Goal: Task Accomplishment & Management: Manage account settings

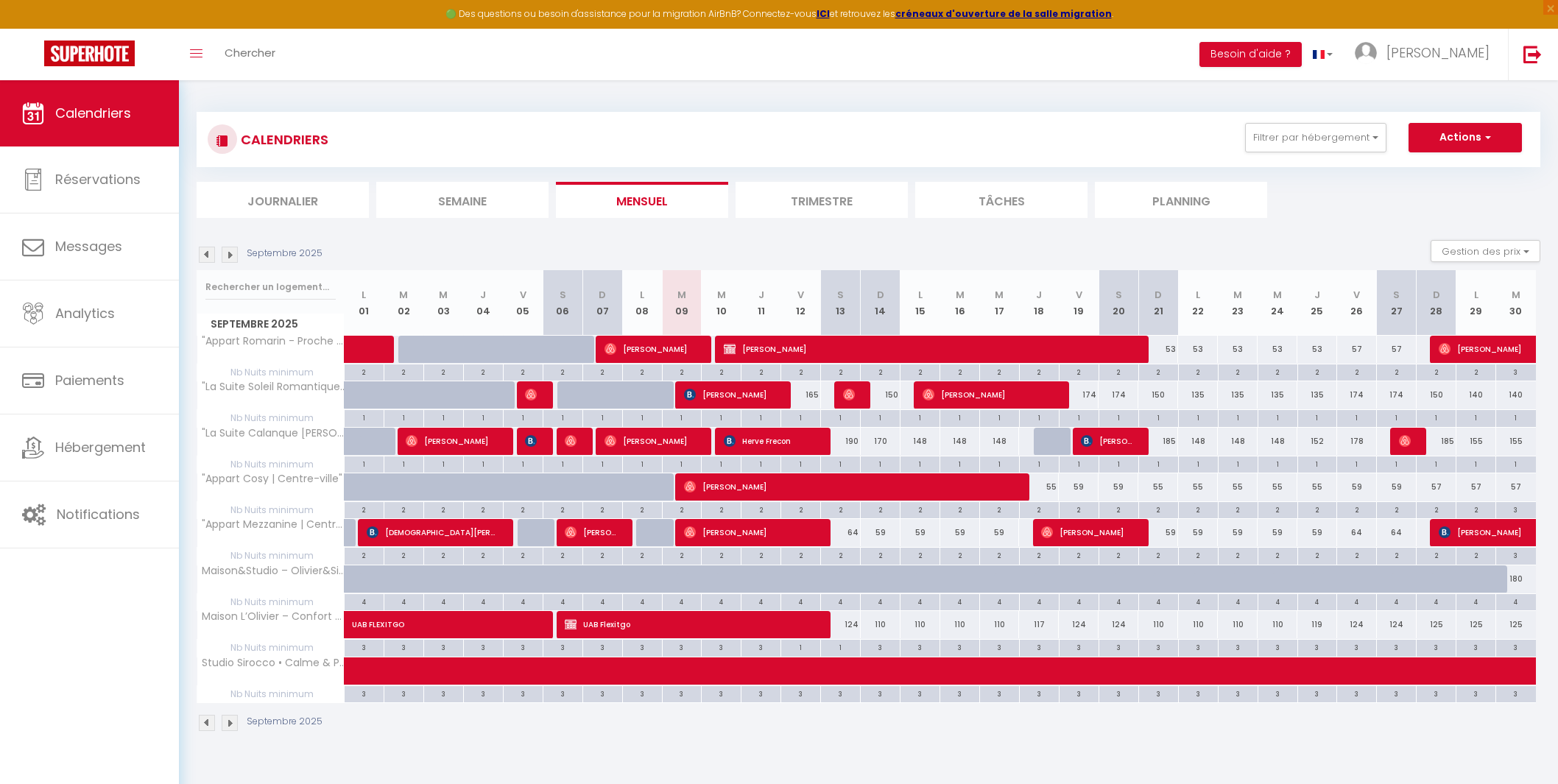
select select
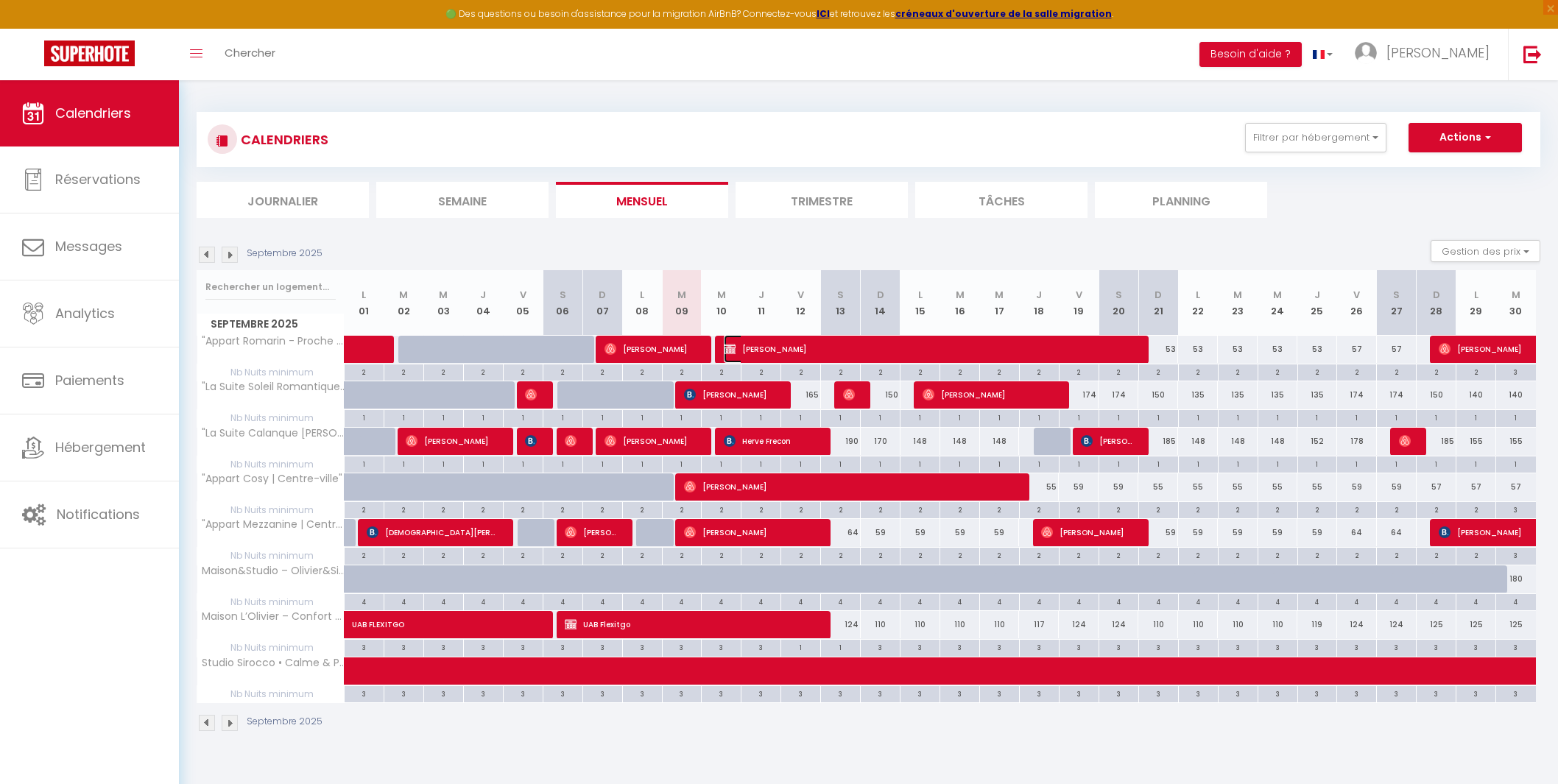
click at [820, 344] on span "Antonin Charré" at bounding box center [929, 349] width 411 height 28
select select "KO"
select select "0"
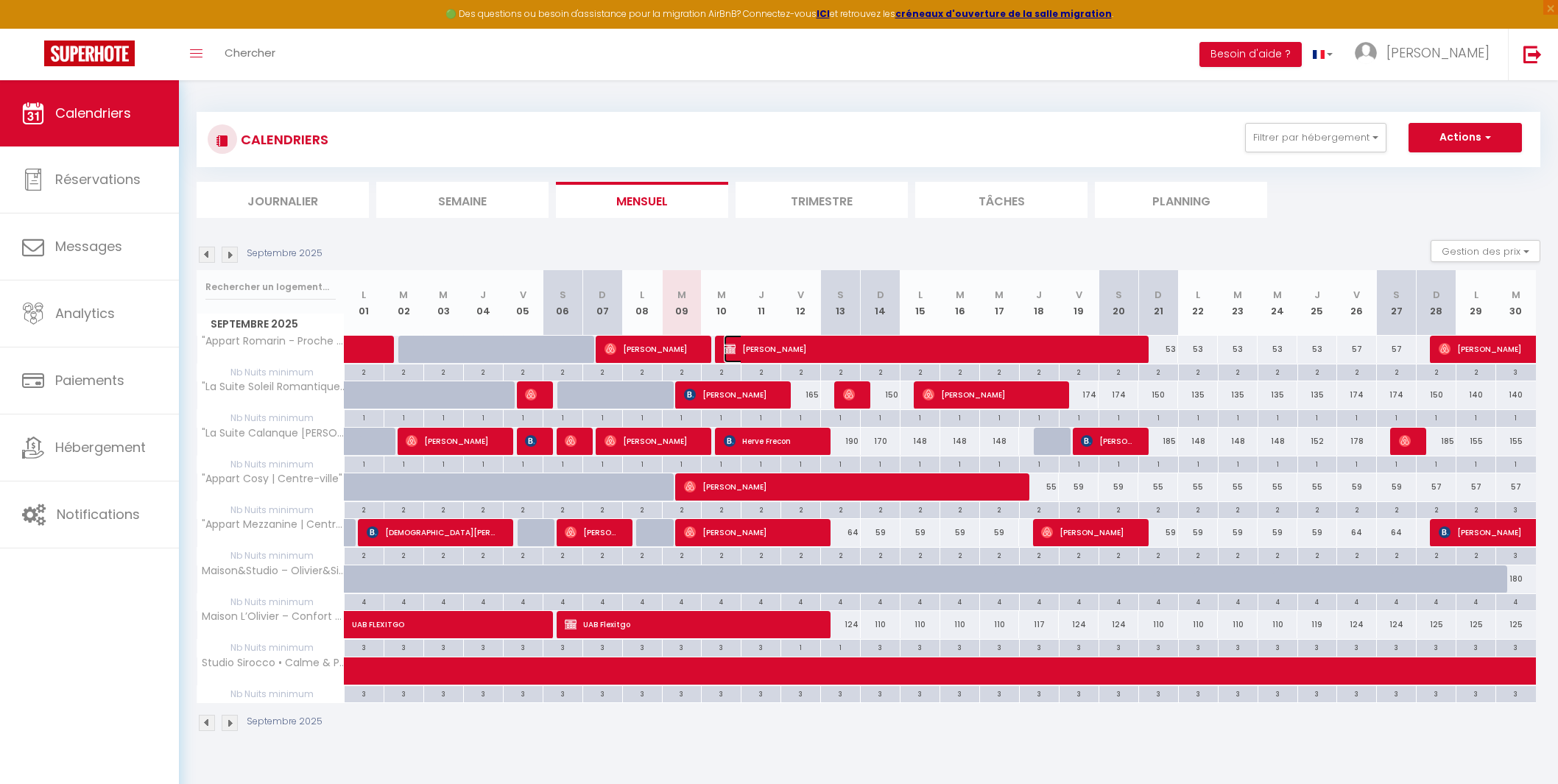
select select "1"
select select
select select "43257"
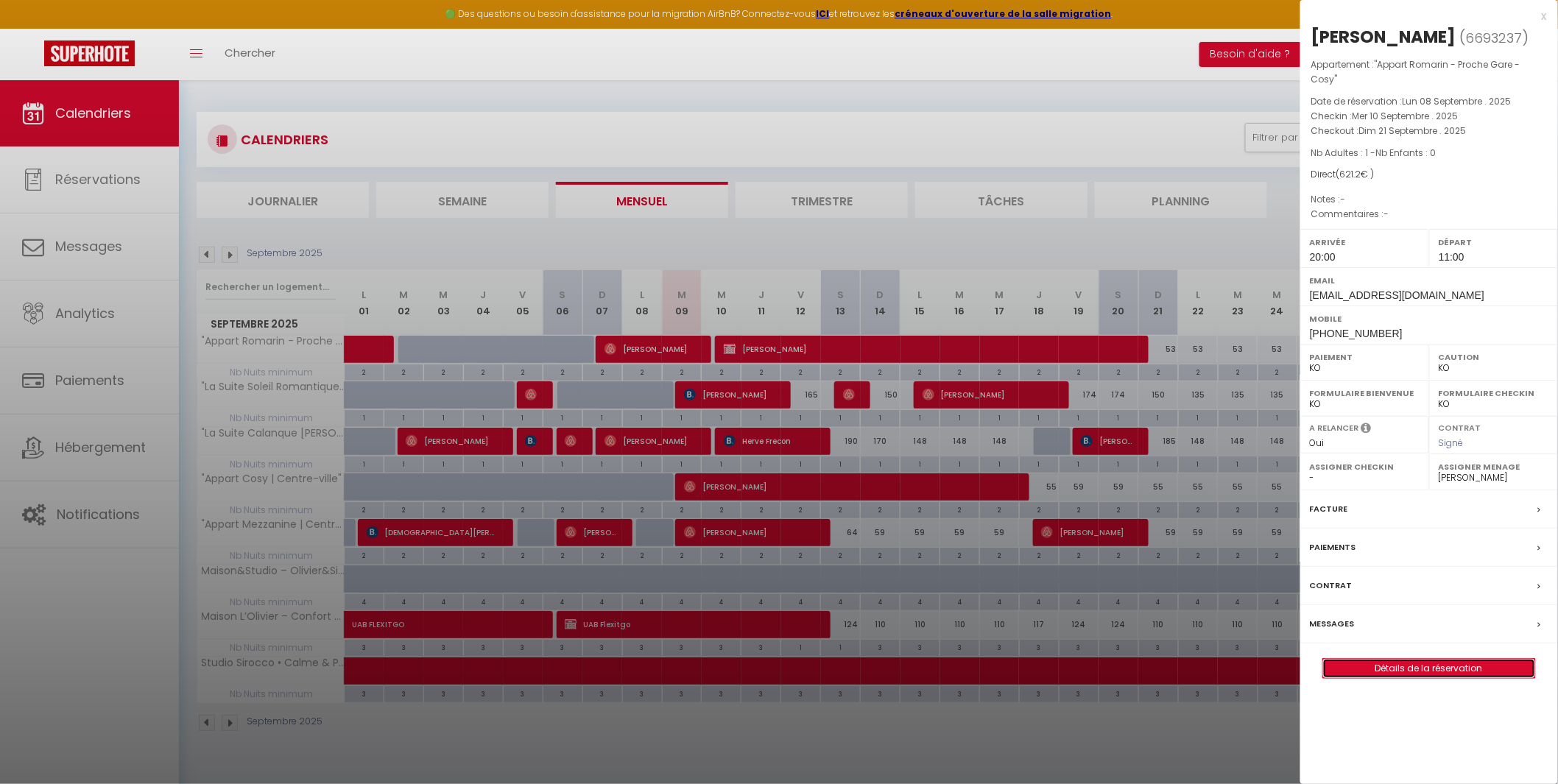
click at [1402, 668] on link "Détails de la réservation" at bounding box center [1428, 669] width 212 height 19
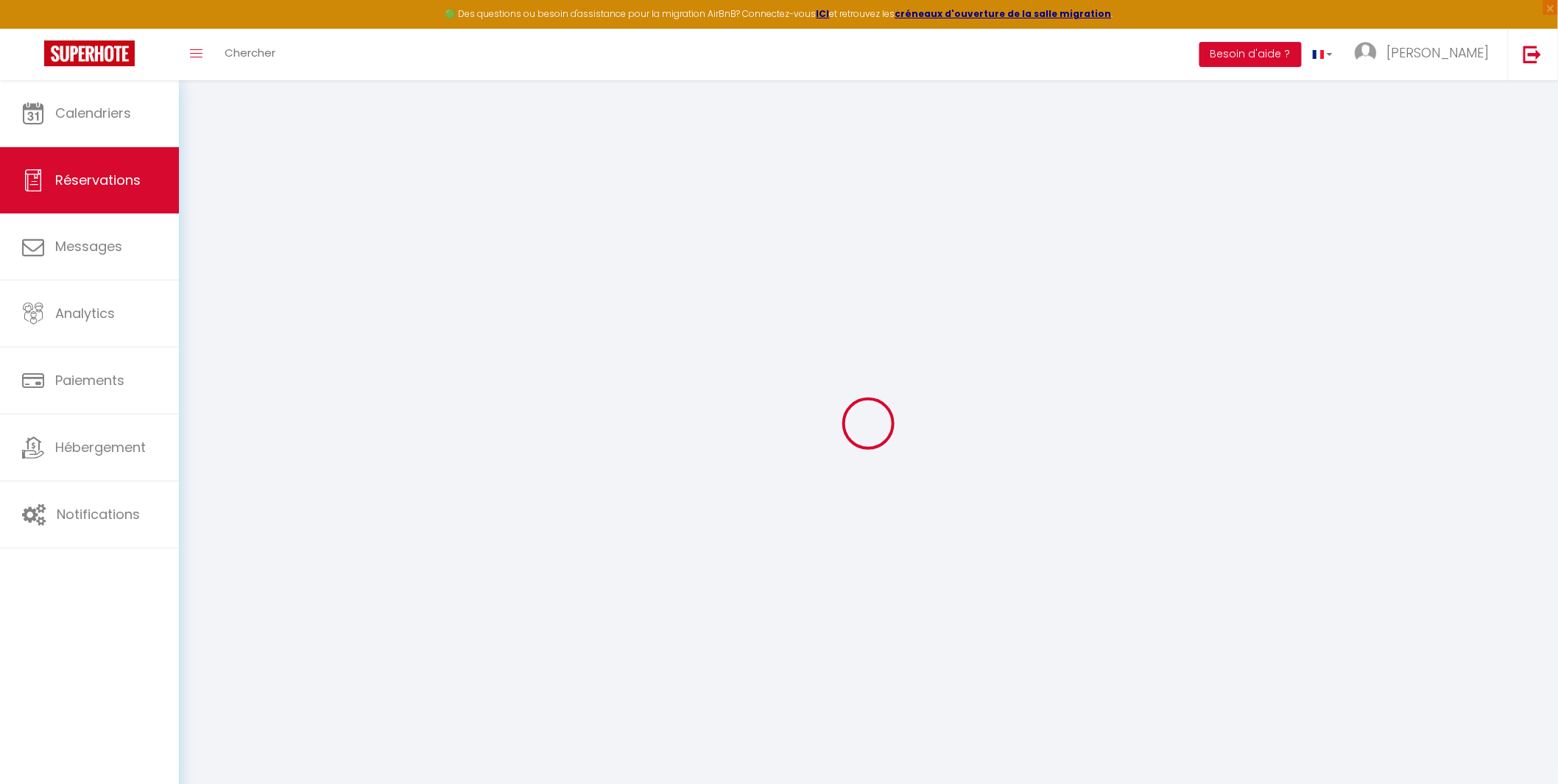
select select
checkbox input "false"
select select
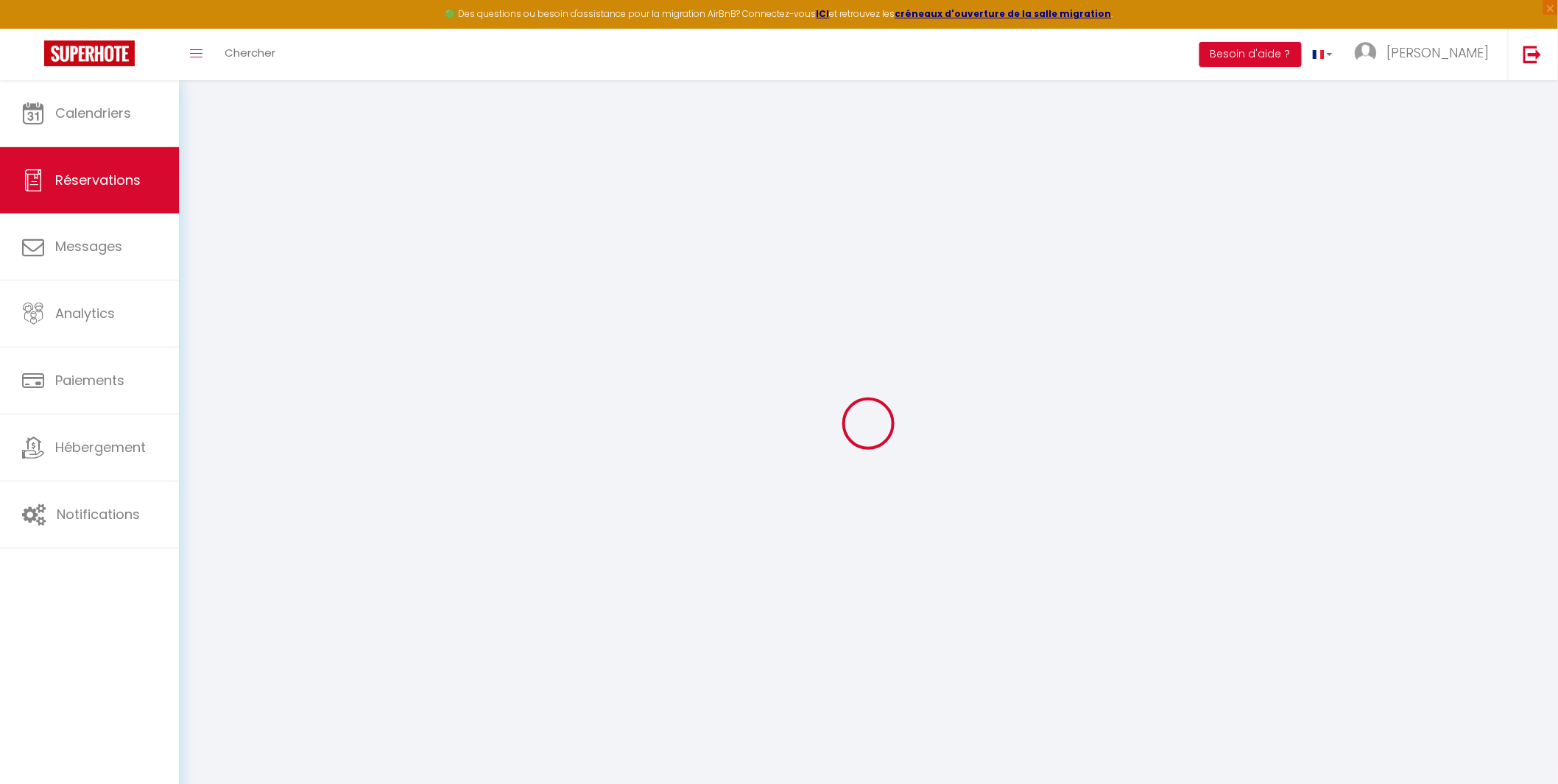
checkbox input "false"
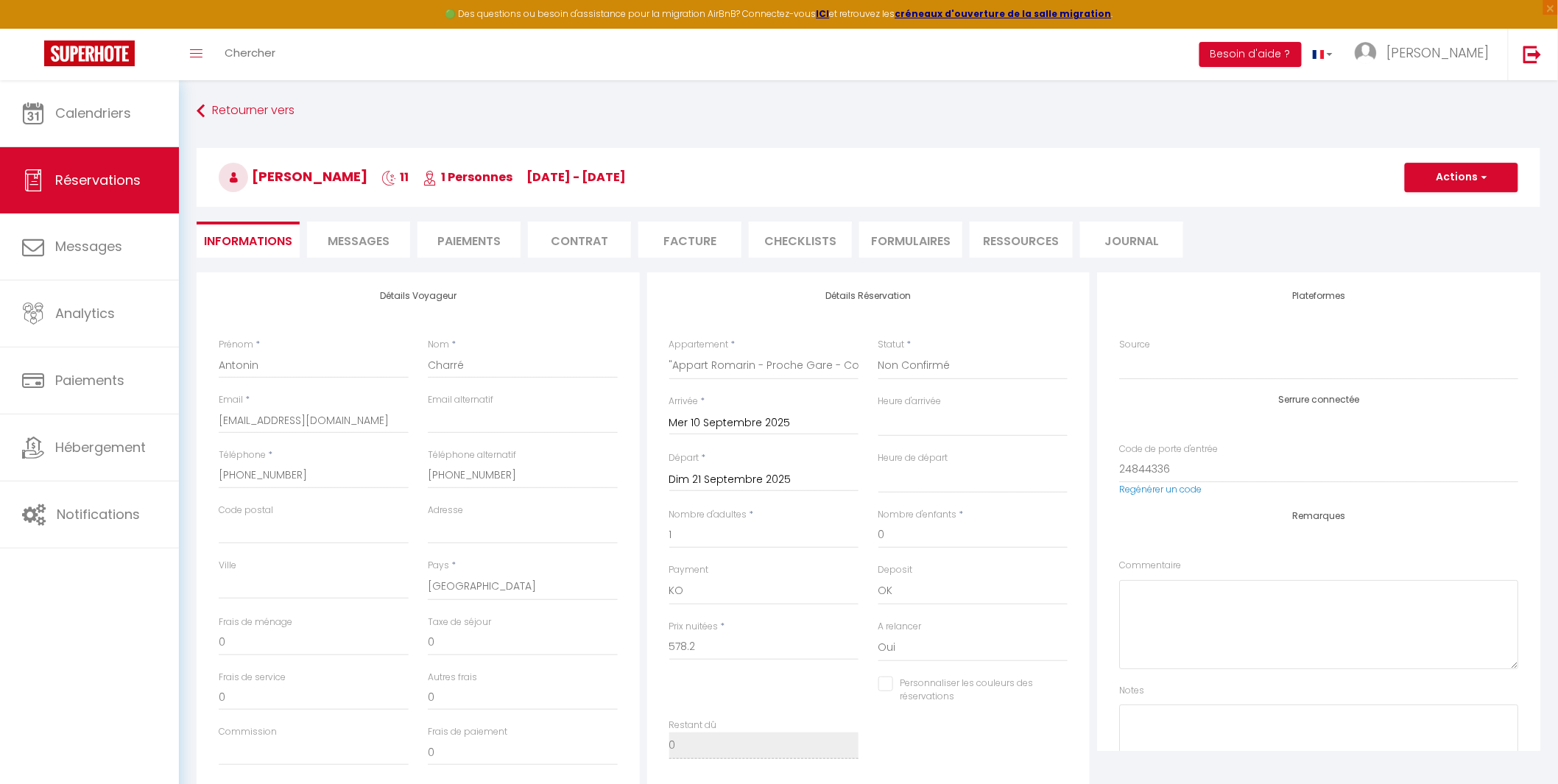
type input "43"
select select
checkbox input "false"
select select "20:00"
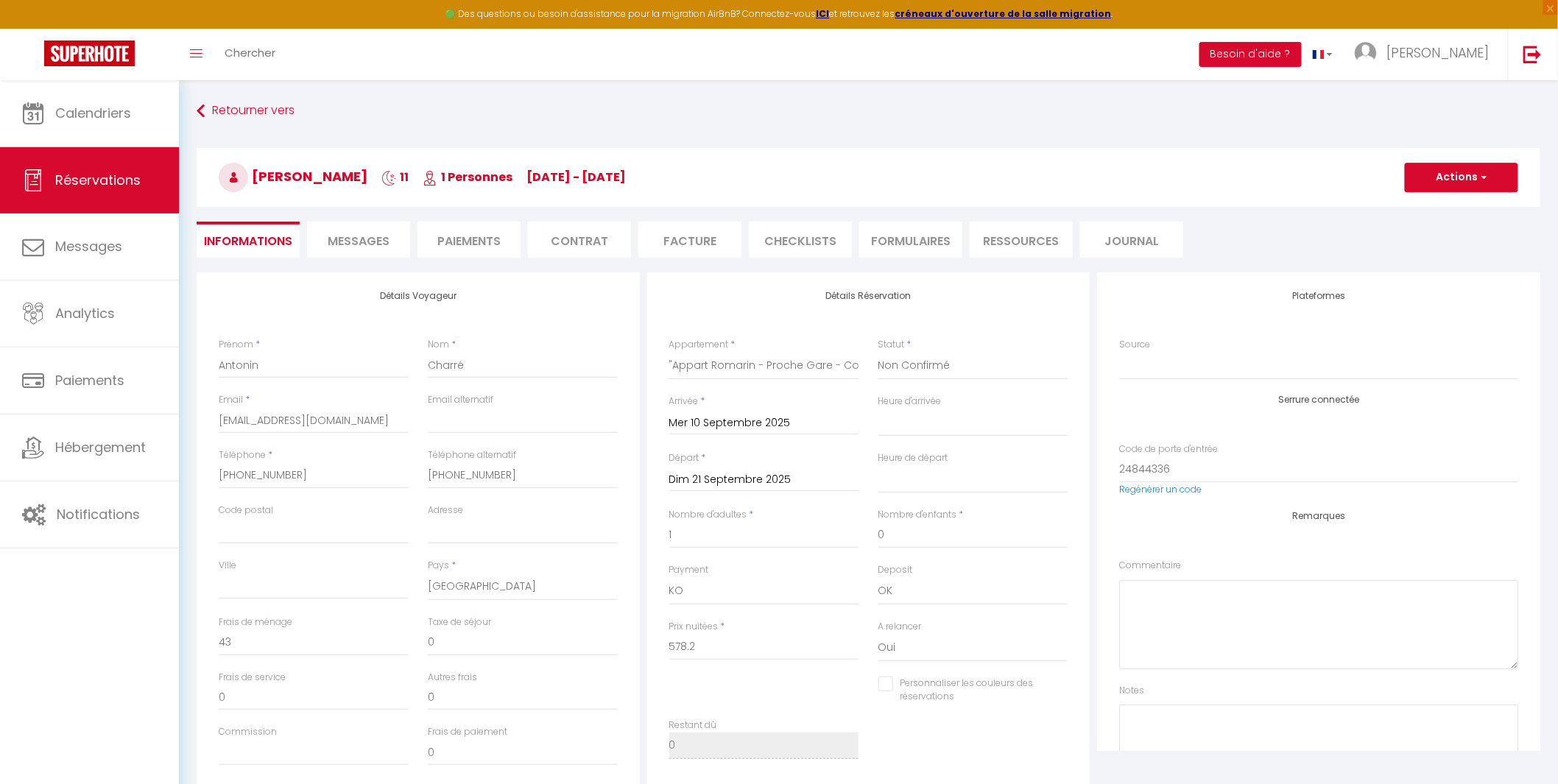
select select "11:00"
click at [472, 246] on li "Paiements" at bounding box center [469, 239] width 103 height 36
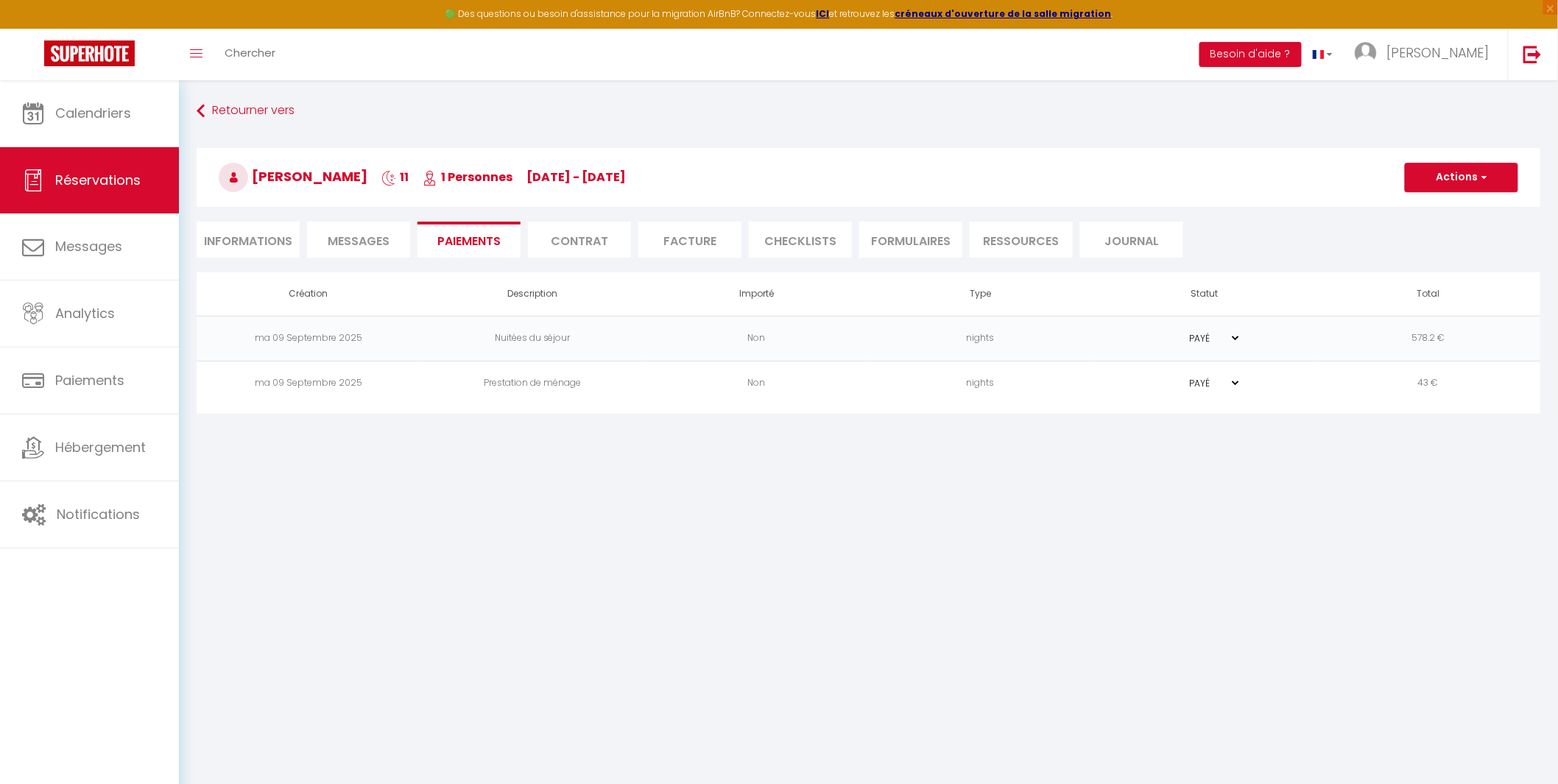
click at [684, 244] on li "Facture" at bounding box center [690, 239] width 103 height 36
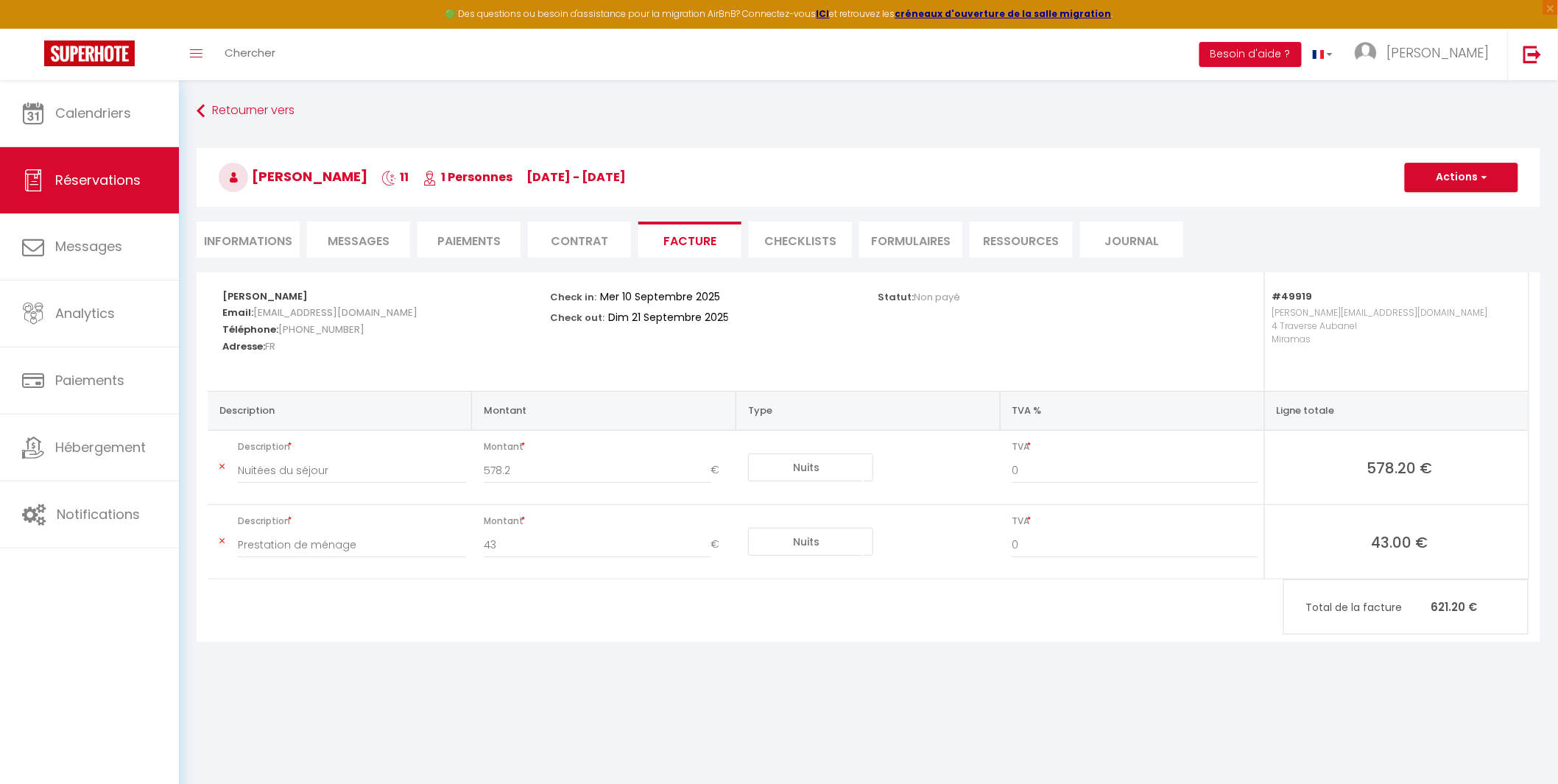
click at [483, 244] on li "Paiements" at bounding box center [469, 239] width 103 height 36
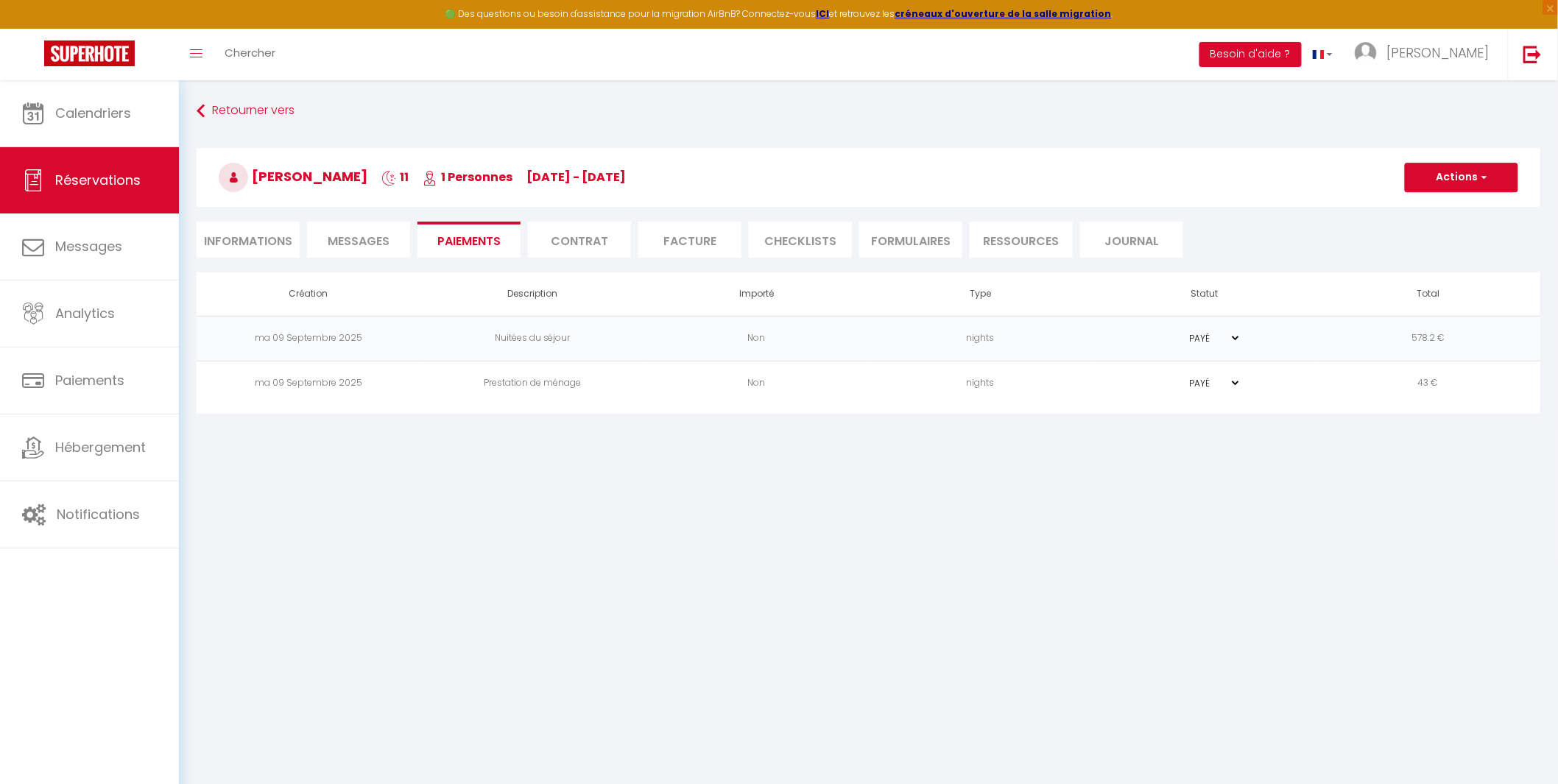
click at [247, 243] on li "Informations" at bounding box center [248, 239] width 103 height 36
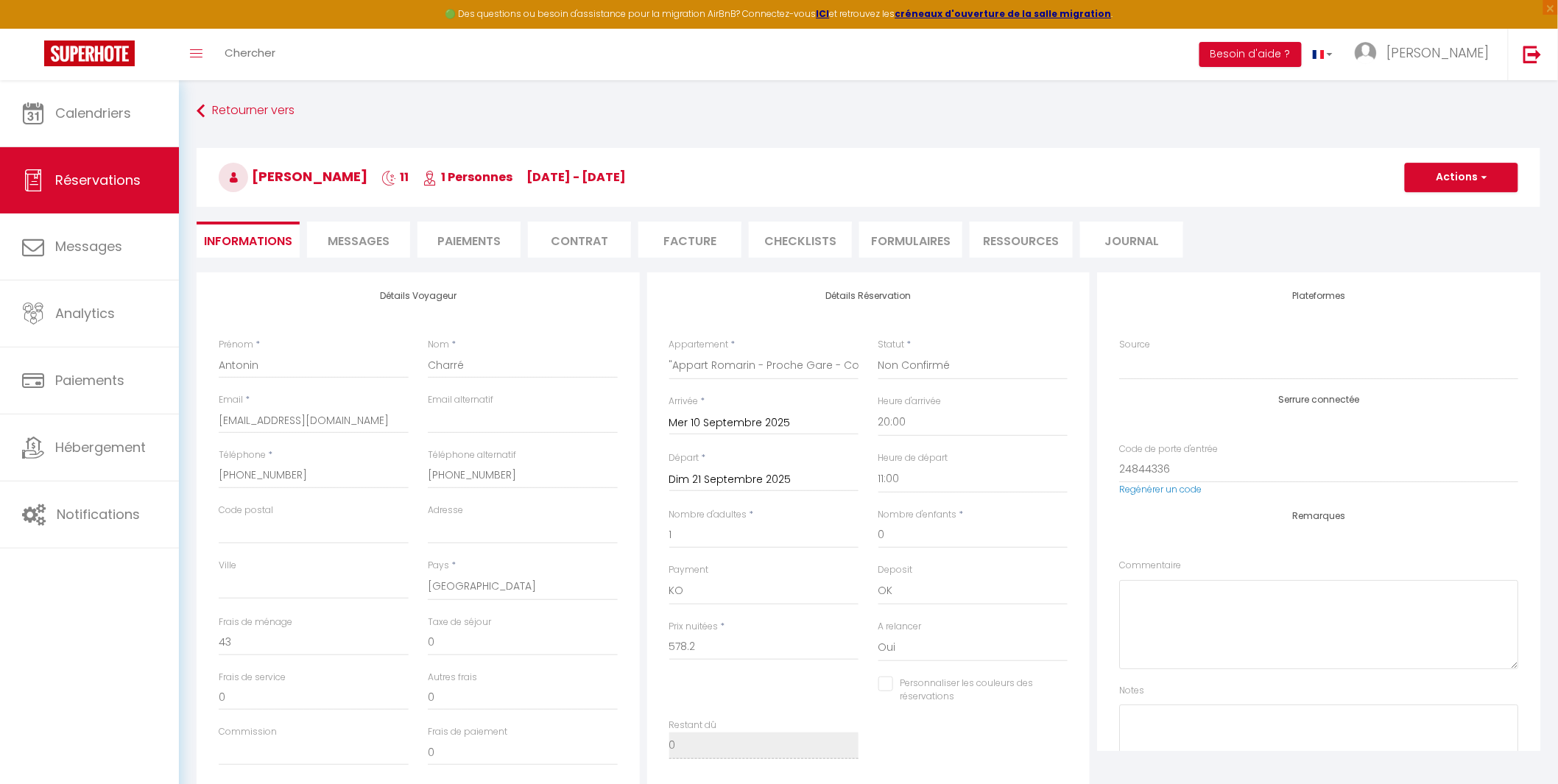
click at [353, 242] on span "Messages" at bounding box center [358, 241] width 62 height 17
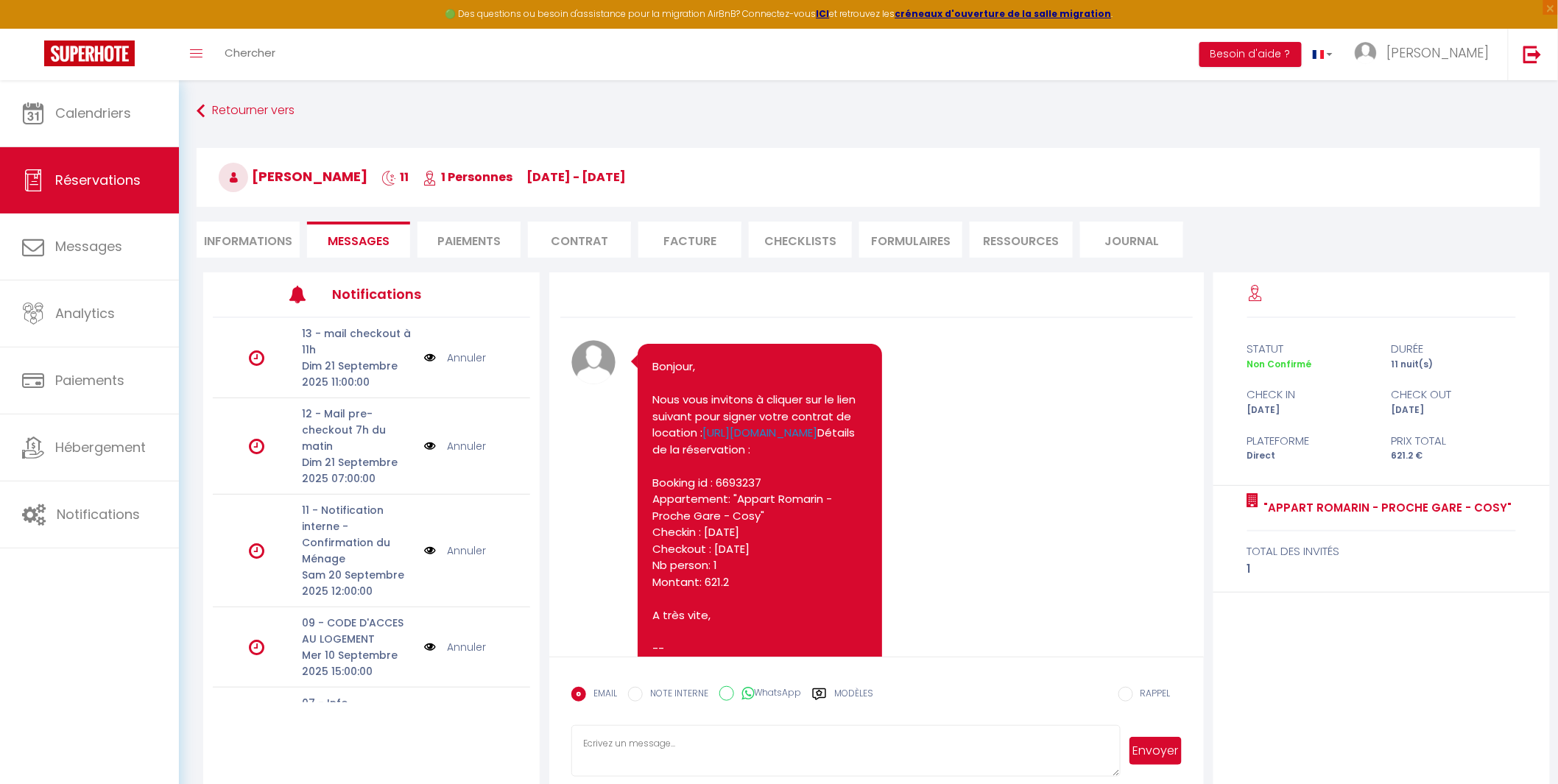
click at [460, 242] on li "Paiements" at bounding box center [469, 239] width 103 height 36
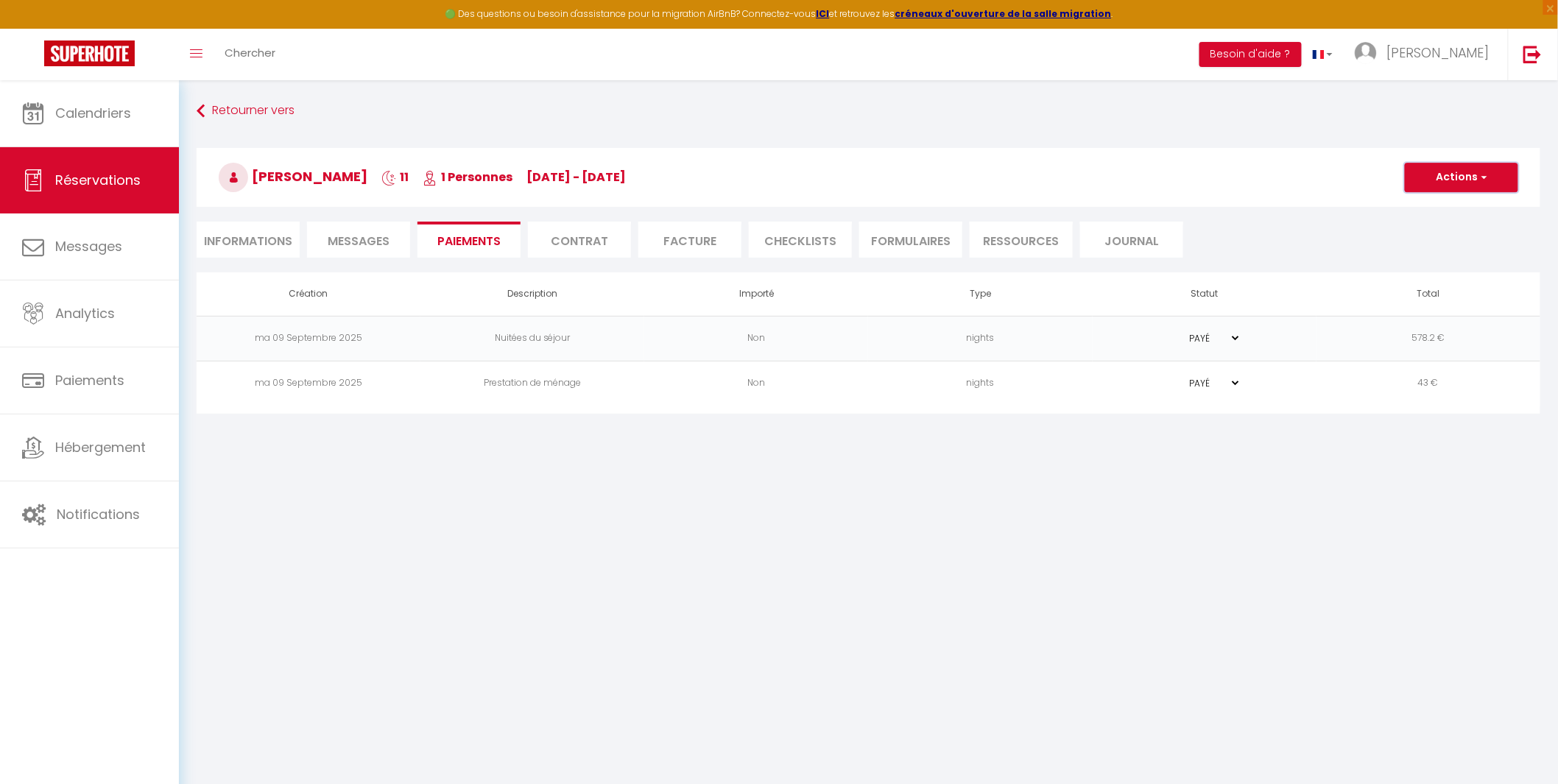
click at [1449, 185] on button "Actions" at bounding box center [1461, 177] width 114 height 30
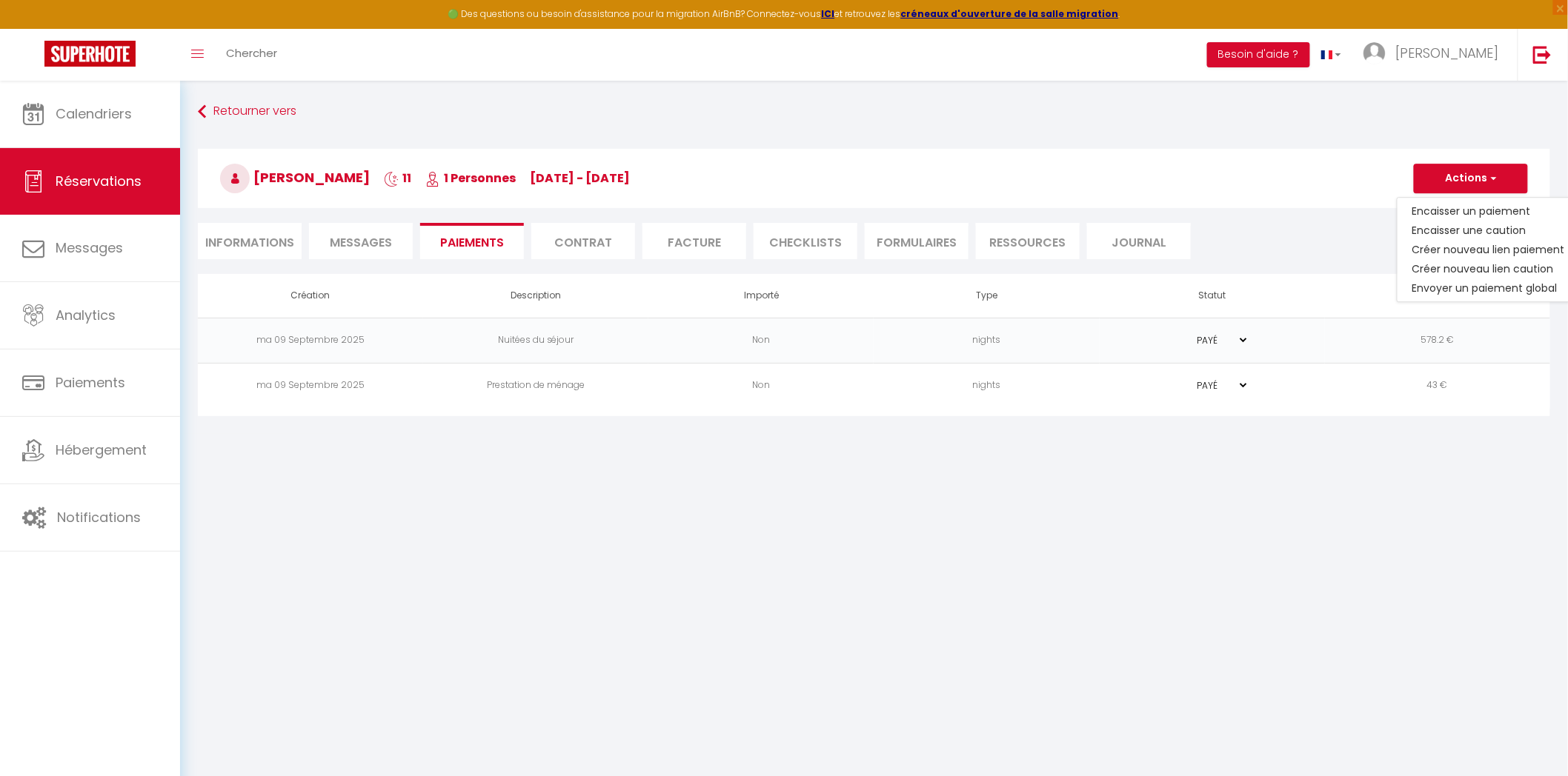
click at [989, 491] on body "🟢 Des questions ou besoin d'assistance pour la migration AirBnB? Connectez-vous…" at bounding box center [784, 469] width 1568 height 776
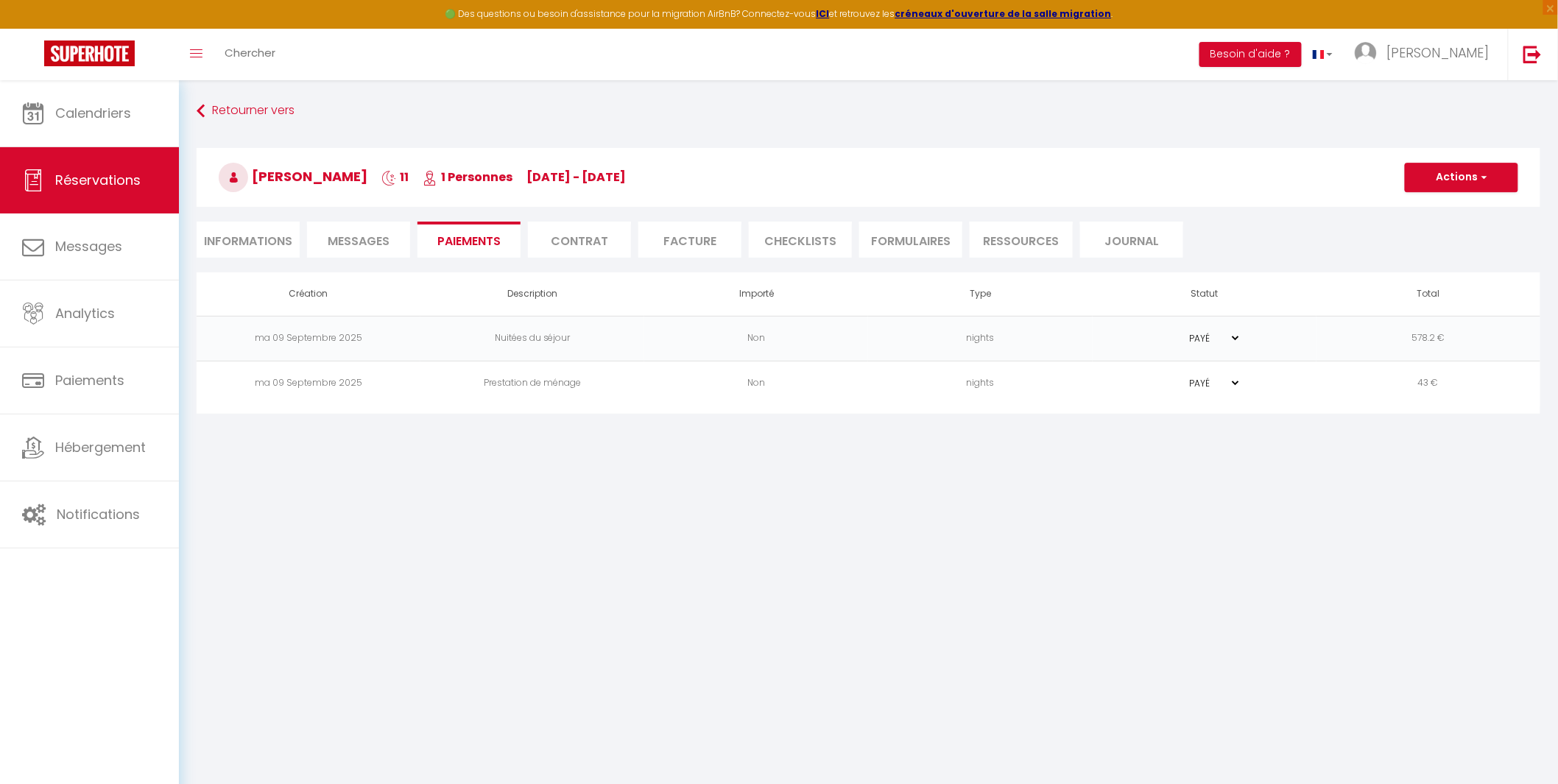
click at [252, 239] on li "Informations" at bounding box center [248, 239] width 103 height 36
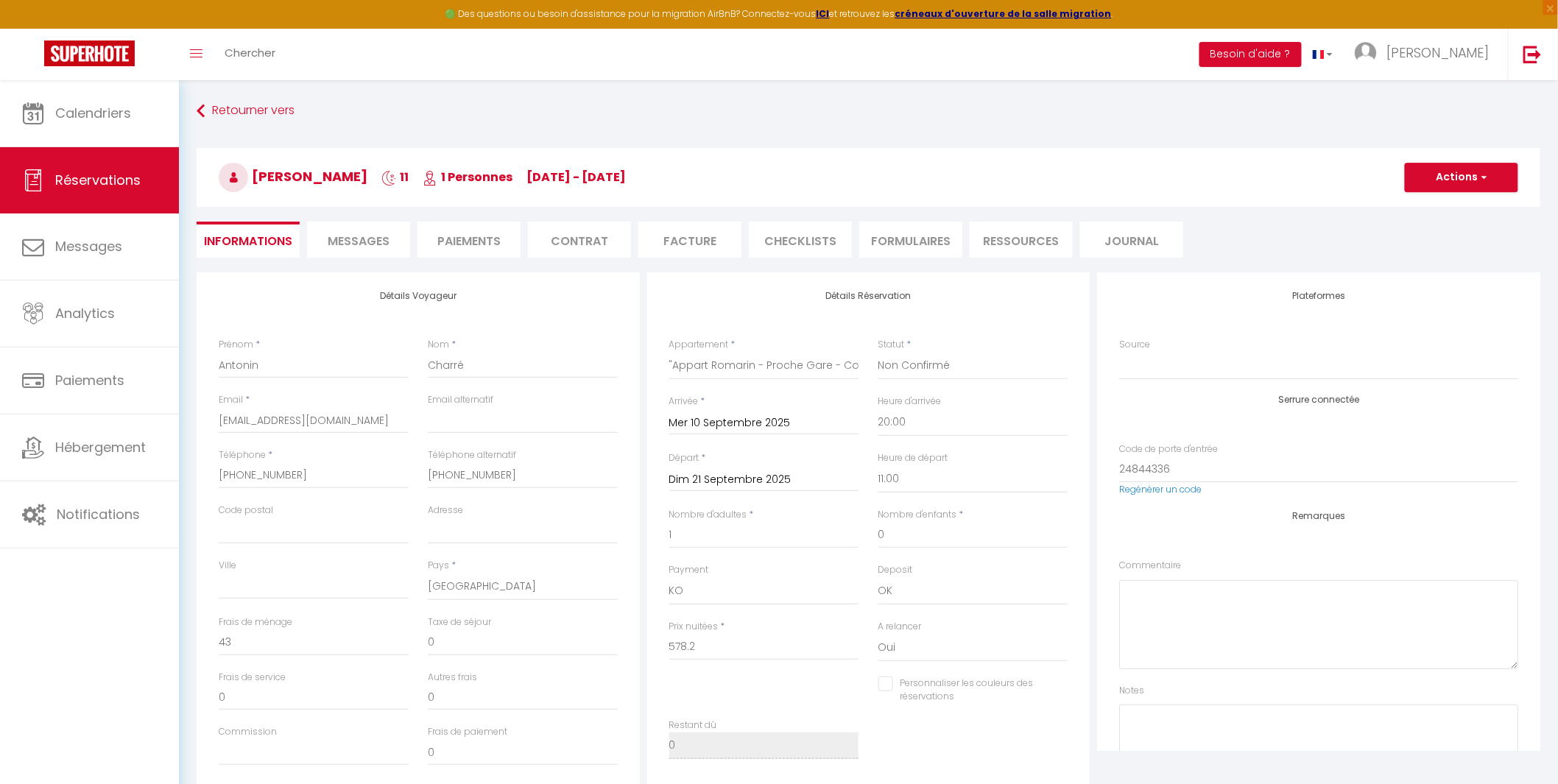
checkbox input "false"
click at [356, 237] on span "Messages" at bounding box center [358, 241] width 62 height 17
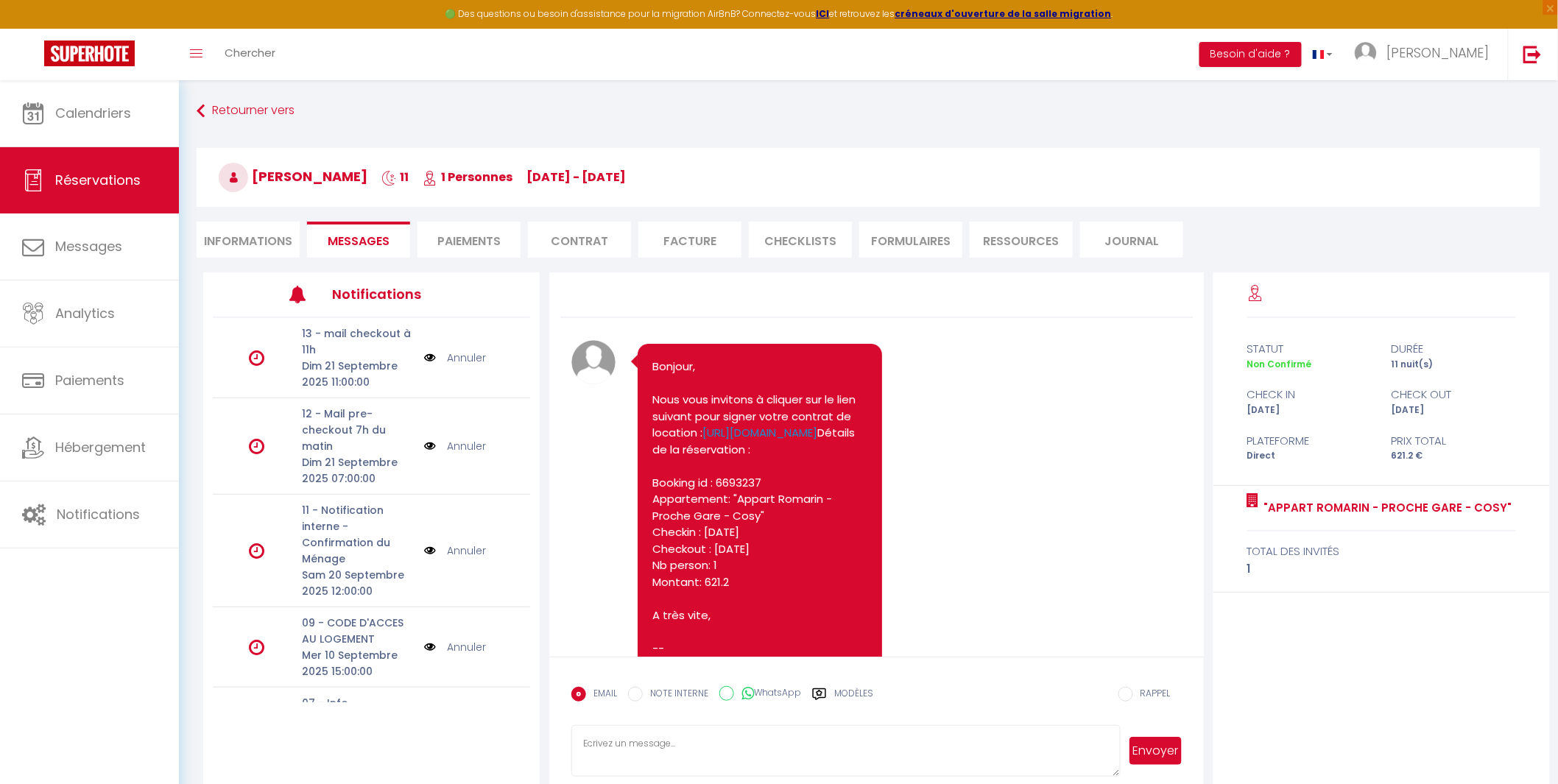
click at [489, 243] on li "Paiements" at bounding box center [469, 239] width 103 height 36
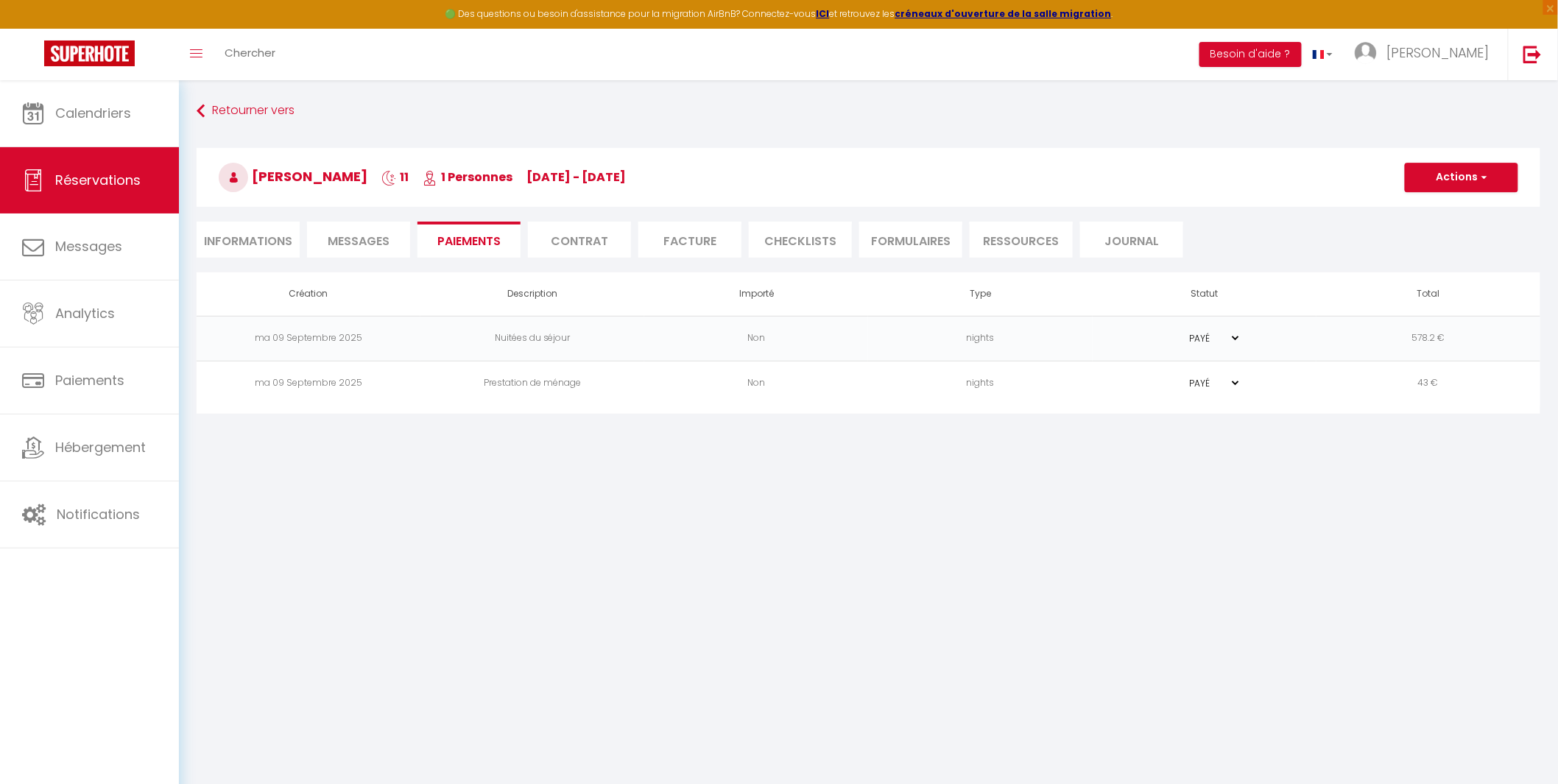
click at [570, 236] on li "Contrat" at bounding box center [580, 239] width 103 height 36
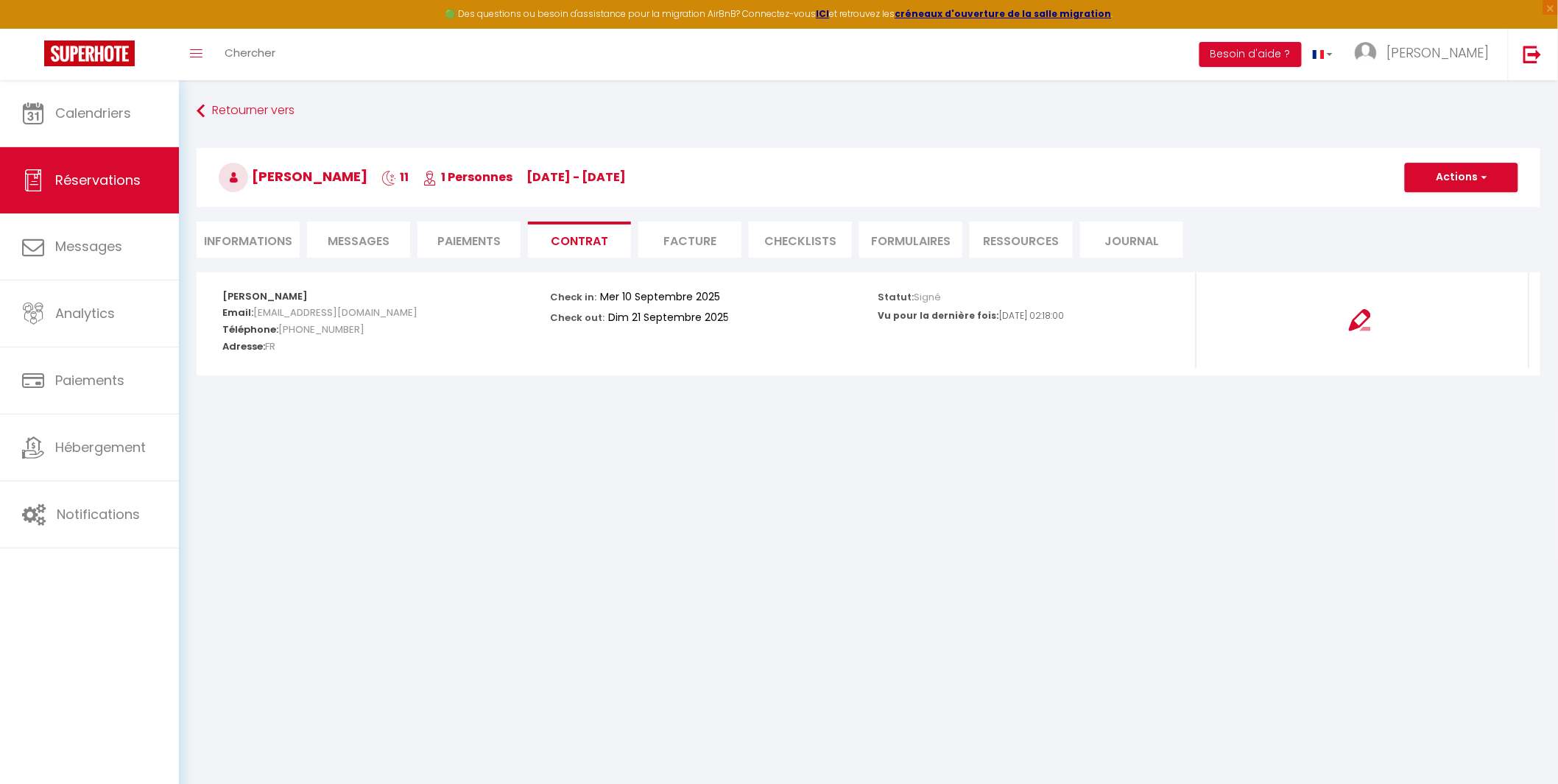
click at [688, 232] on li "Facture" at bounding box center [690, 239] width 103 height 36
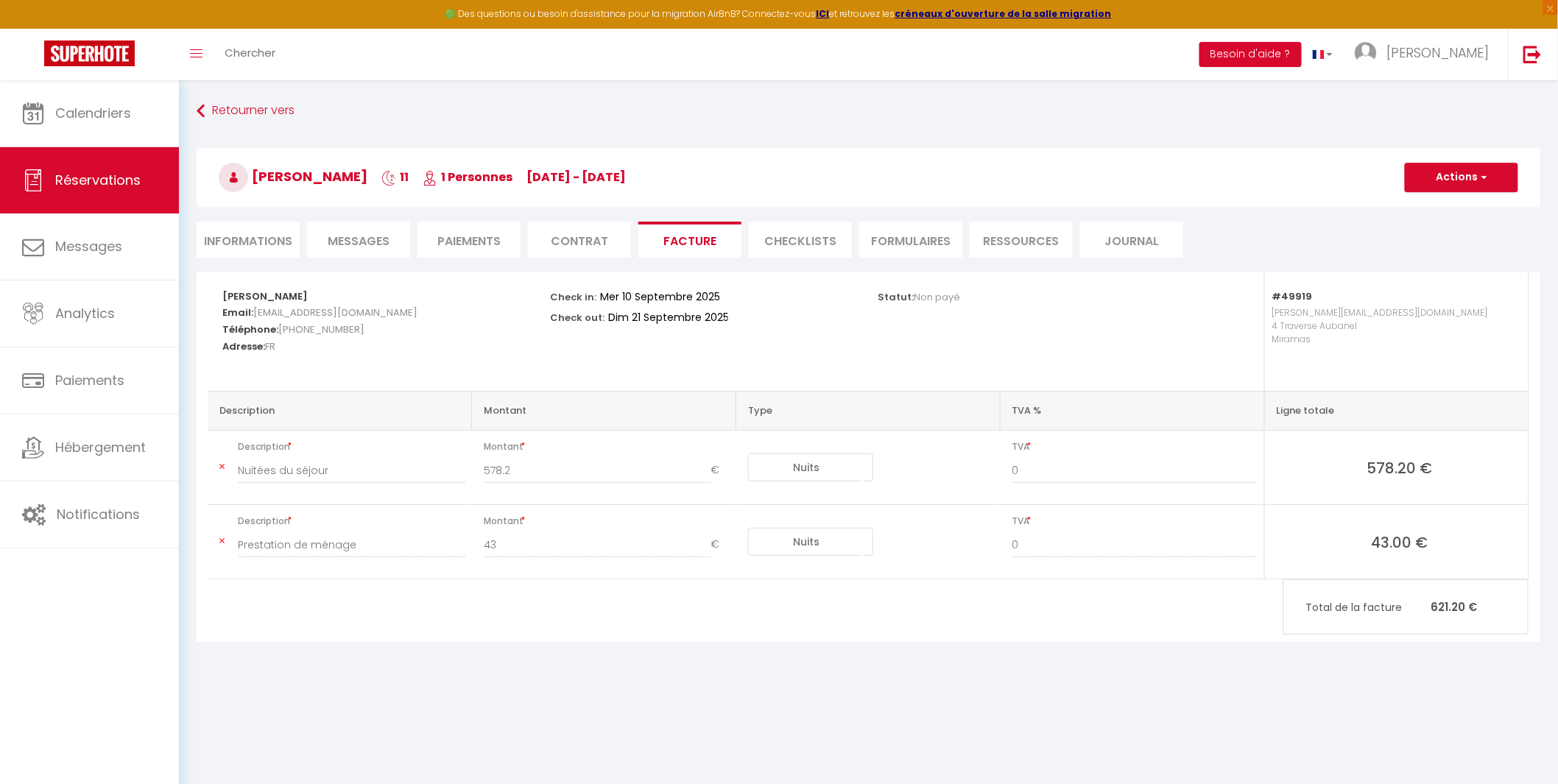
click at [818, 237] on li "CHECKLISTS" at bounding box center [800, 239] width 103 height 36
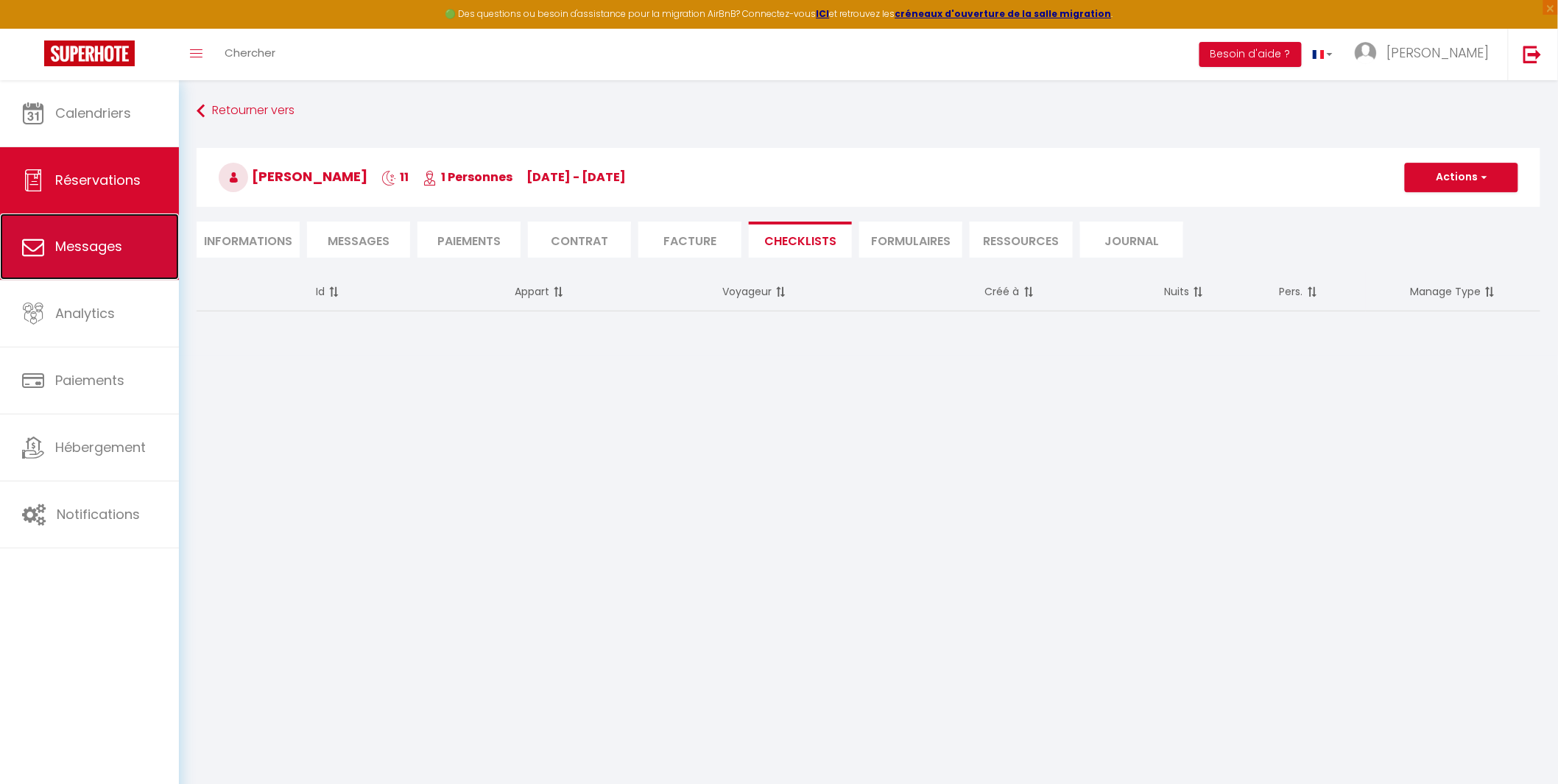
click at [82, 239] on span "Messages" at bounding box center [89, 246] width 67 height 19
select select "message"
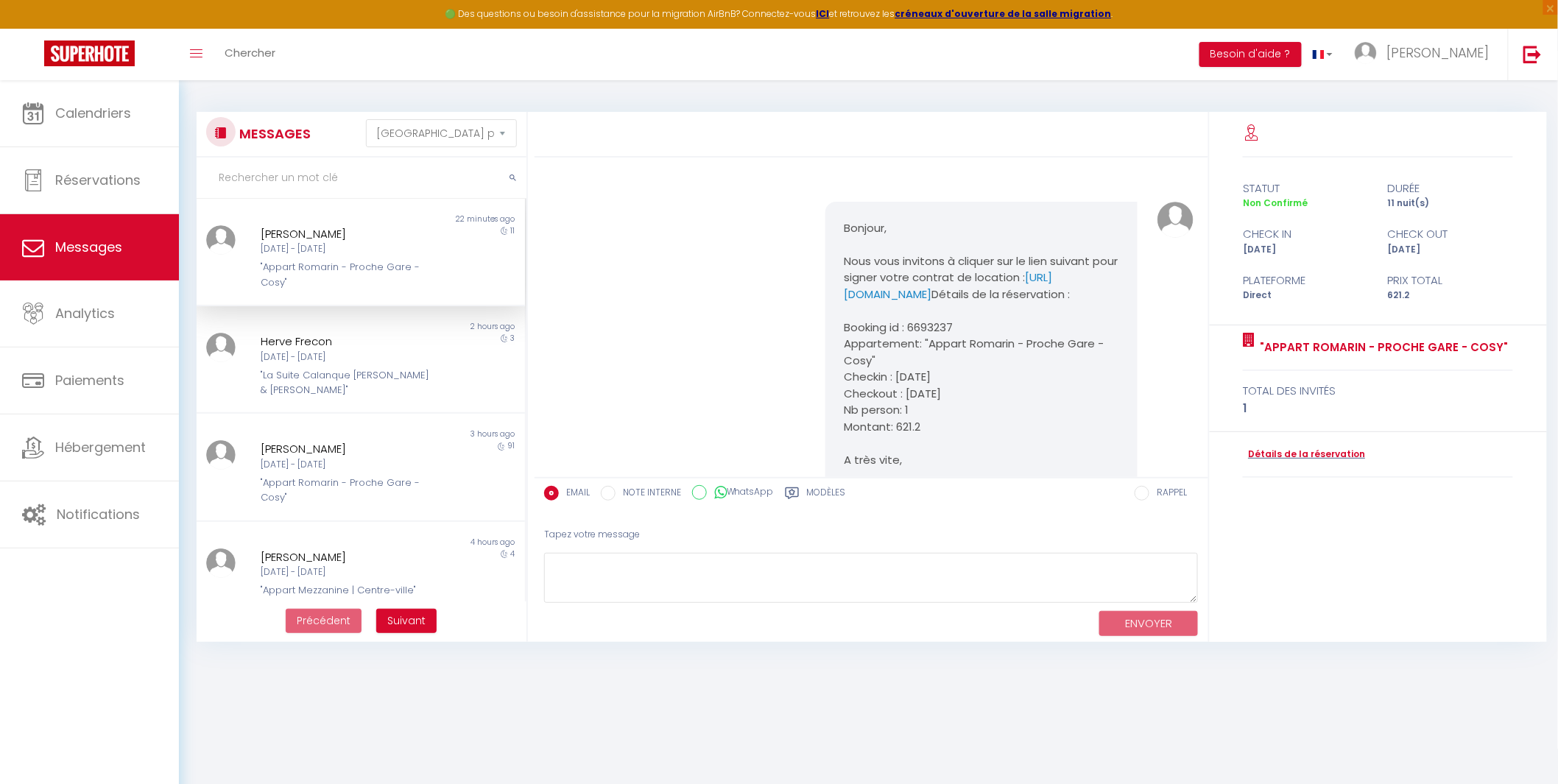
scroll to position [817, 0]
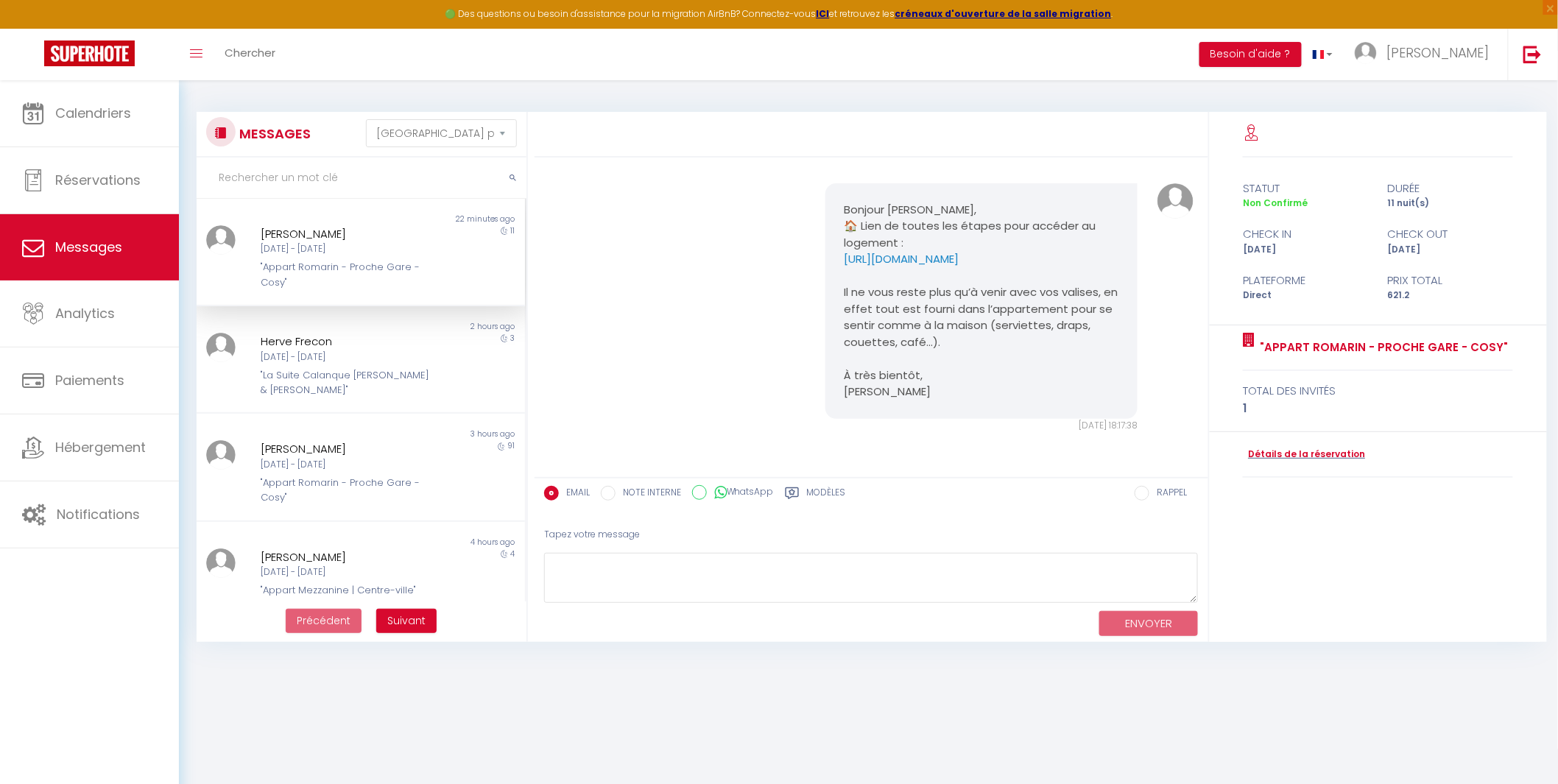
click at [346, 244] on div "Mer 10 Sep - Dim 21 Sep" at bounding box center [347, 249] width 172 height 14
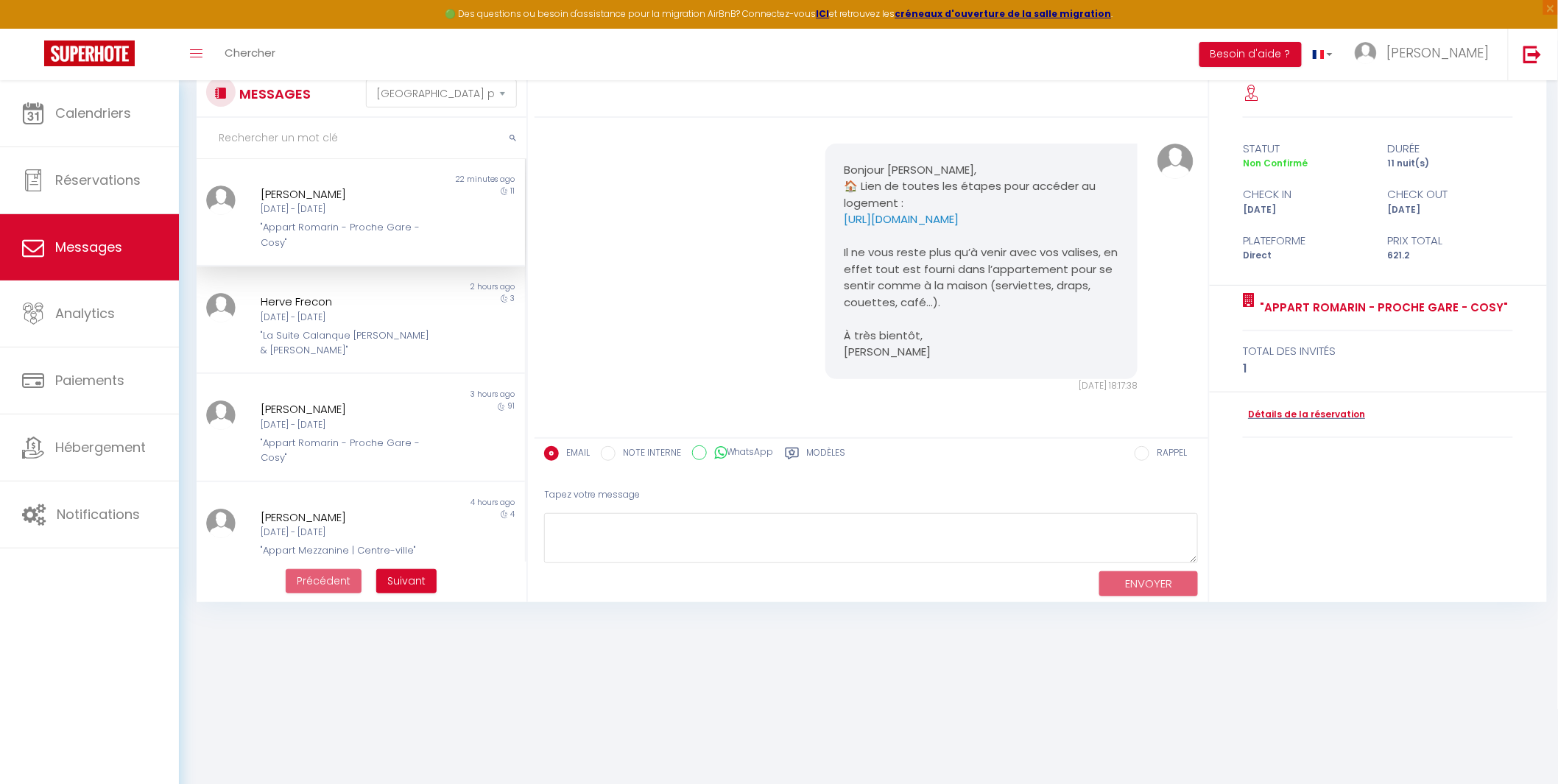
scroll to position [0, 0]
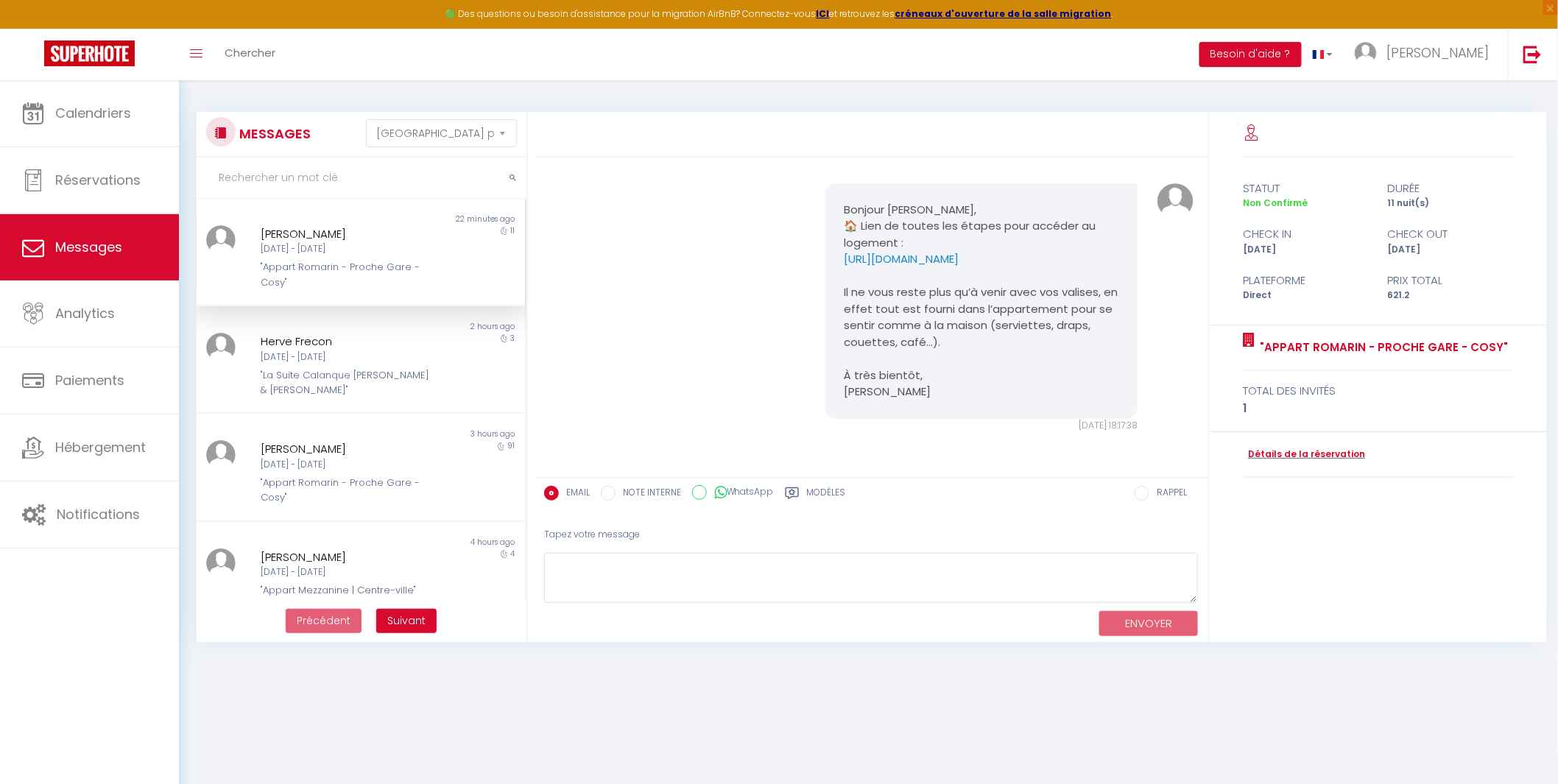
click at [775, 329] on div "Bonjour Antonin, 🏠 Lien de toutes les étapes pour accéder au logement : https:/…" at bounding box center [871, 308] width 663 height 309
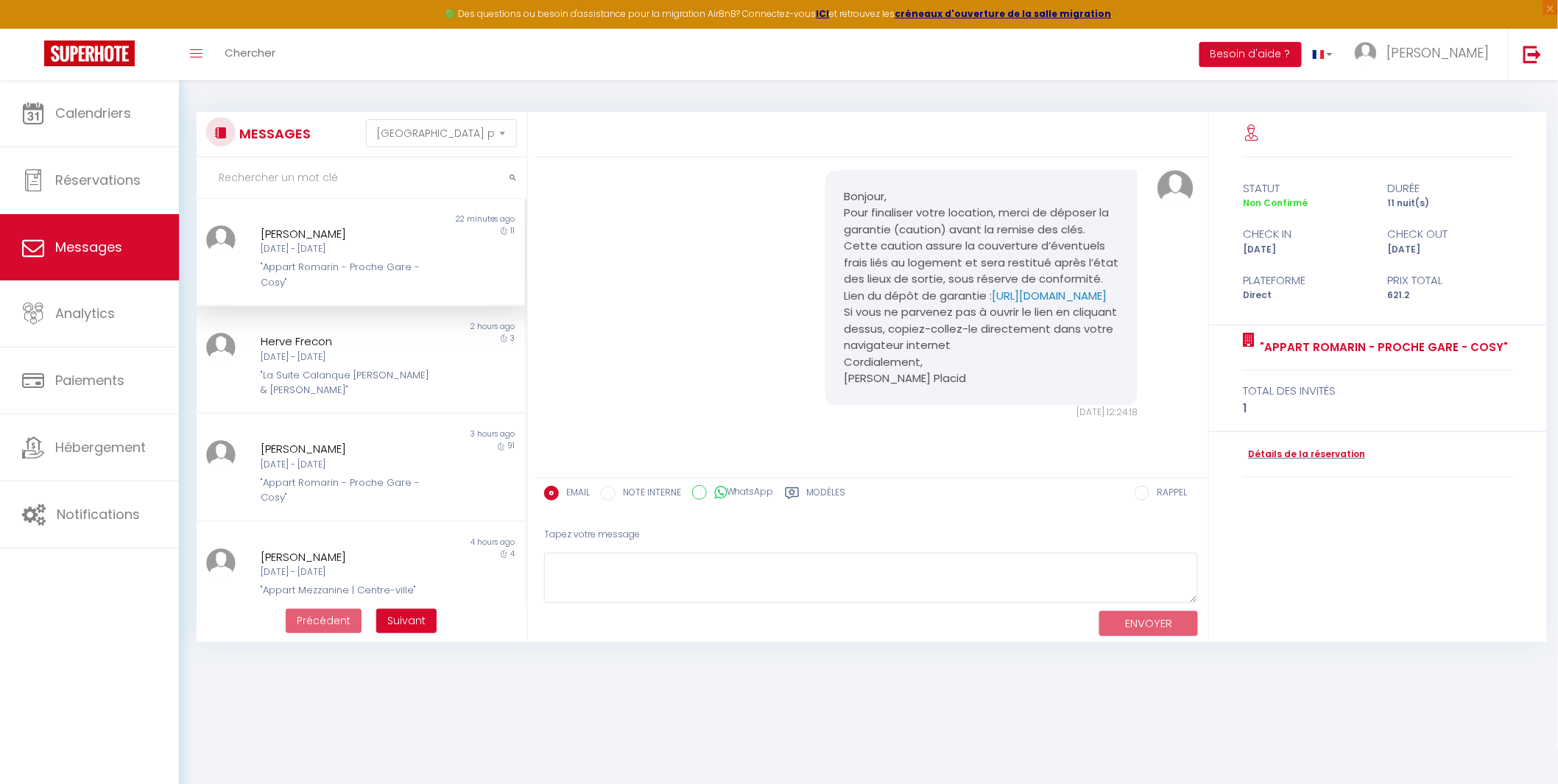
scroll to position [380, 0]
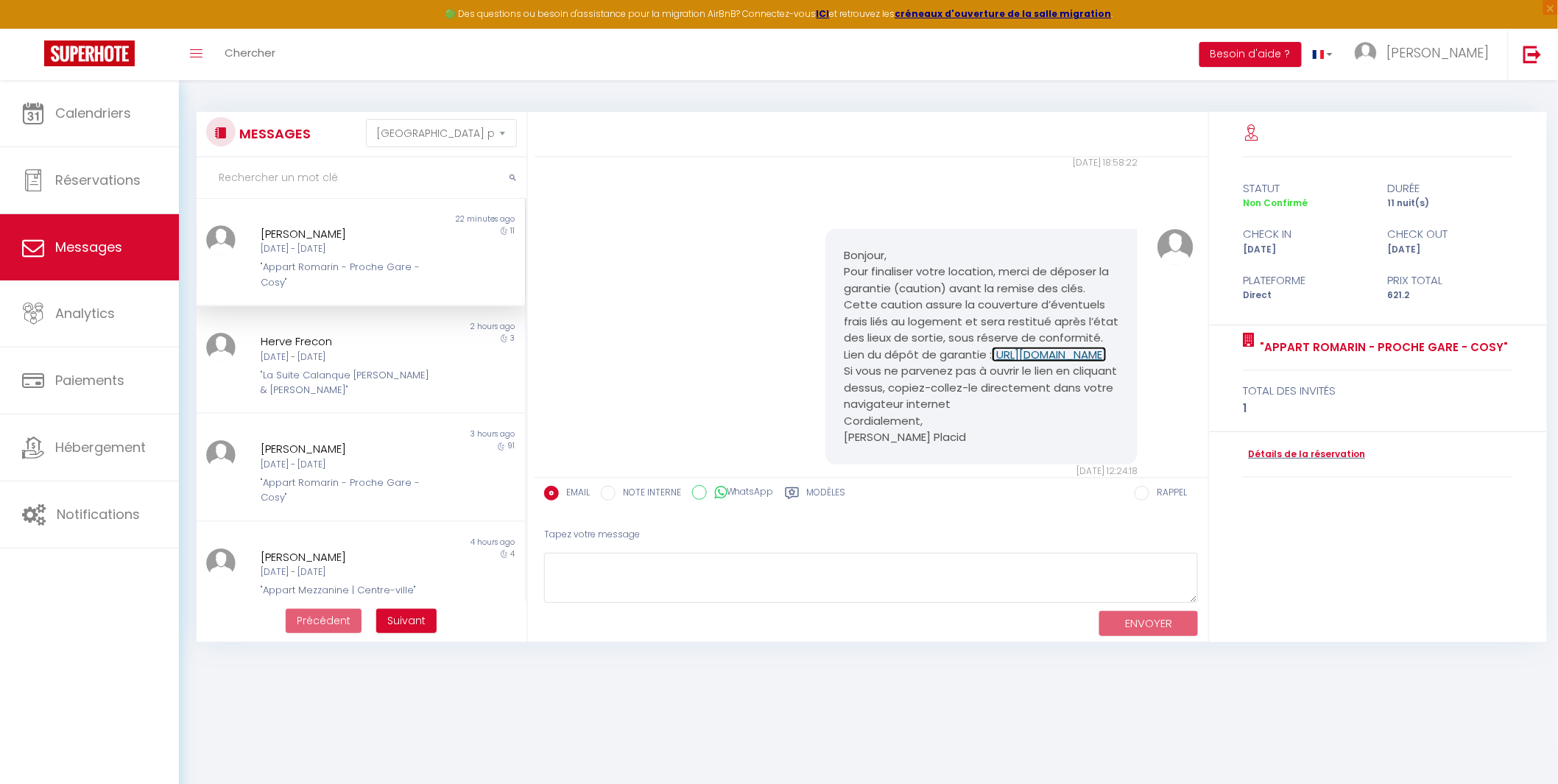
click at [991, 362] on link "https://superhote.com/applink/p/TYhX2jff" at bounding box center [1049, 354] width 114 height 15
click at [1278, 455] on link "Détails de la réservation" at bounding box center [1304, 454] width 123 height 14
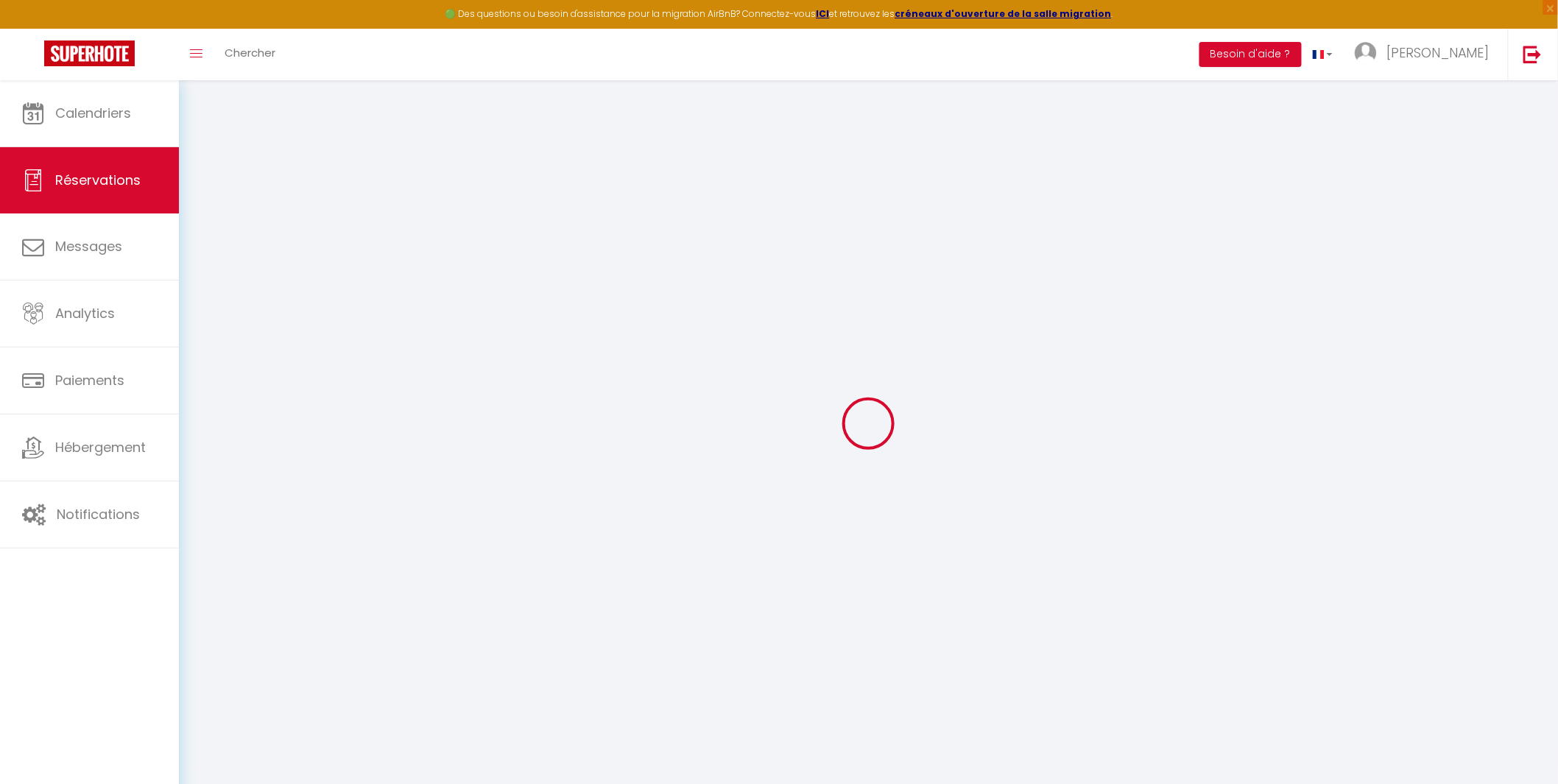
select select
checkbox input "false"
select select
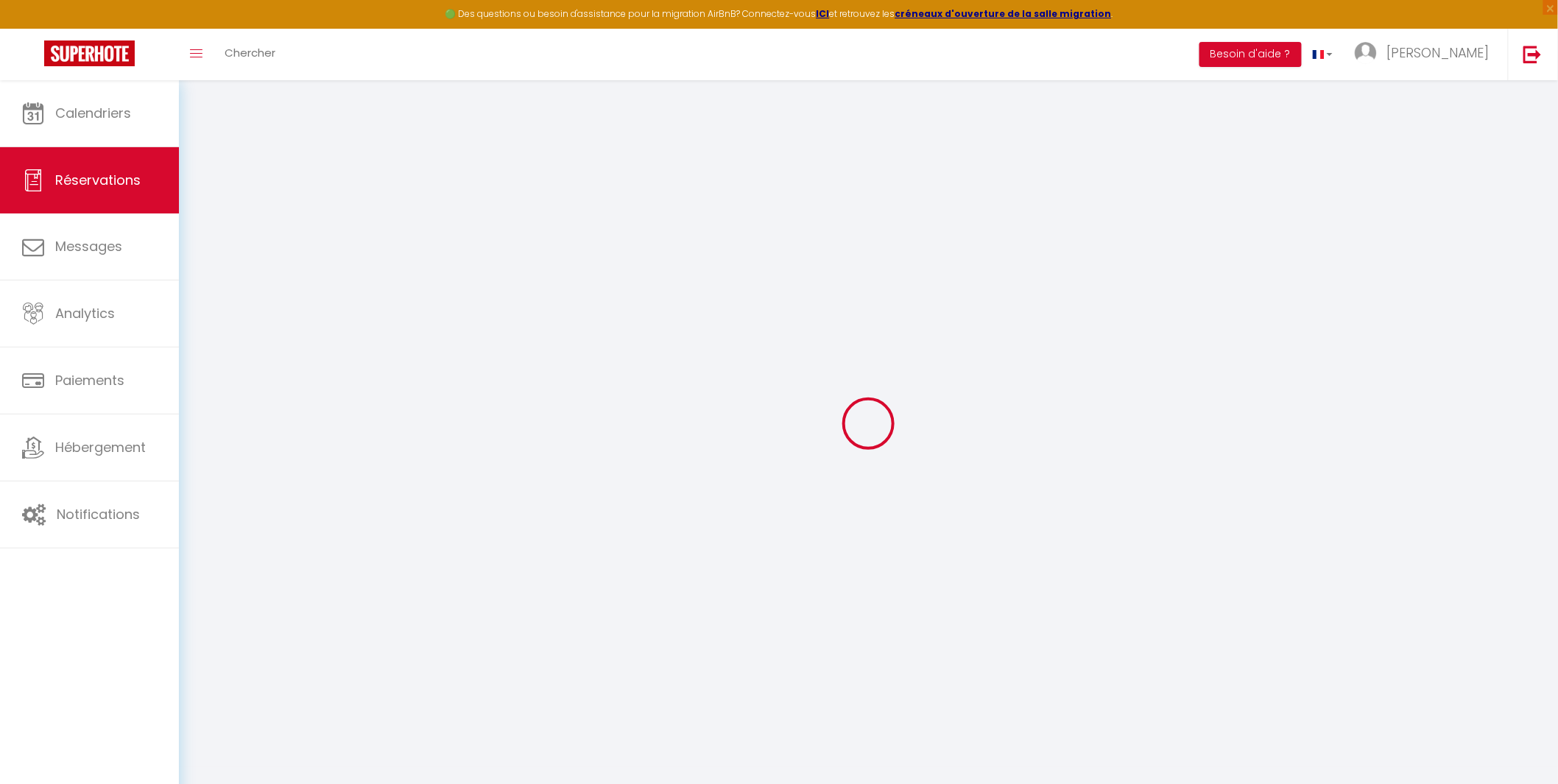
checkbox input "false"
select select
checkbox input "false"
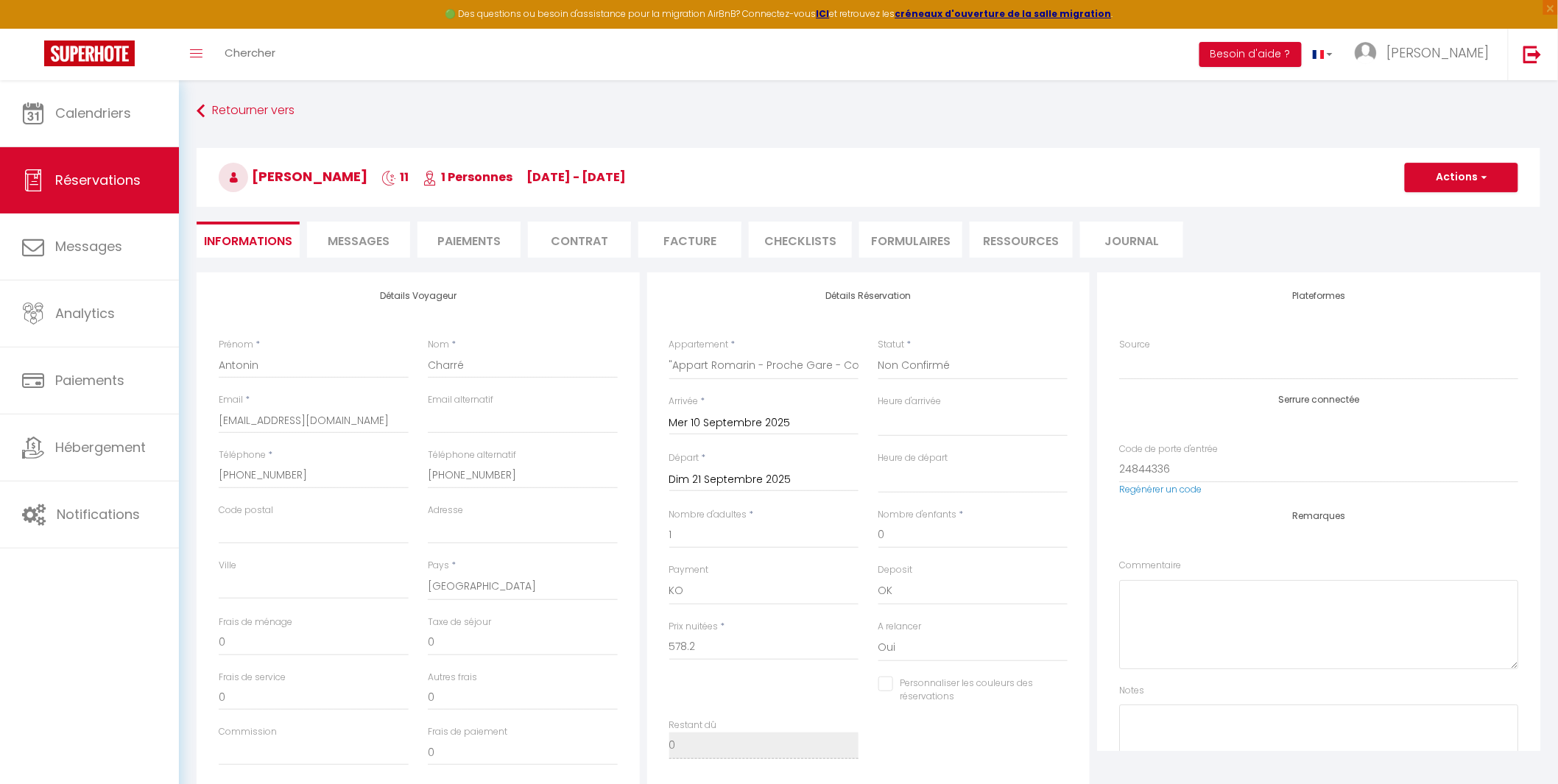
type input "43"
select select
checkbox input "false"
select select "20:00"
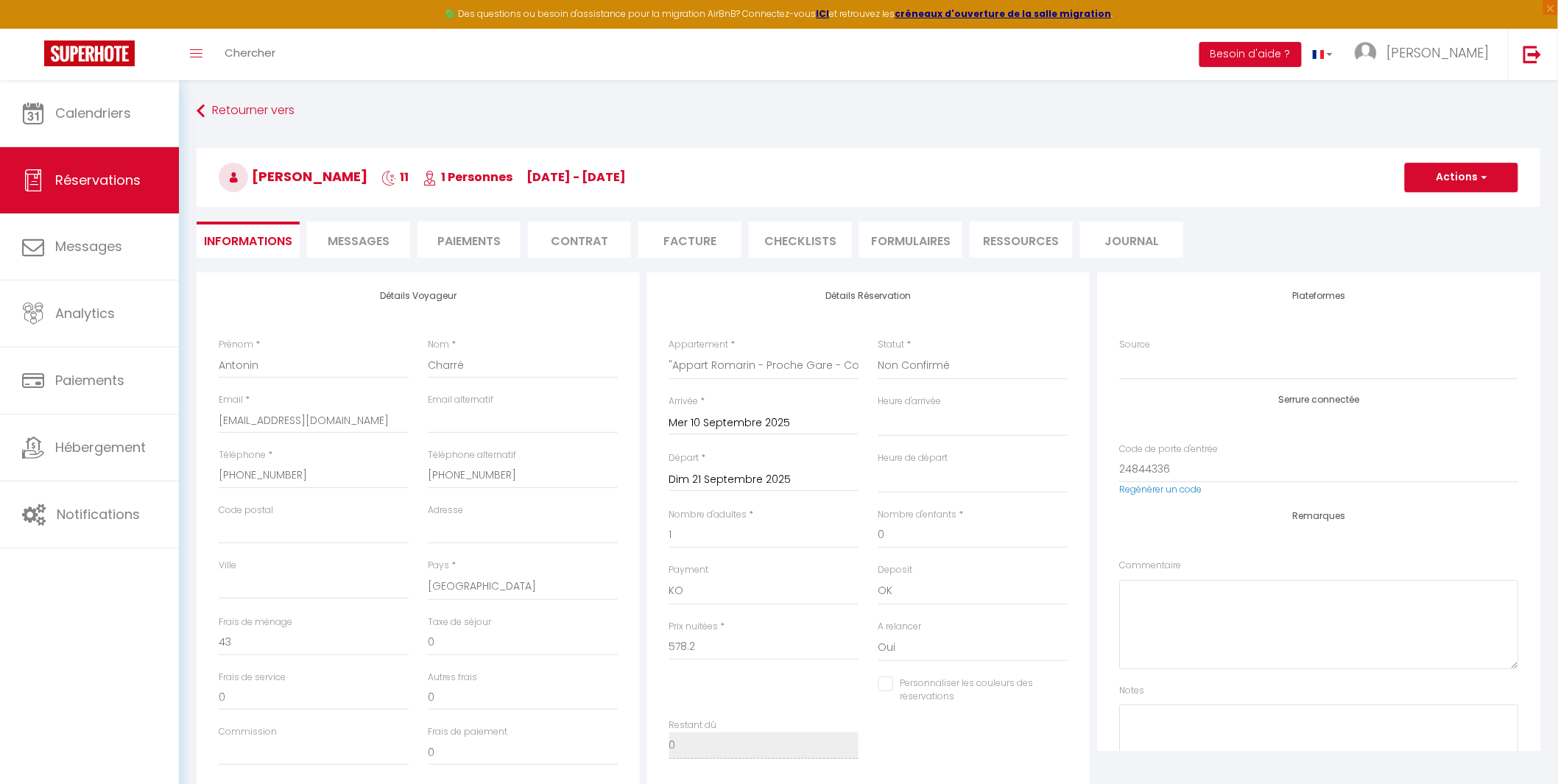
select select "11:00"
click at [459, 238] on li "Paiements" at bounding box center [469, 239] width 103 height 36
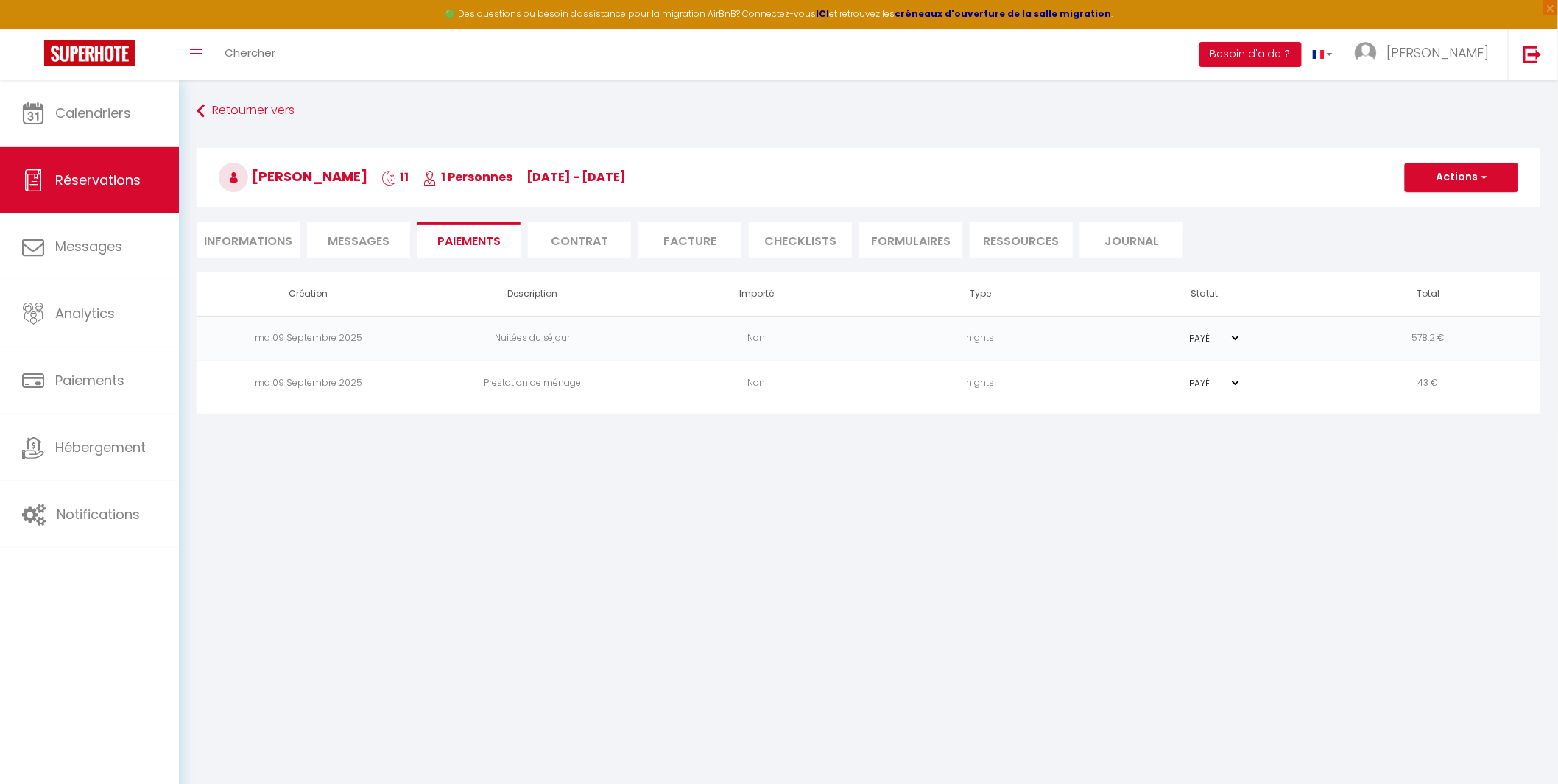
click at [237, 246] on li "Informations" at bounding box center [248, 239] width 103 height 36
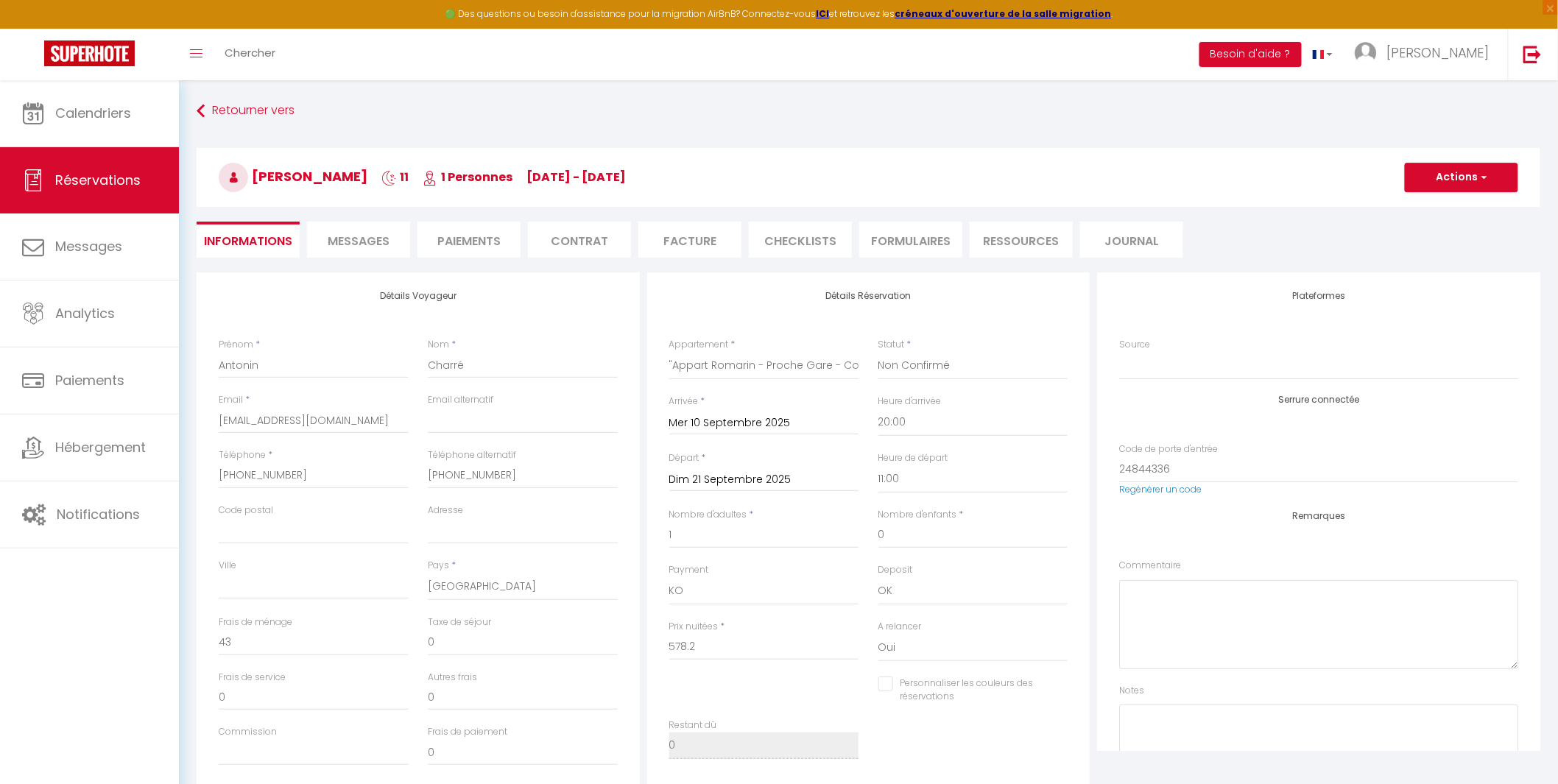
click at [459, 243] on li "Paiements" at bounding box center [469, 239] width 103 height 36
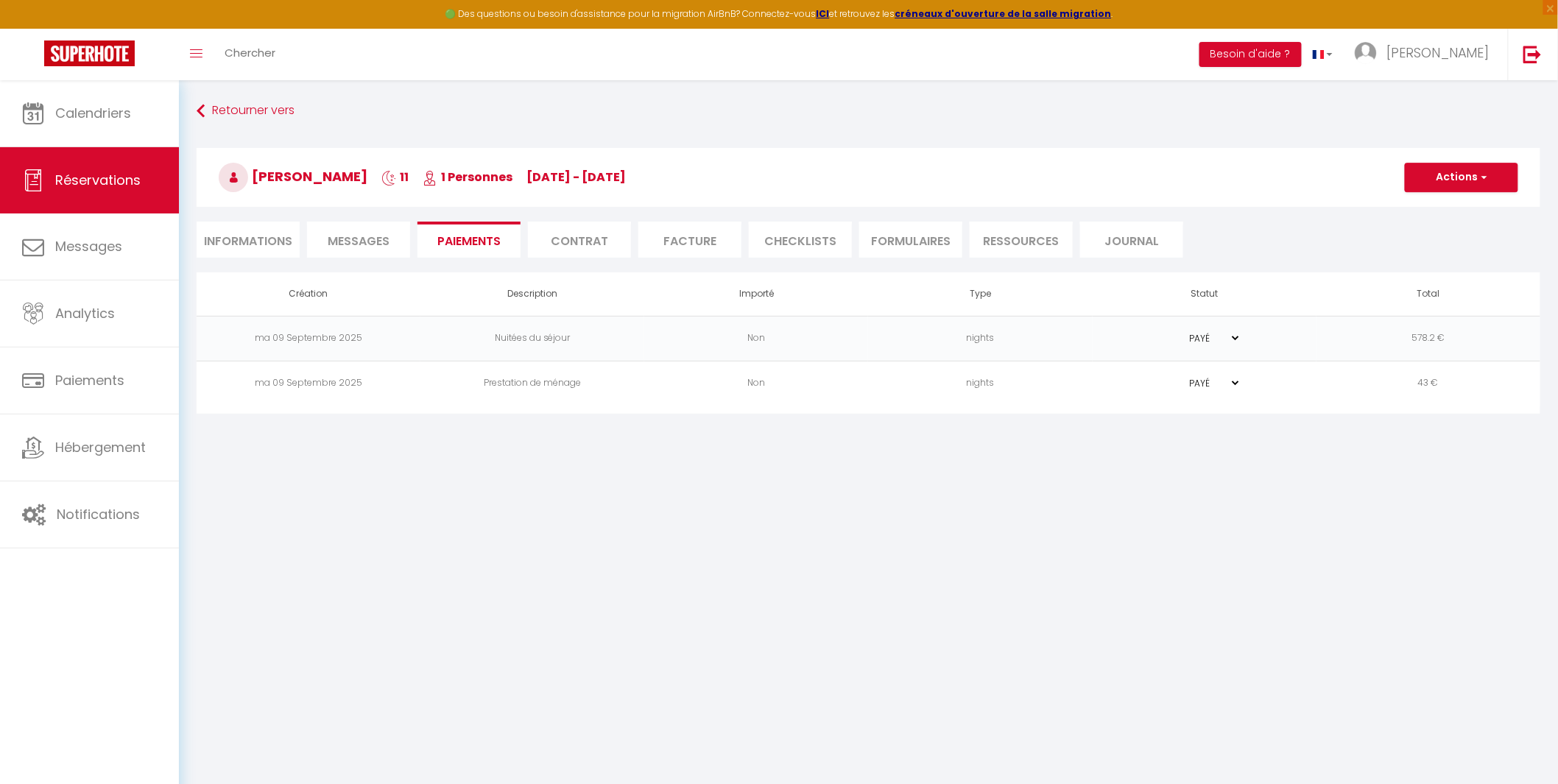
click at [688, 243] on li "Facture" at bounding box center [690, 239] width 103 height 36
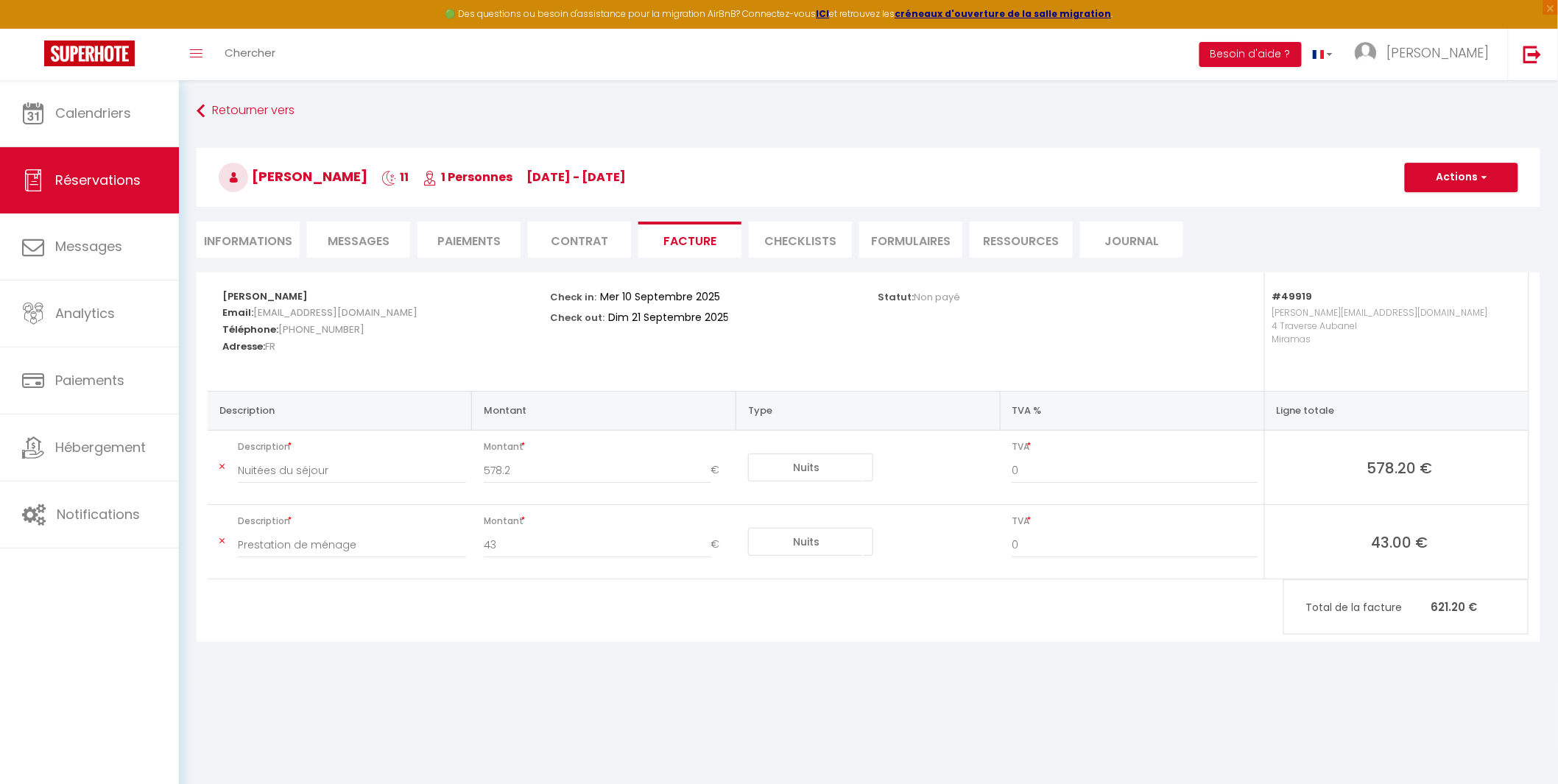
click at [457, 234] on li "Paiements" at bounding box center [469, 239] width 103 height 36
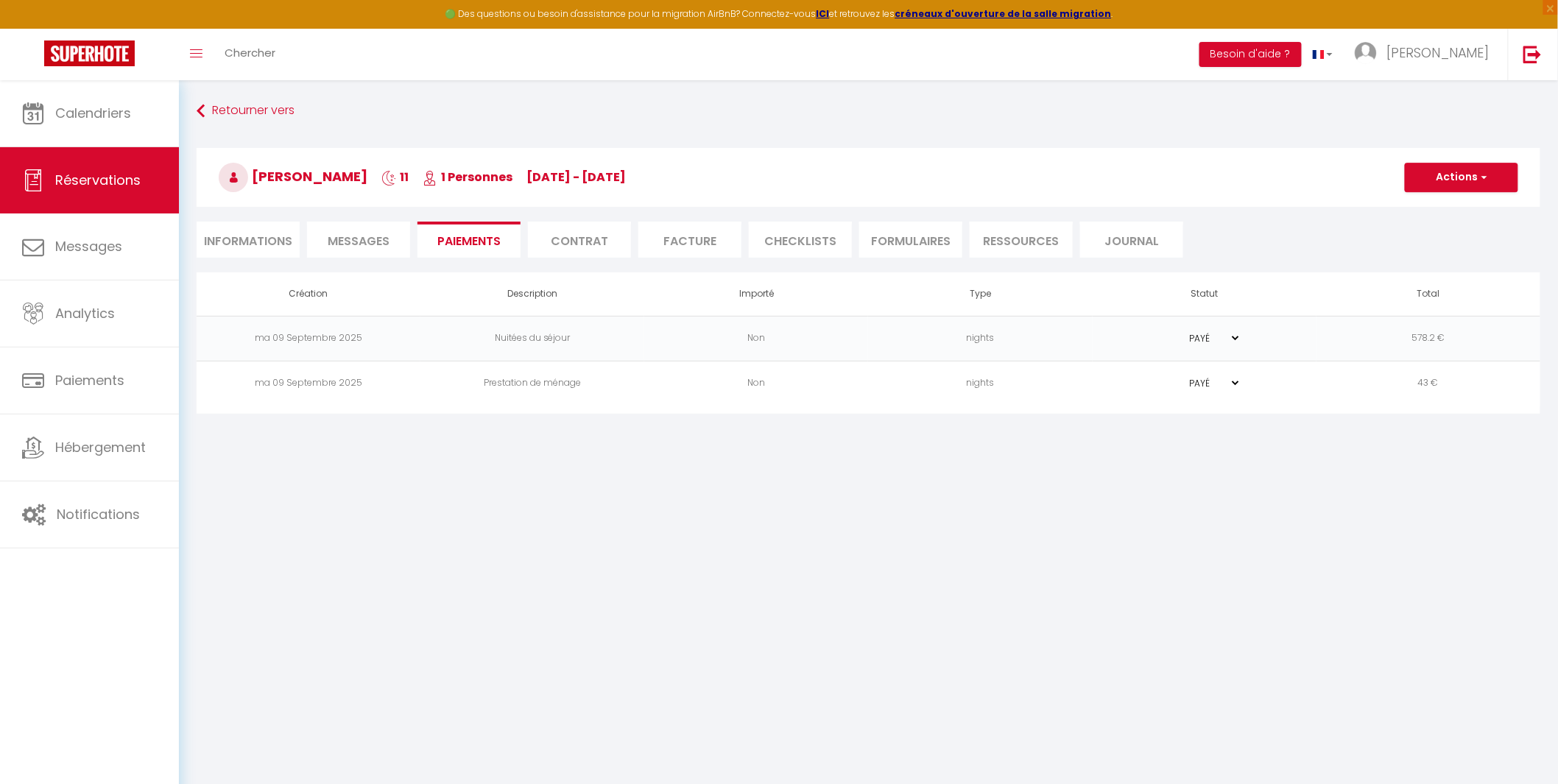
click at [380, 243] on span "Messages" at bounding box center [358, 241] width 62 height 17
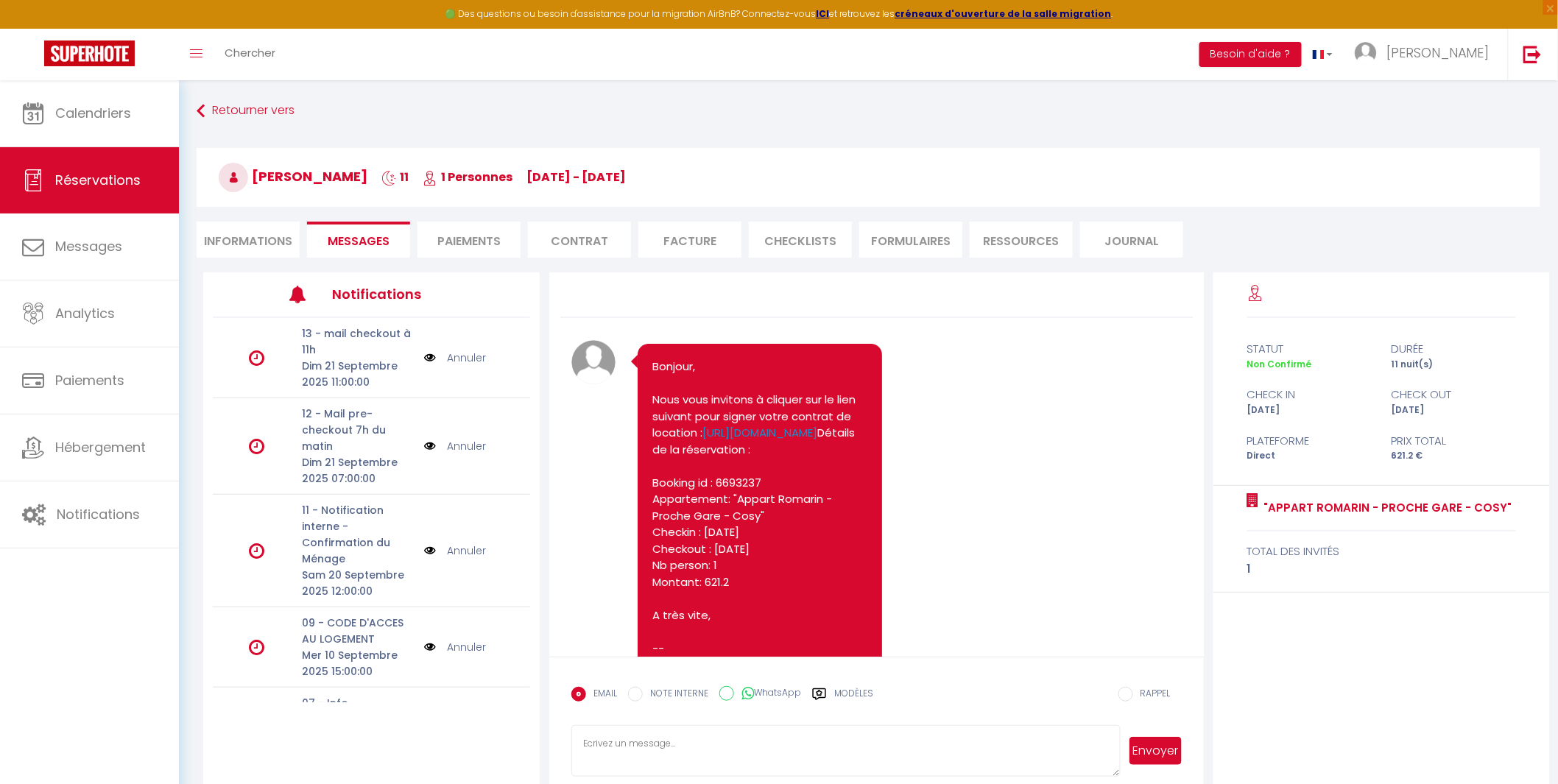
click at [476, 243] on li "Paiements" at bounding box center [469, 239] width 103 height 36
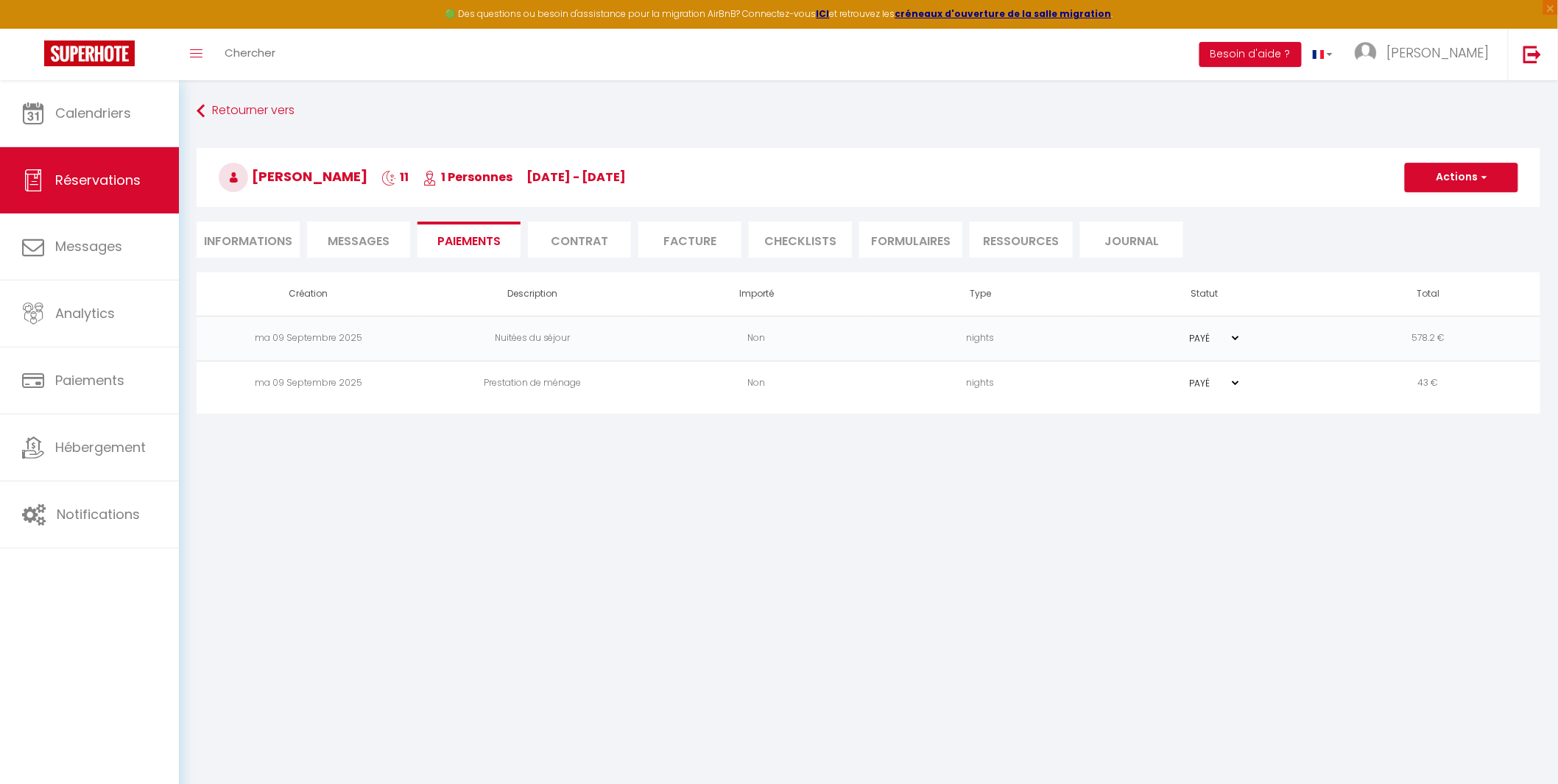
click at [361, 247] on span "Messages" at bounding box center [358, 241] width 62 height 17
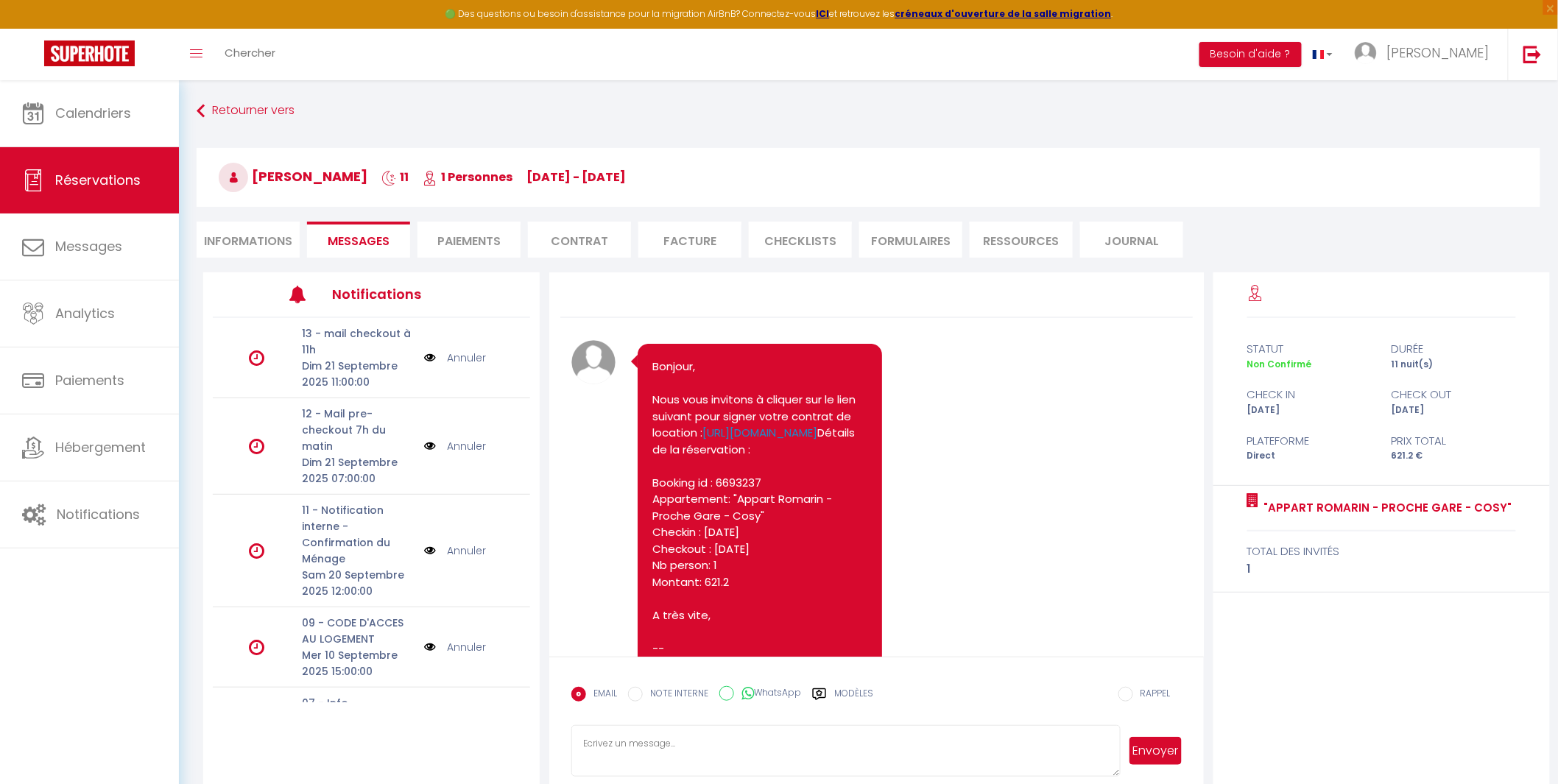
click at [252, 245] on li "Informations" at bounding box center [248, 239] width 103 height 36
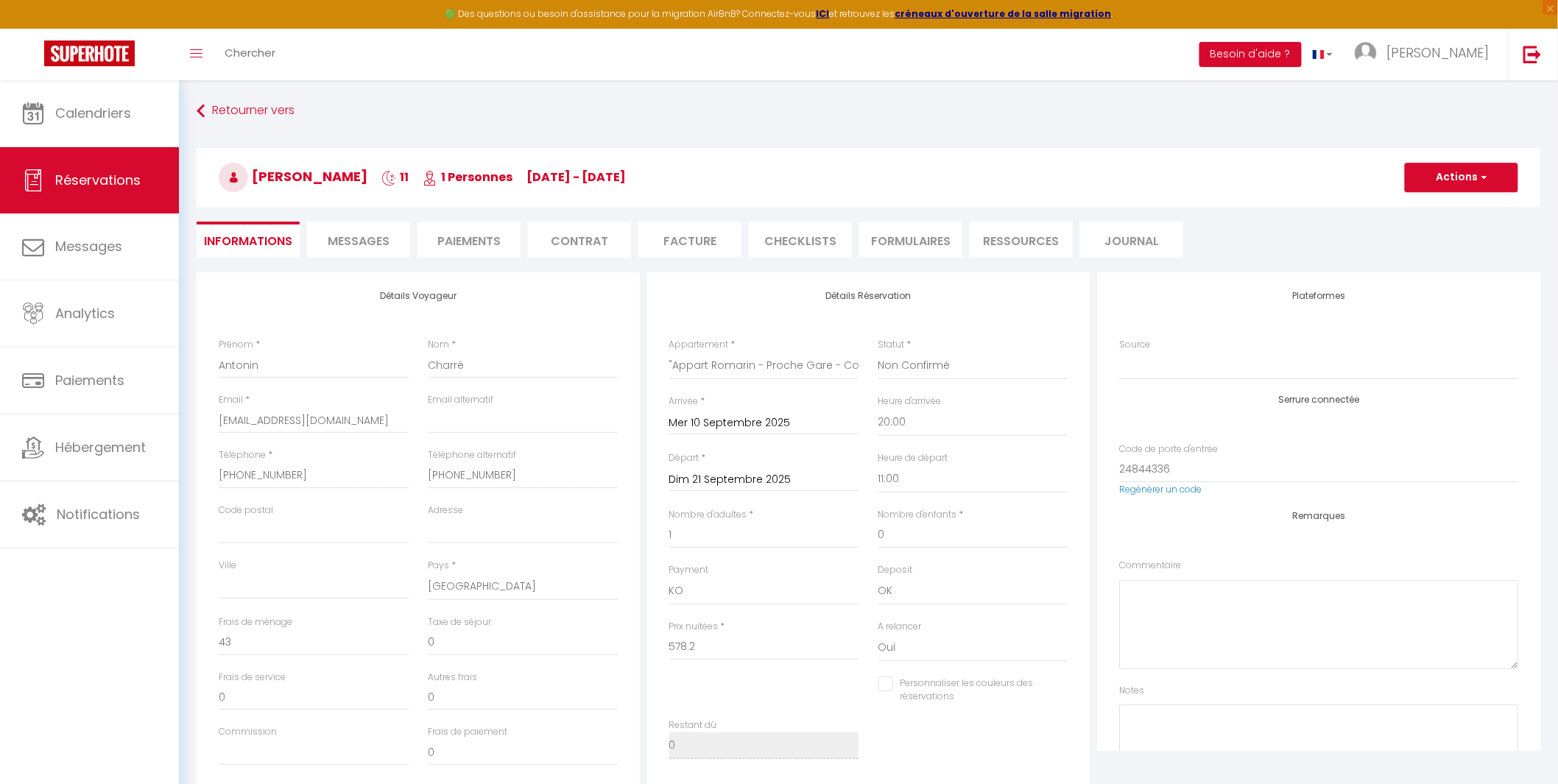
checkbox input "false"
click at [346, 240] on span "Messages" at bounding box center [358, 241] width 62 height 17
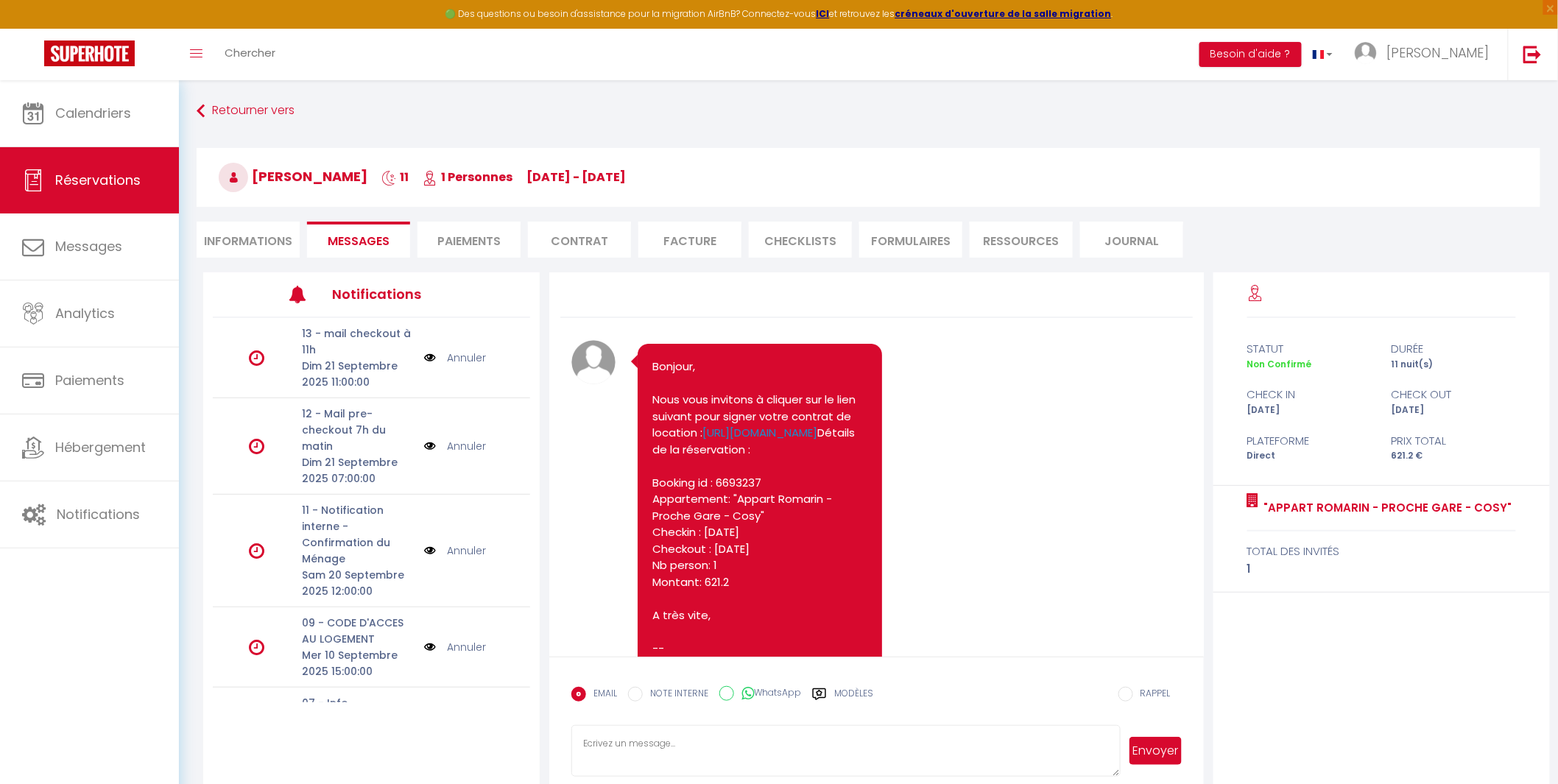
click at [463, 247] on li "Paiements" at bounding box center [469, 239] width 103 height 36
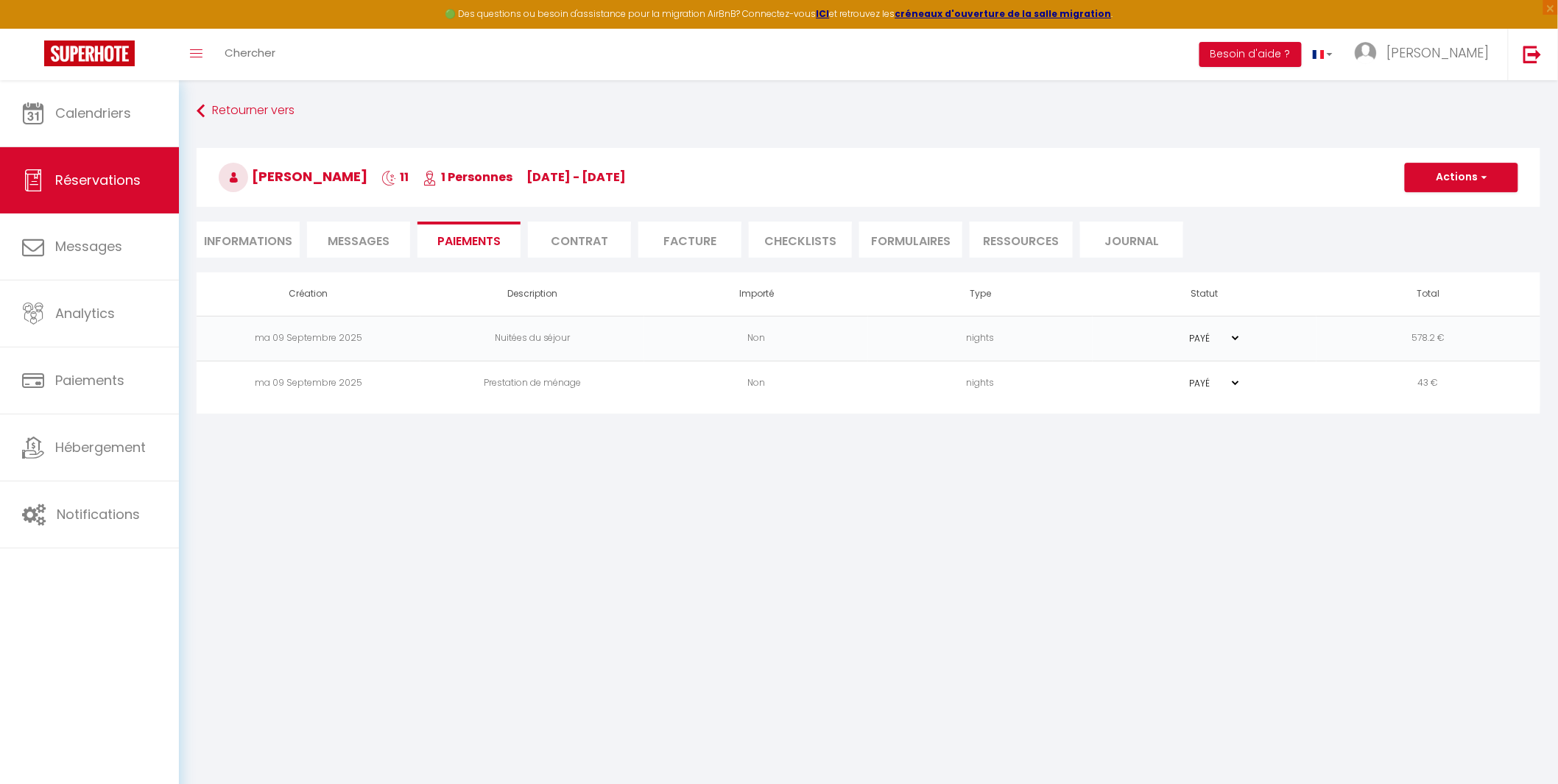
click at [234, 238] on li "Informations" at bounding box center [248, 239] width 103 height 36
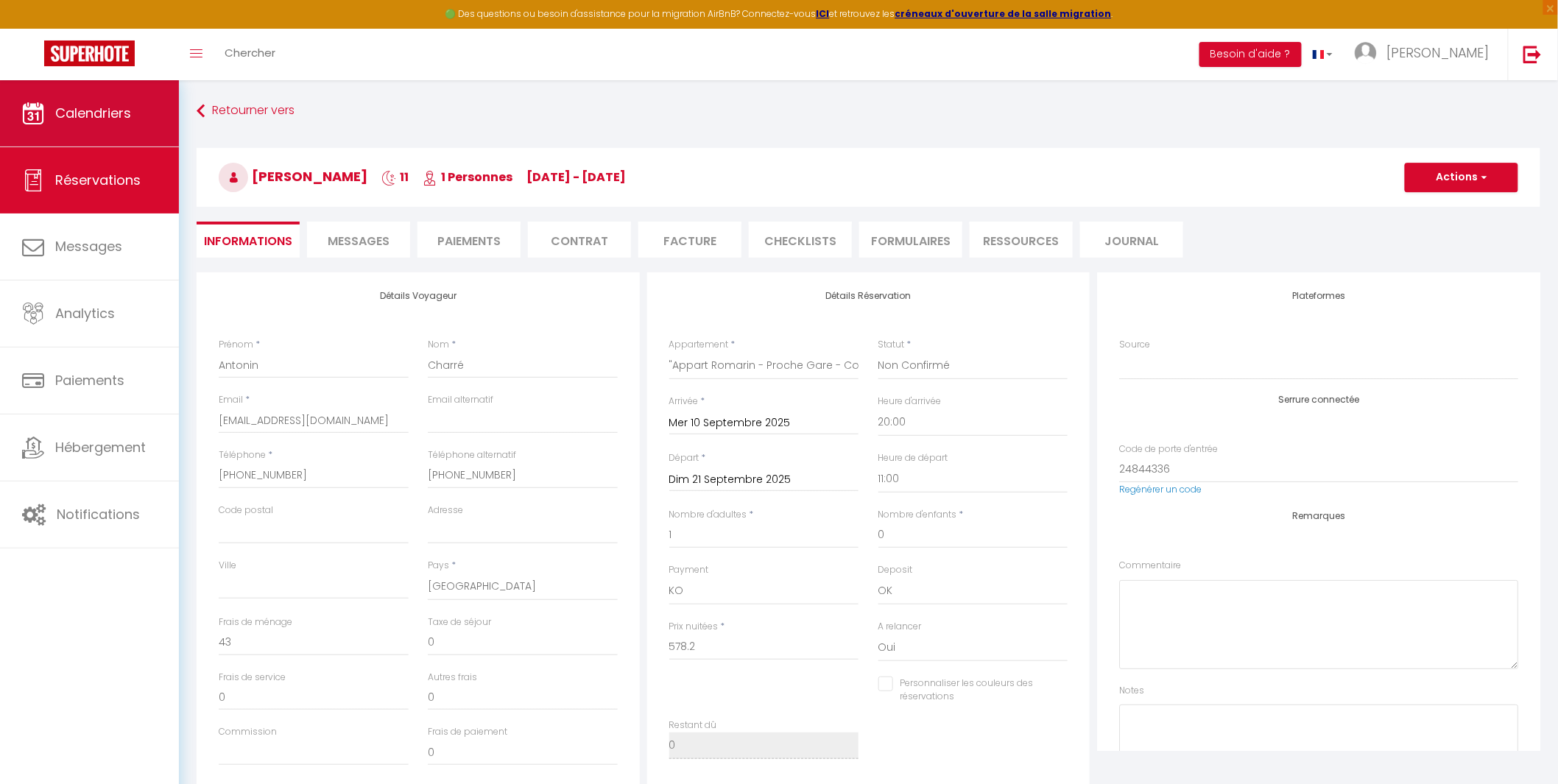
checkbox input "false"
click at [89, 123] on link "Calendriers" at bounding box center [89, 114] width 179 height 66
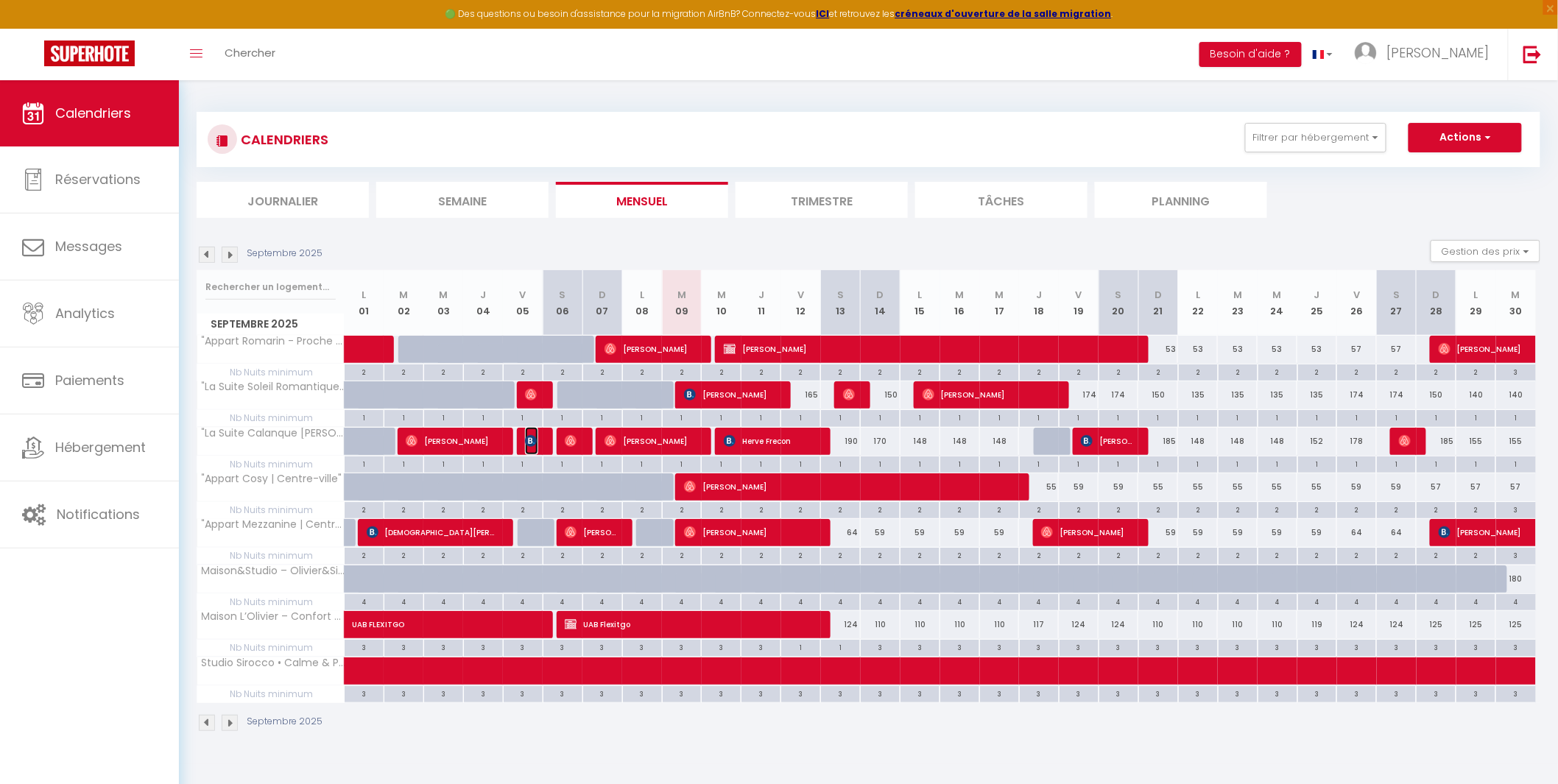
click at [528, 443] on img at bounding box center [530, 441] width 12 height 12
select select "OK"
select select "1"
select select "0"
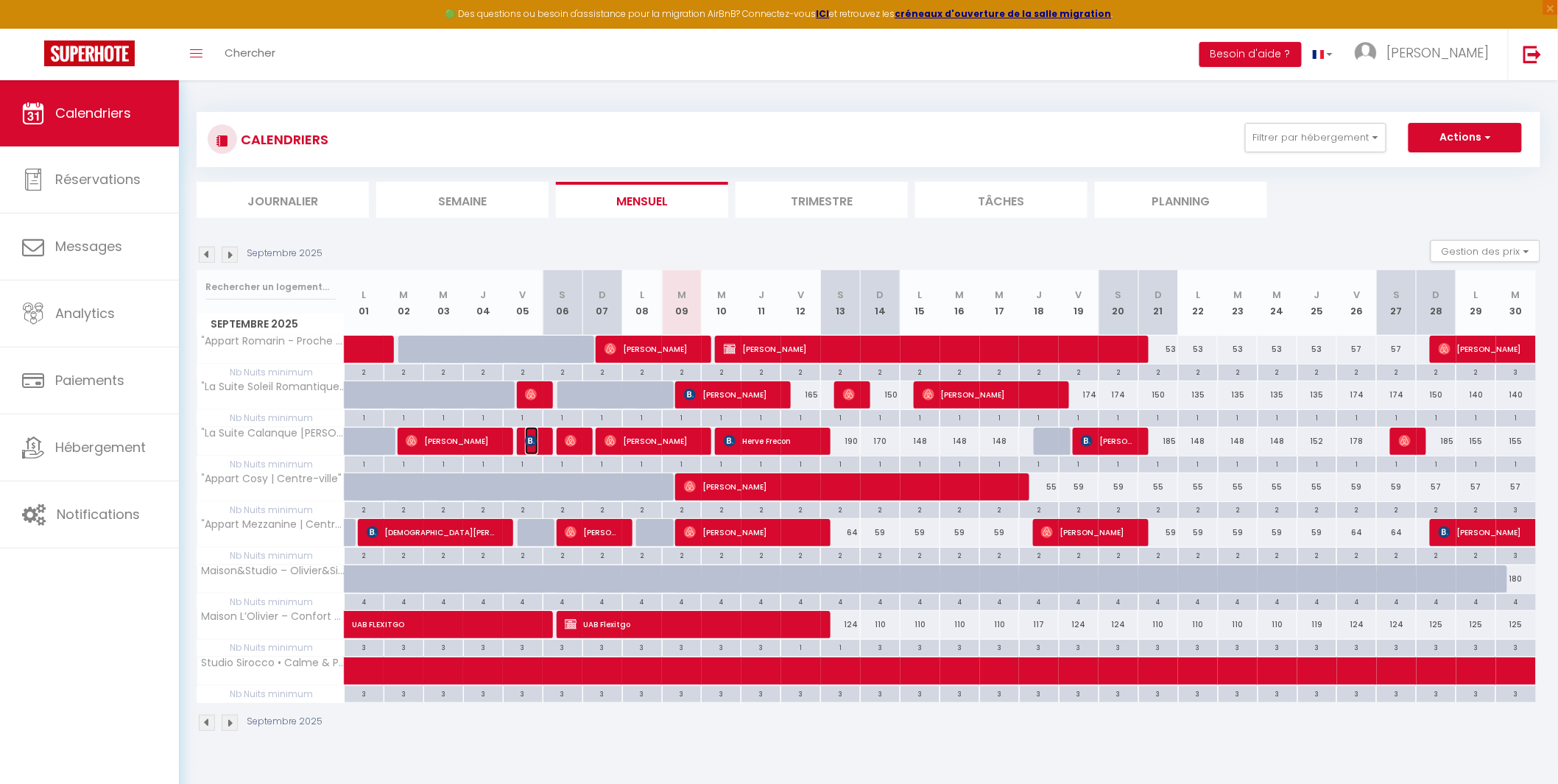
select select "1"
select select
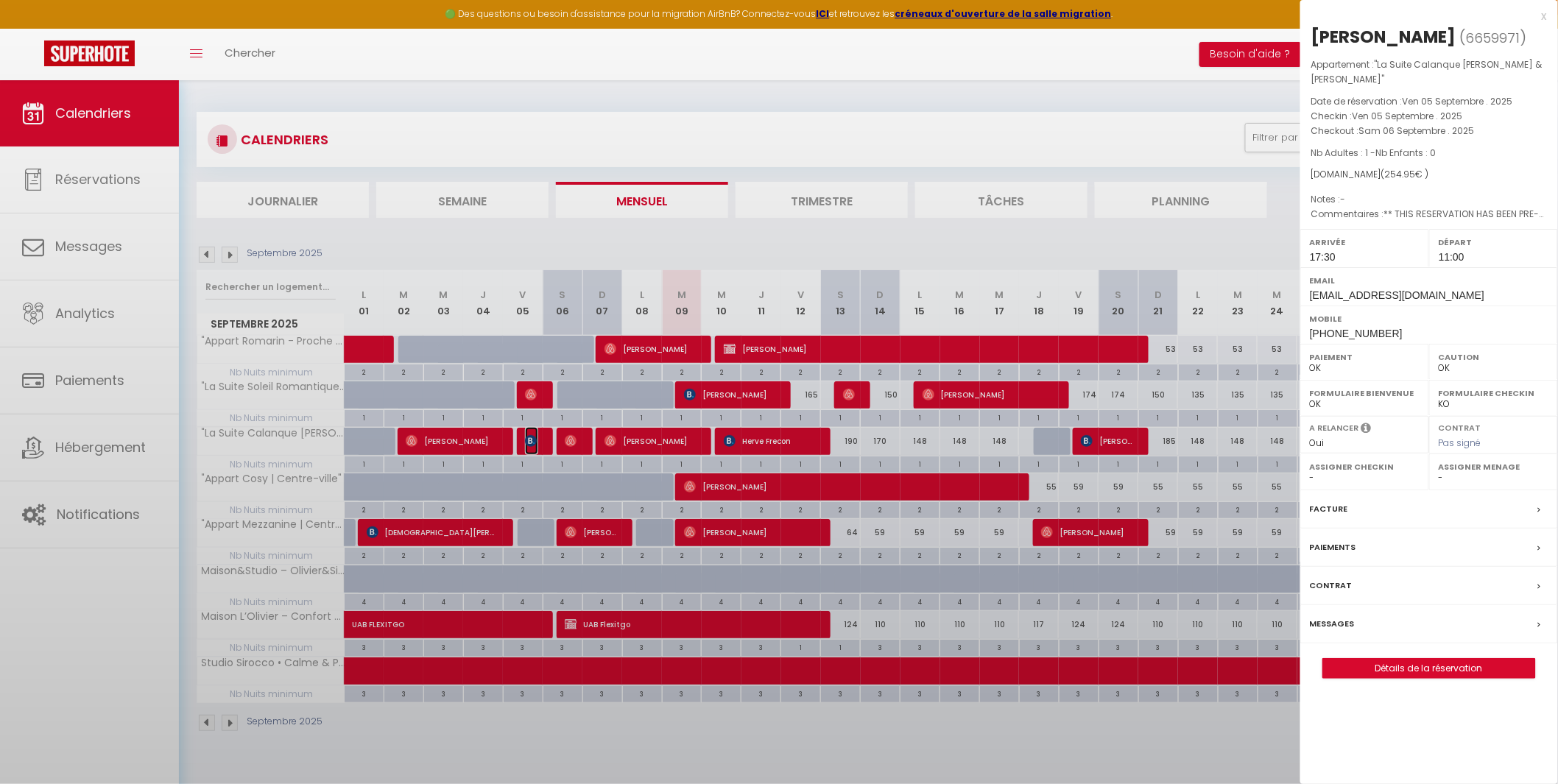
select select "39229"
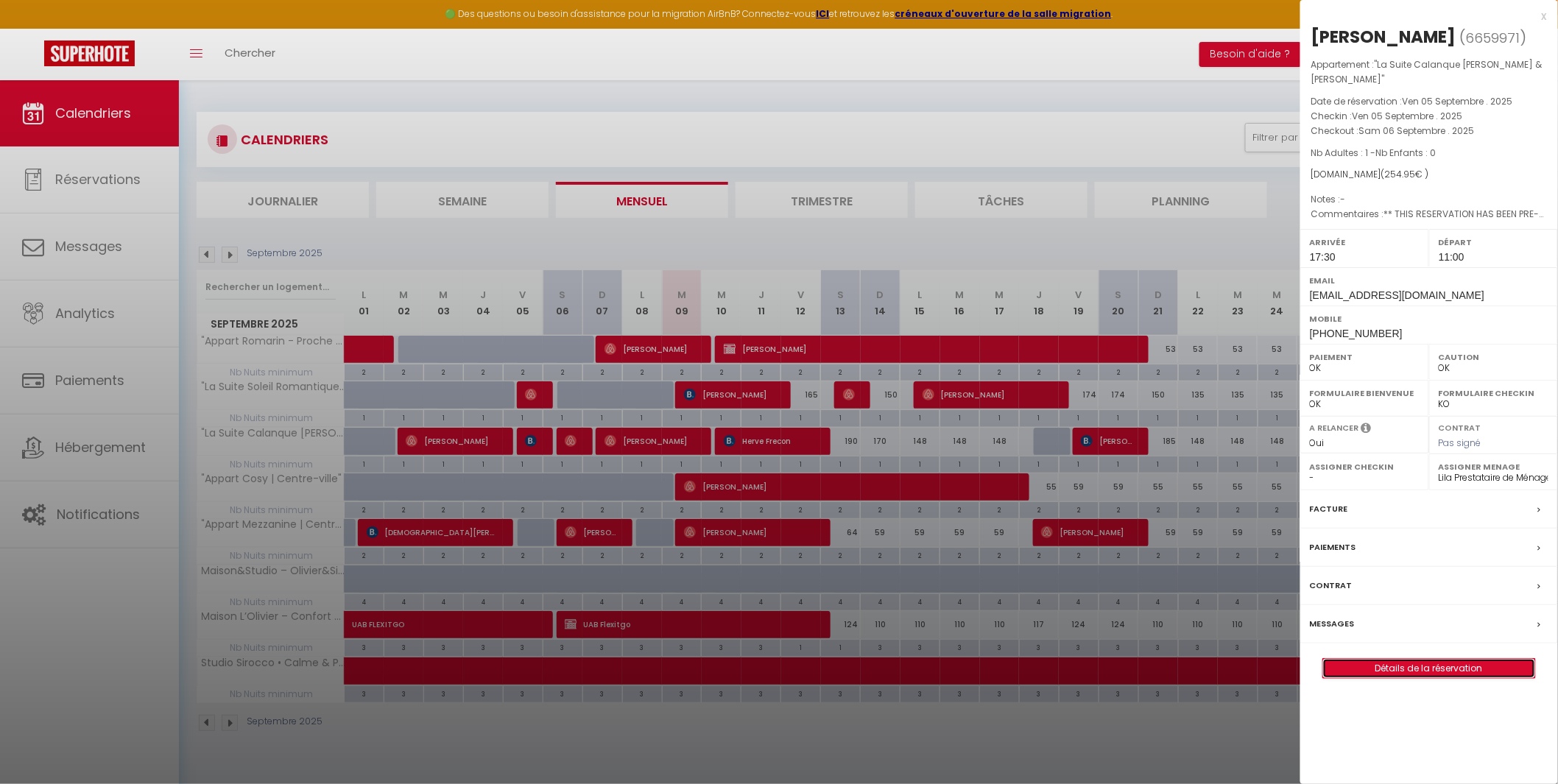
click at [1429, 659] on link "Détails de la réservation" at bounding box center [1428, 669] width 212 height 19
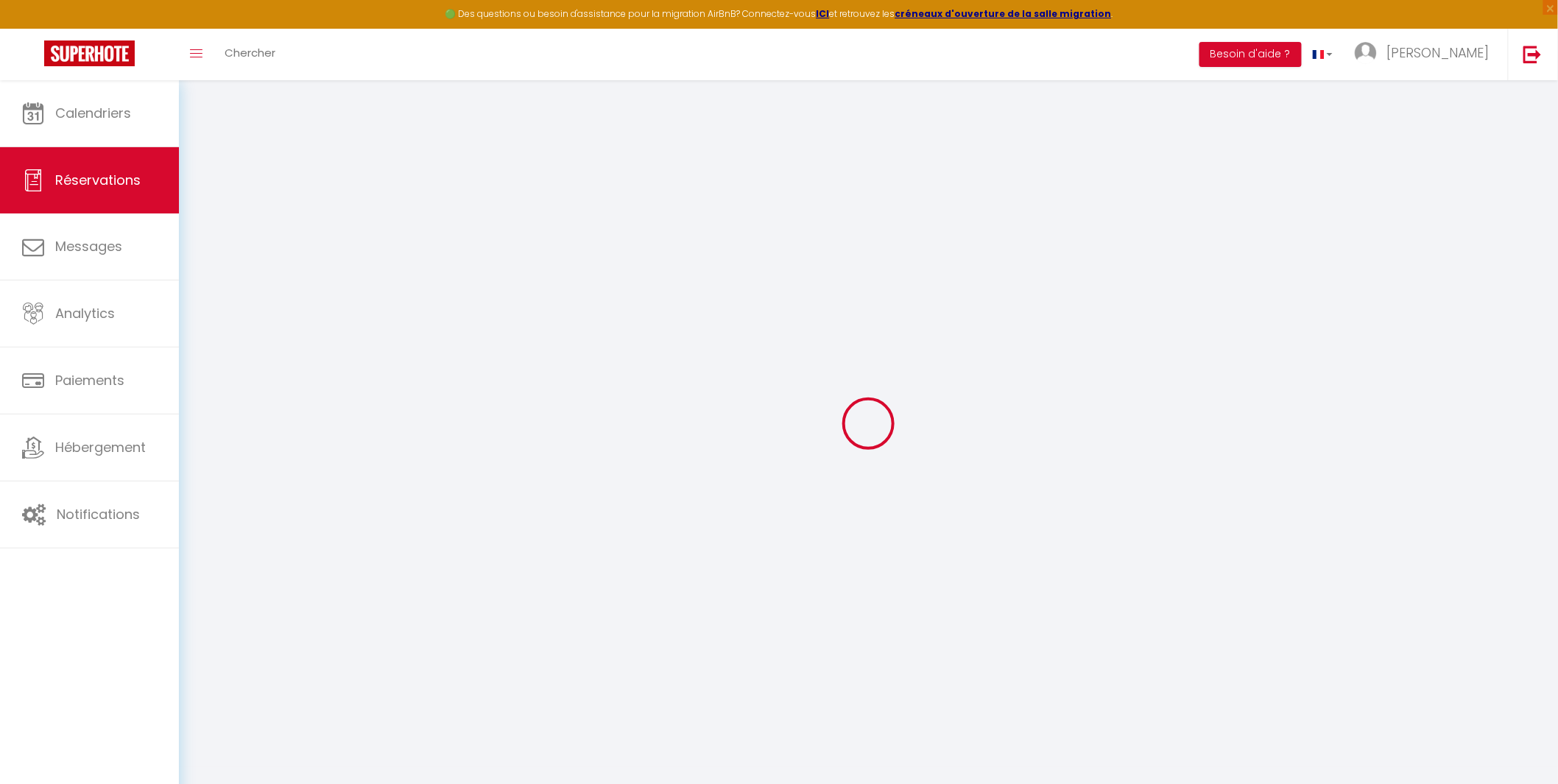
type input "sebastien"
type input "malet"
type input "smalet.770181@guest.booking.com"
type input "sebastien-malet@orange.fr"
type input "+33672398576"
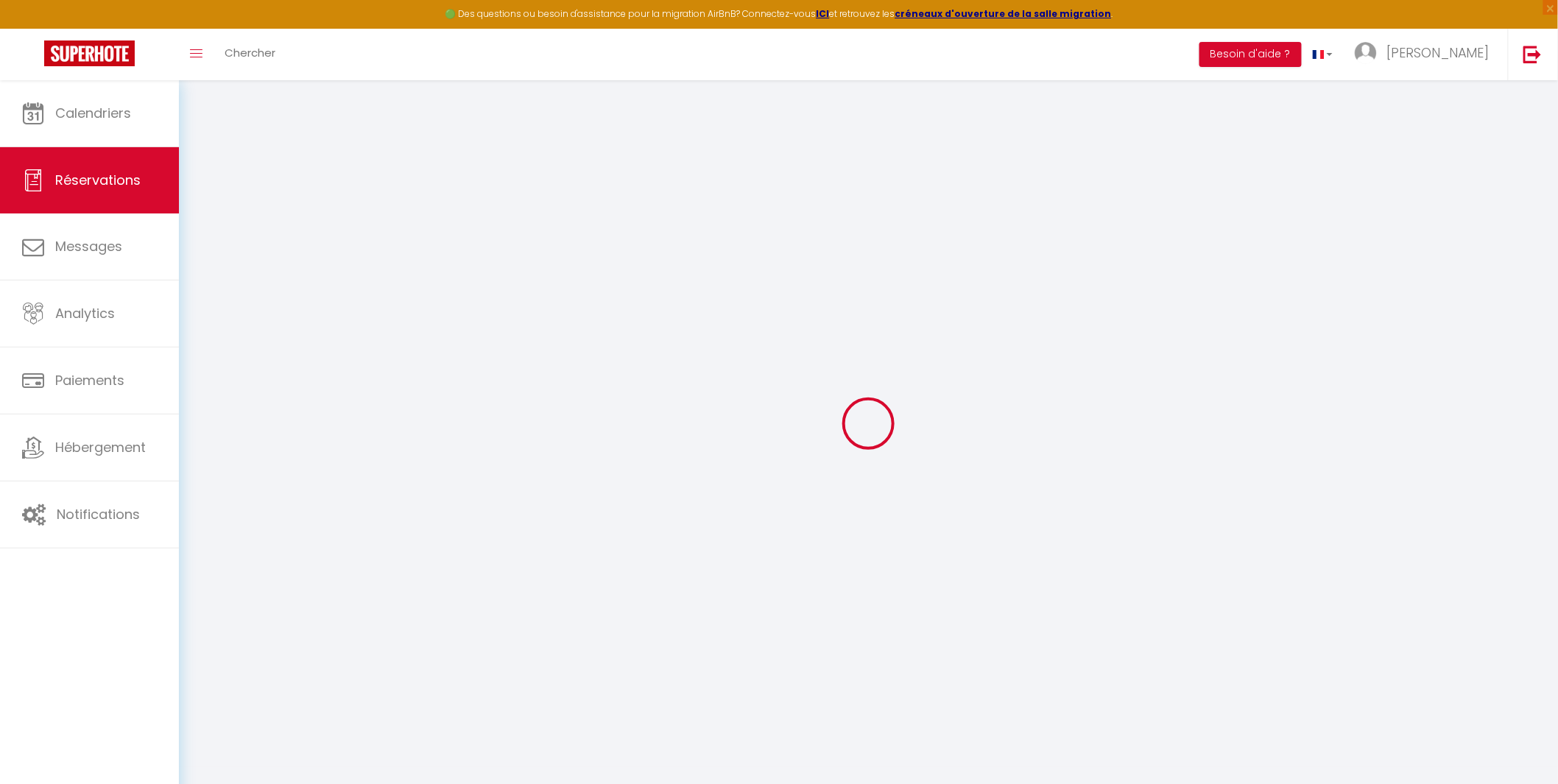
type input "+33672398576"
type input "[STREET_ADDRESS]"
type input "[GEOGRAPHIC_DATA]"
select select "FR"
type input "38.07"
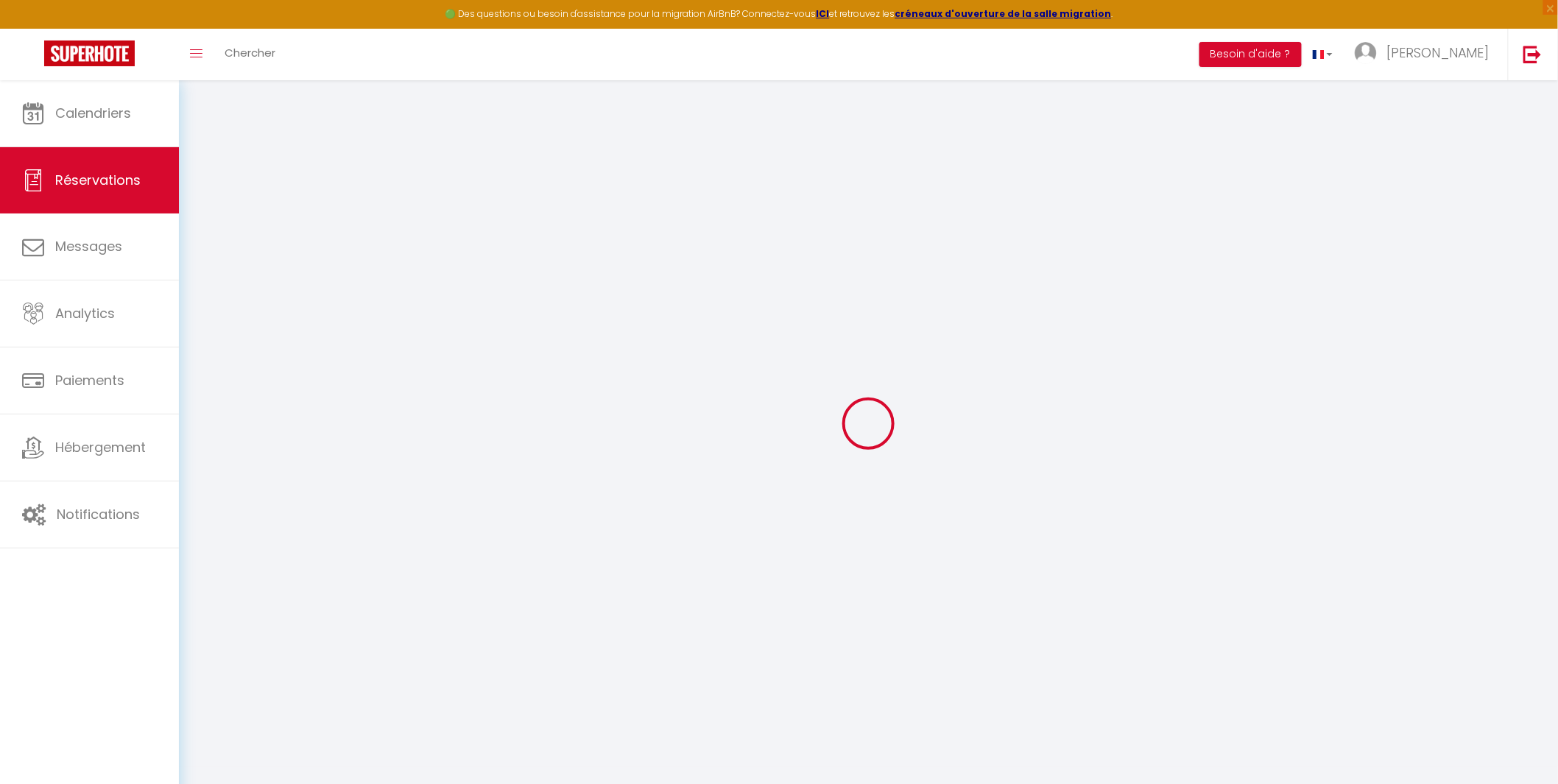
type input "3.57"
select select "58454"
select select "1"
select select
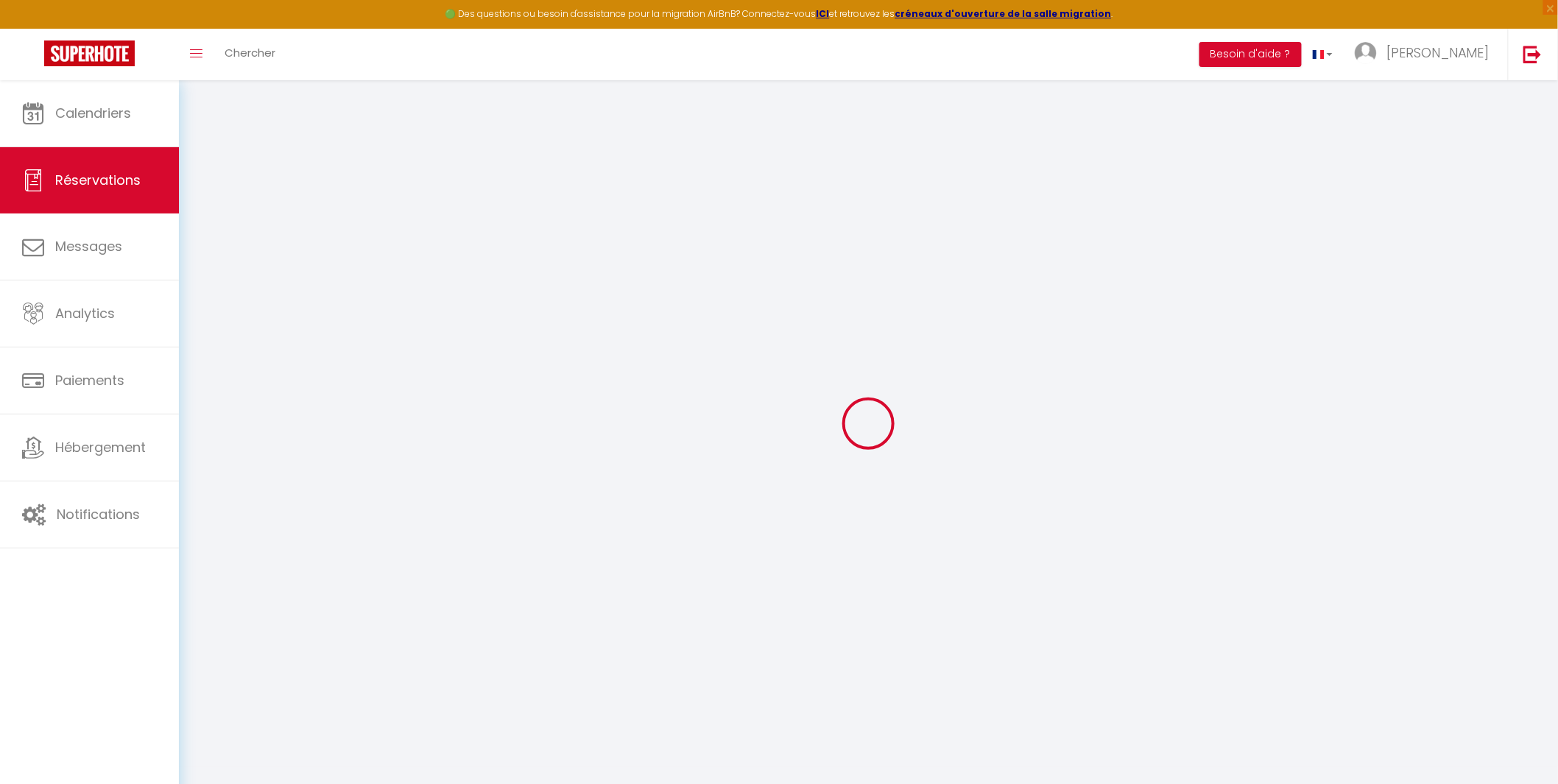
type input "1"
select select "12"
select select "15"
type input "208.8"
checkbox input "false"
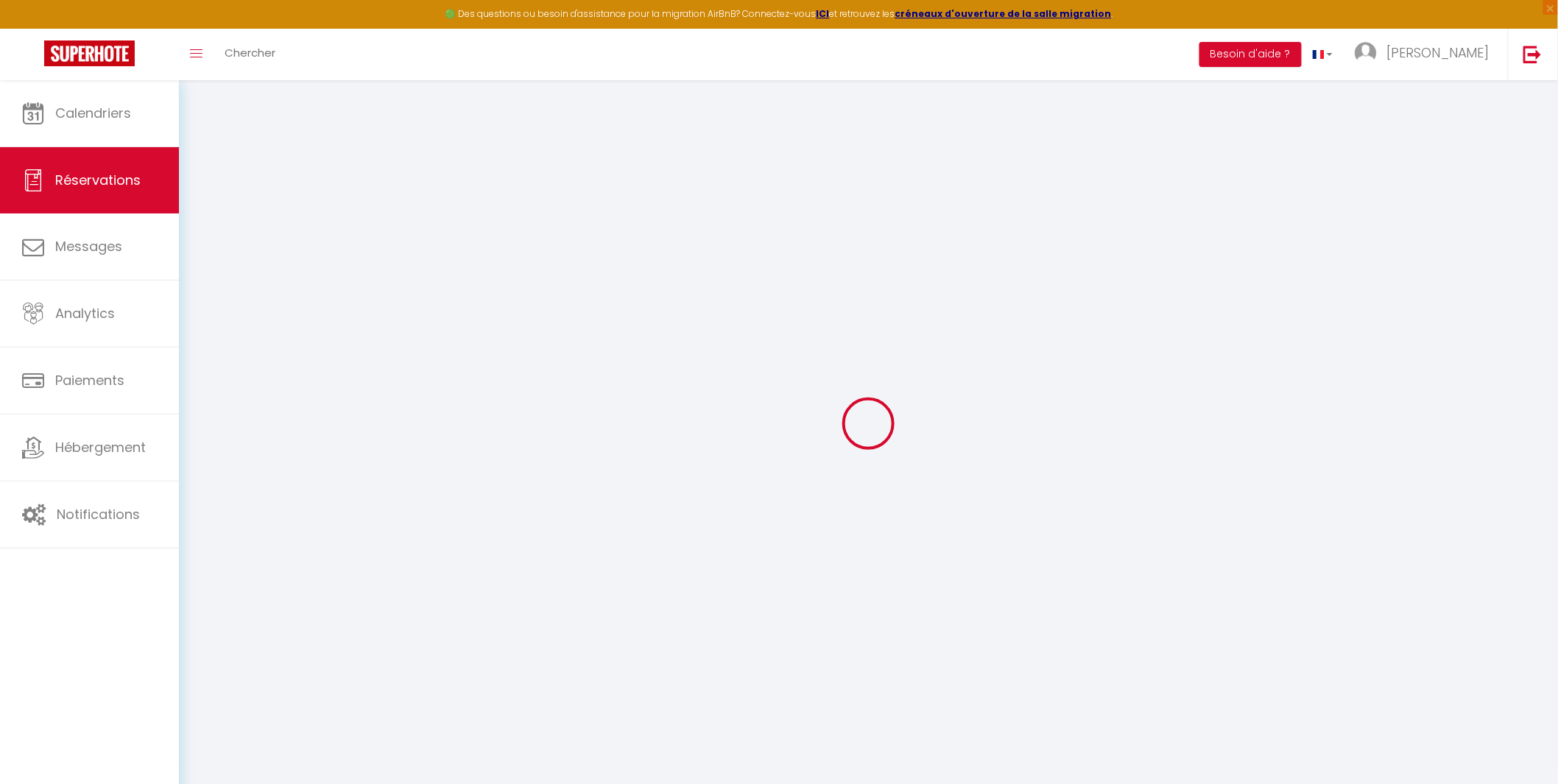
type input "0"
select select "2"
type input "45"
type input "9"
type input "0"
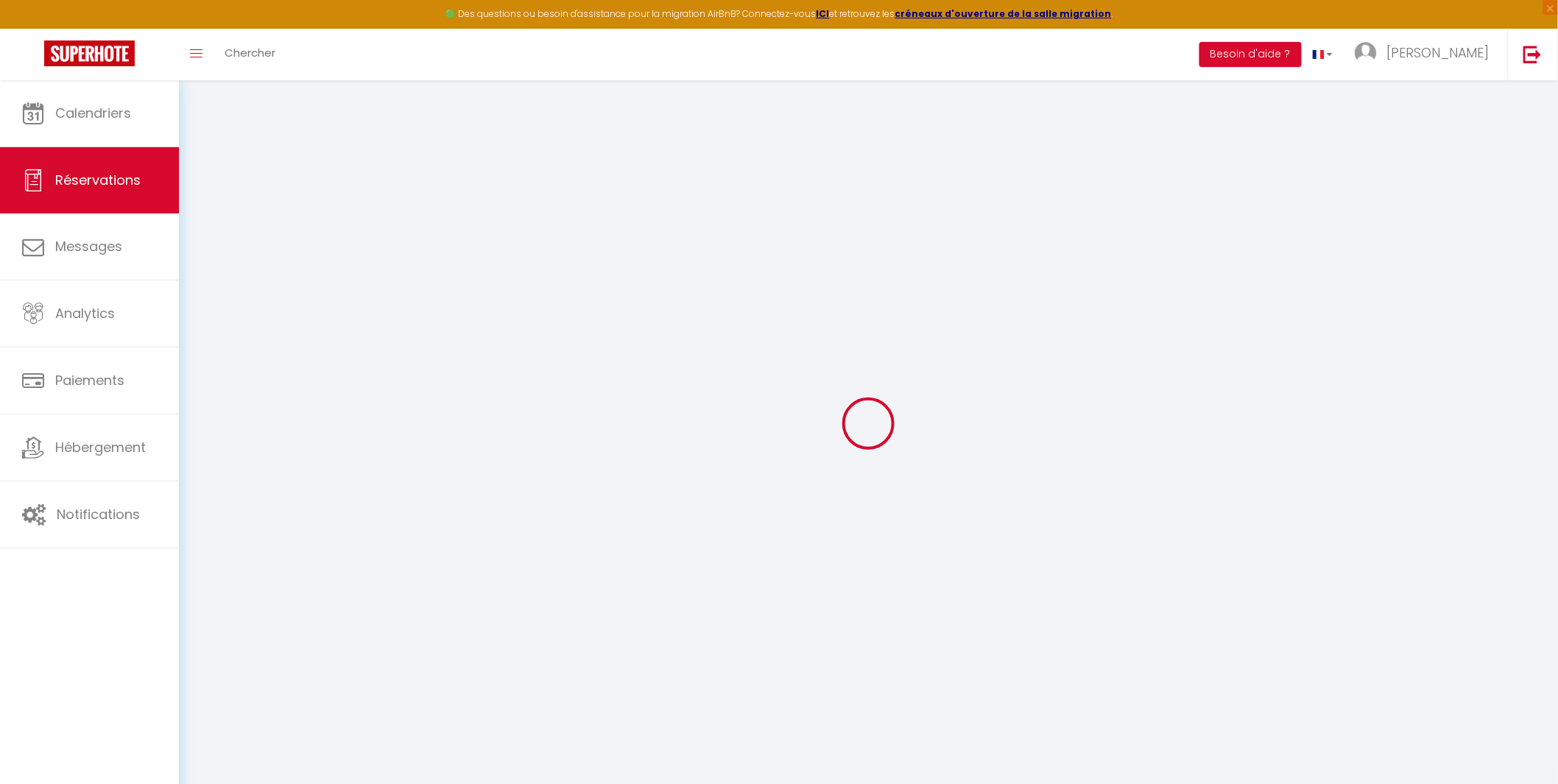
select select
checkbox input "false"
select select
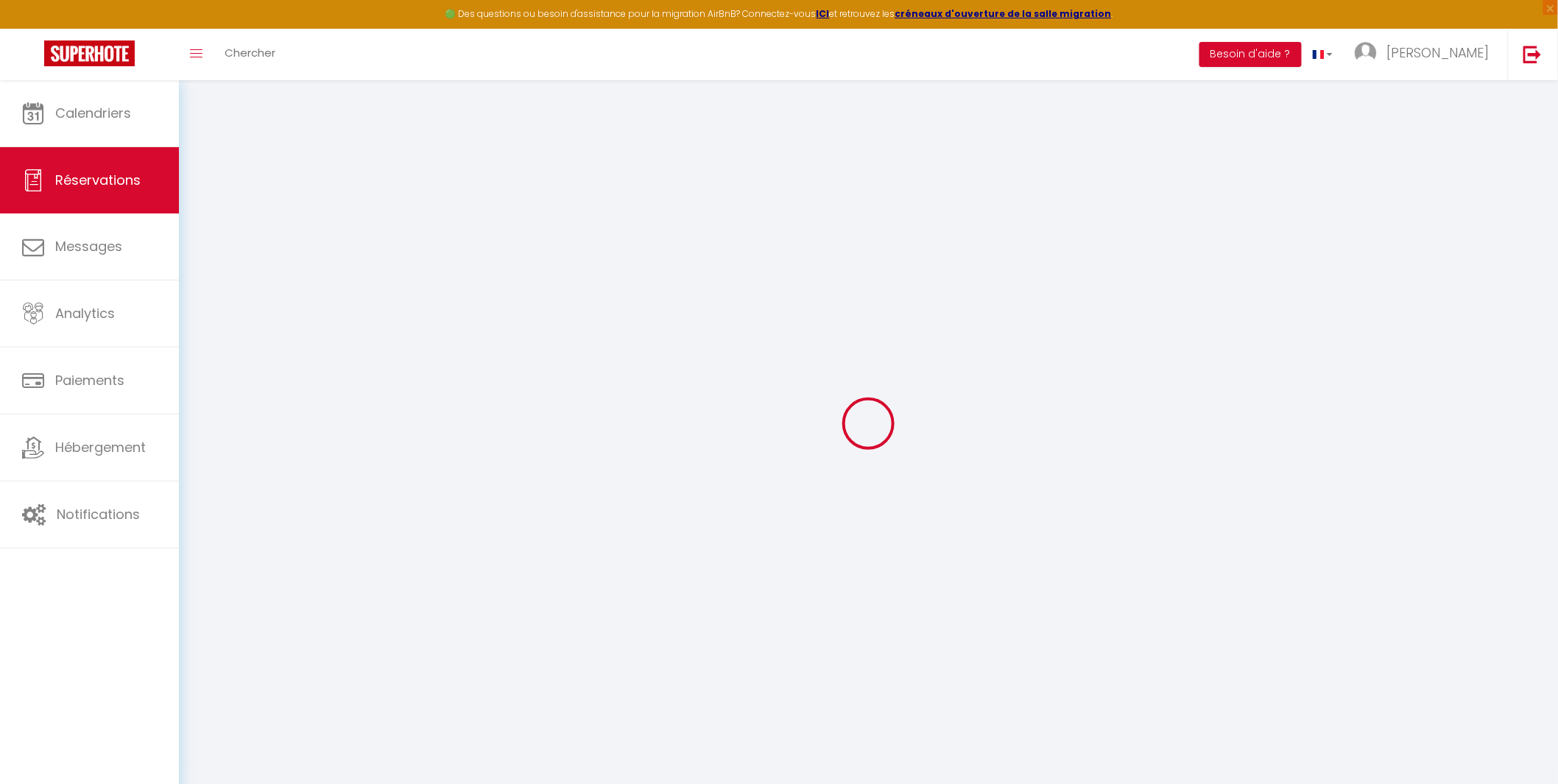
checkbox input "false"
select select
checkbox input "false"
type textarea "** THIS RESERVATION HAS BEEN PRE-PAID ** BOOKING NOTE : Payment charge is EUR 3…"
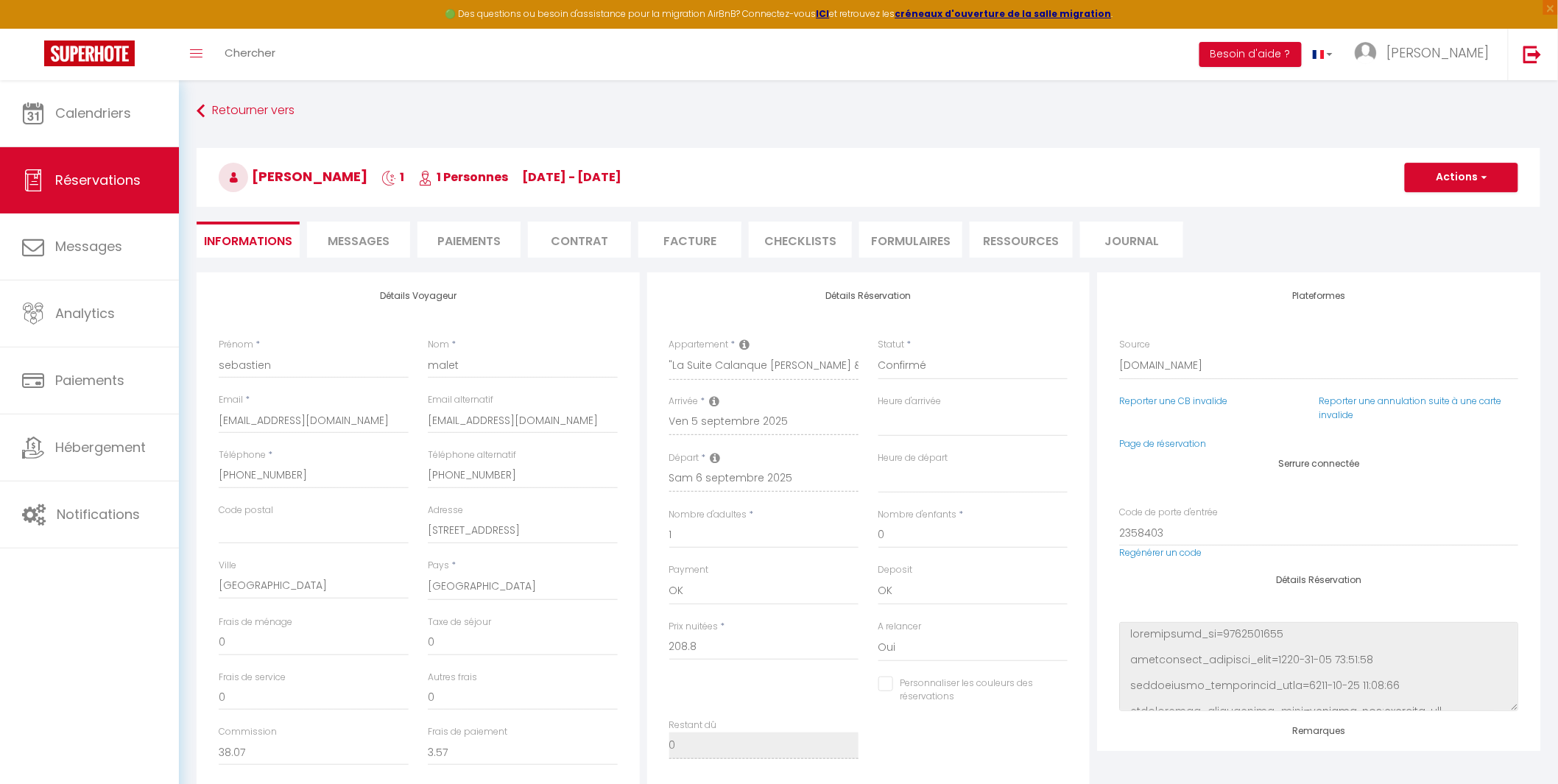
type input "45"
type input "1.15"
select select
checkbox input "false"
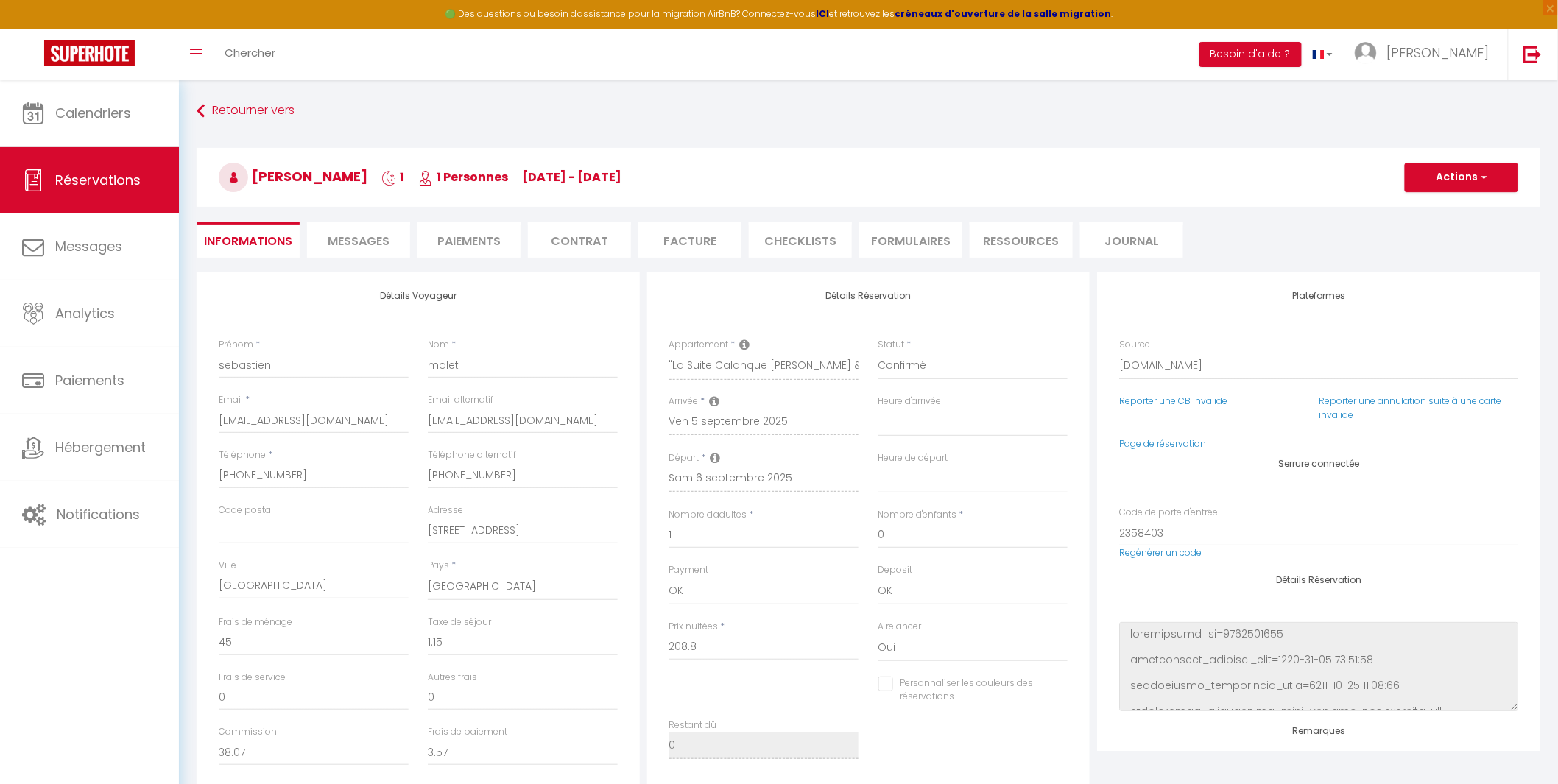
select select "17:30"
select select "11:00"
click at [509, 420] on input "sebastien-malet@orange.fr" at bounding box center [523, 420] width 190 height 27
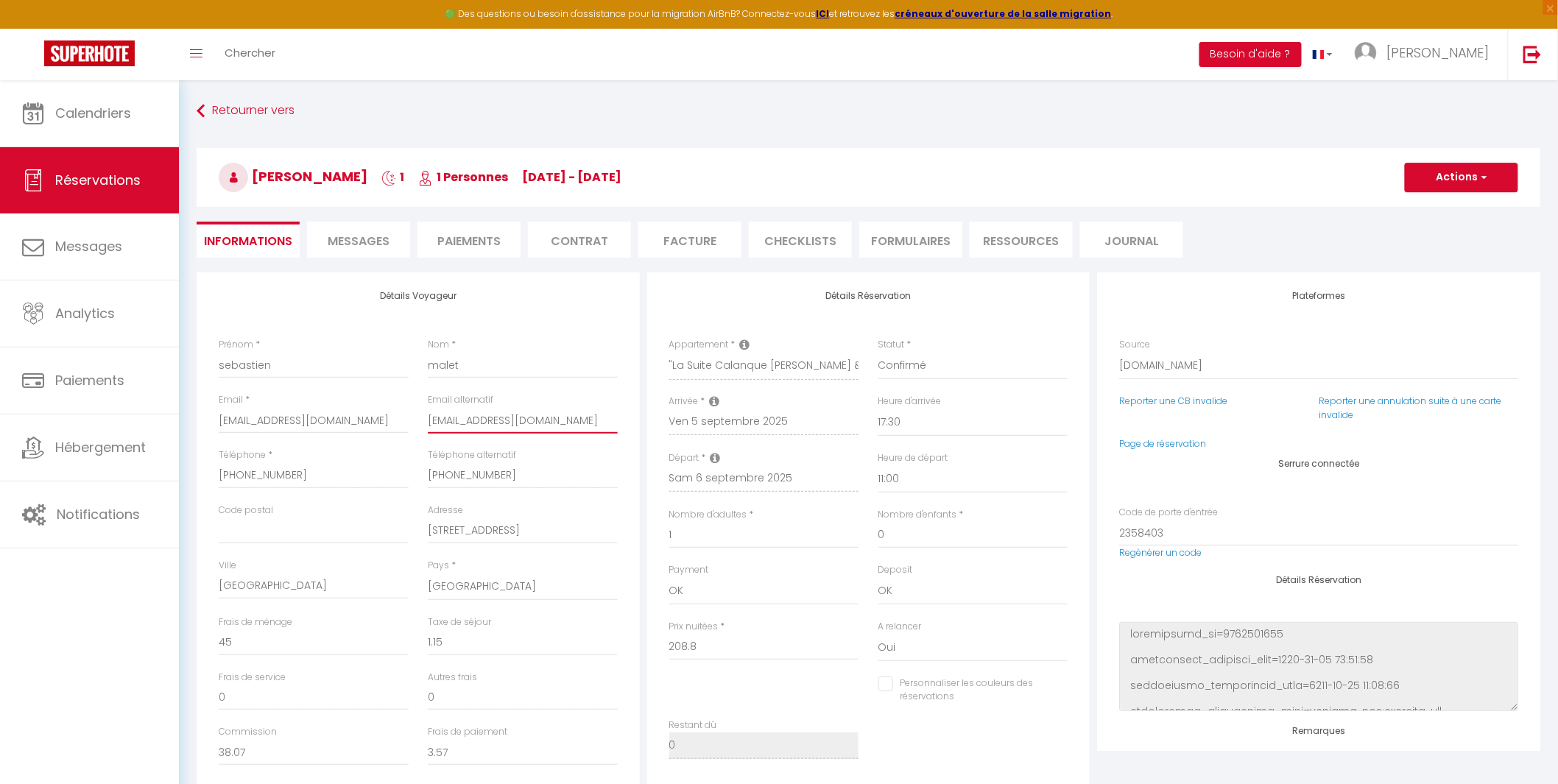
checkbox input "false"
click at [683, 239] on li "Facture" at bounding box center [690, 239] width 103 height 36
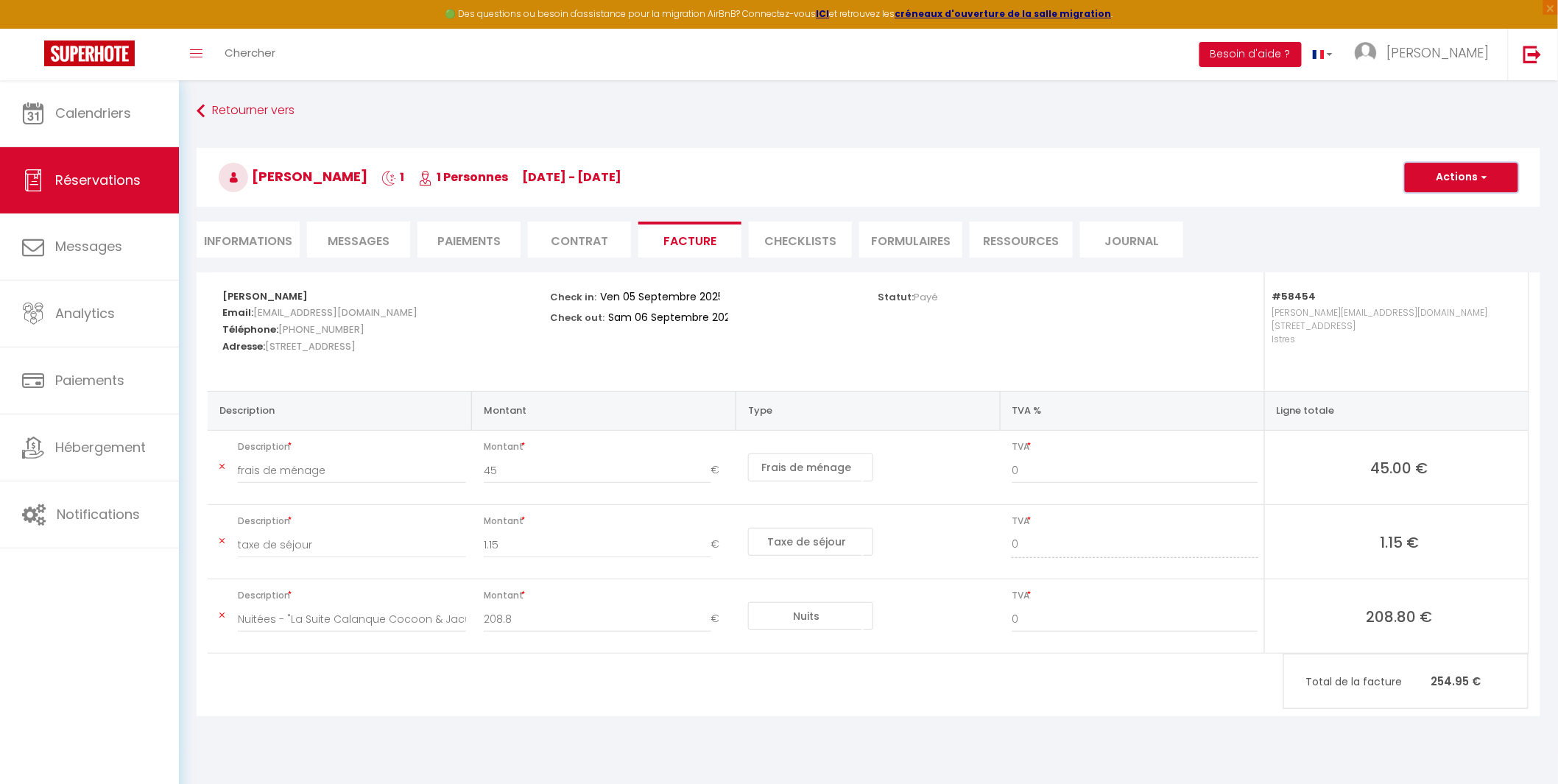
click at [1459, 176] on button "Actions" at bounding box center [1461, 177] width 114 height 30
click at [1437, 224] on link "Aperçu et éditer" at bounding box center [1450, 229] width 123 height 19
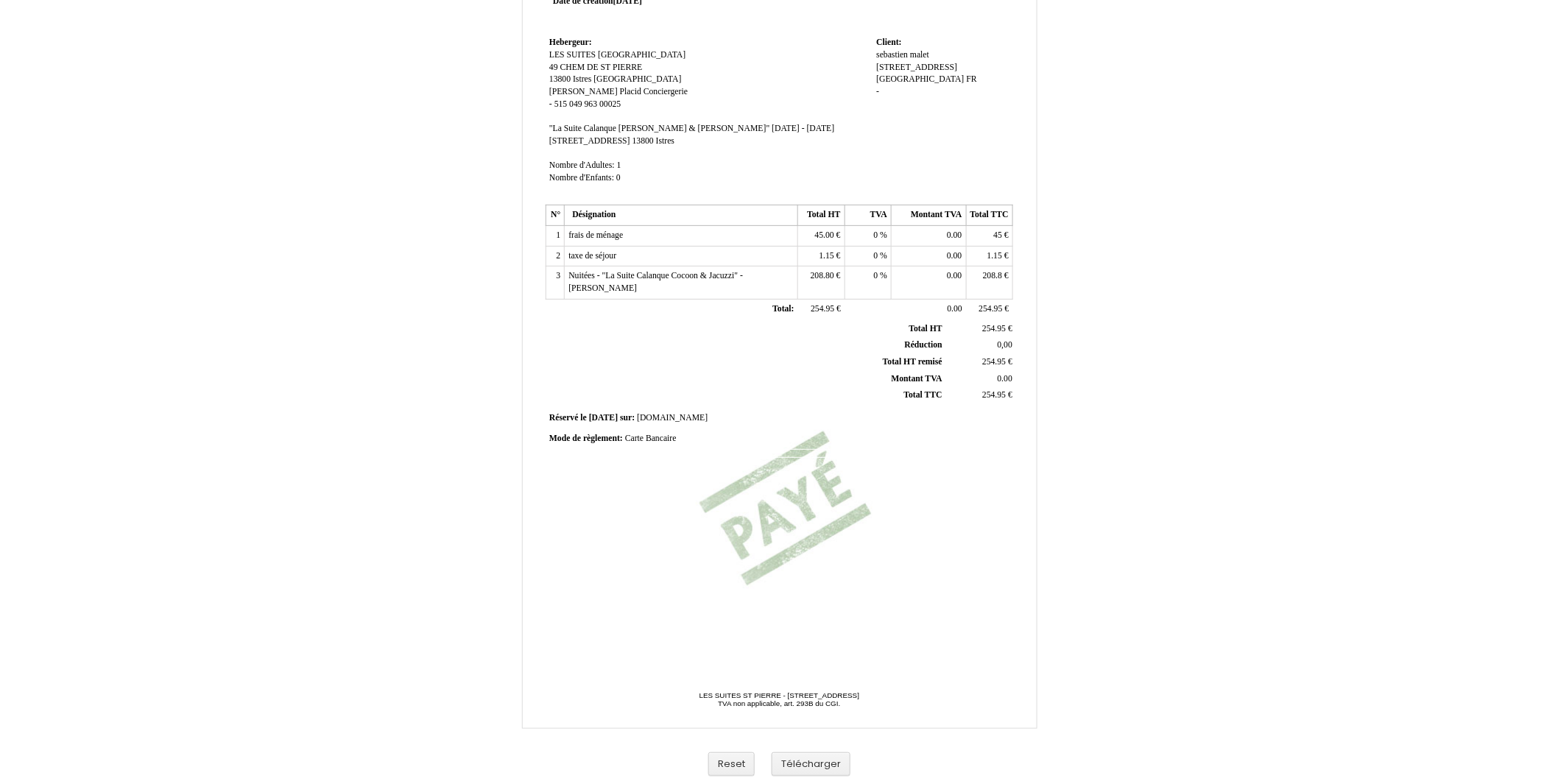
scroll to position [105, 0]
click at [804, 768] on button "Télécharger" at bounding box center [811, 763] width 79 height 24
click at [807, 764] on button "Télécharger" at bounding box center [811, 763] width 79 height 24
